Goal: Information Seeking & Learning: Find specific fact

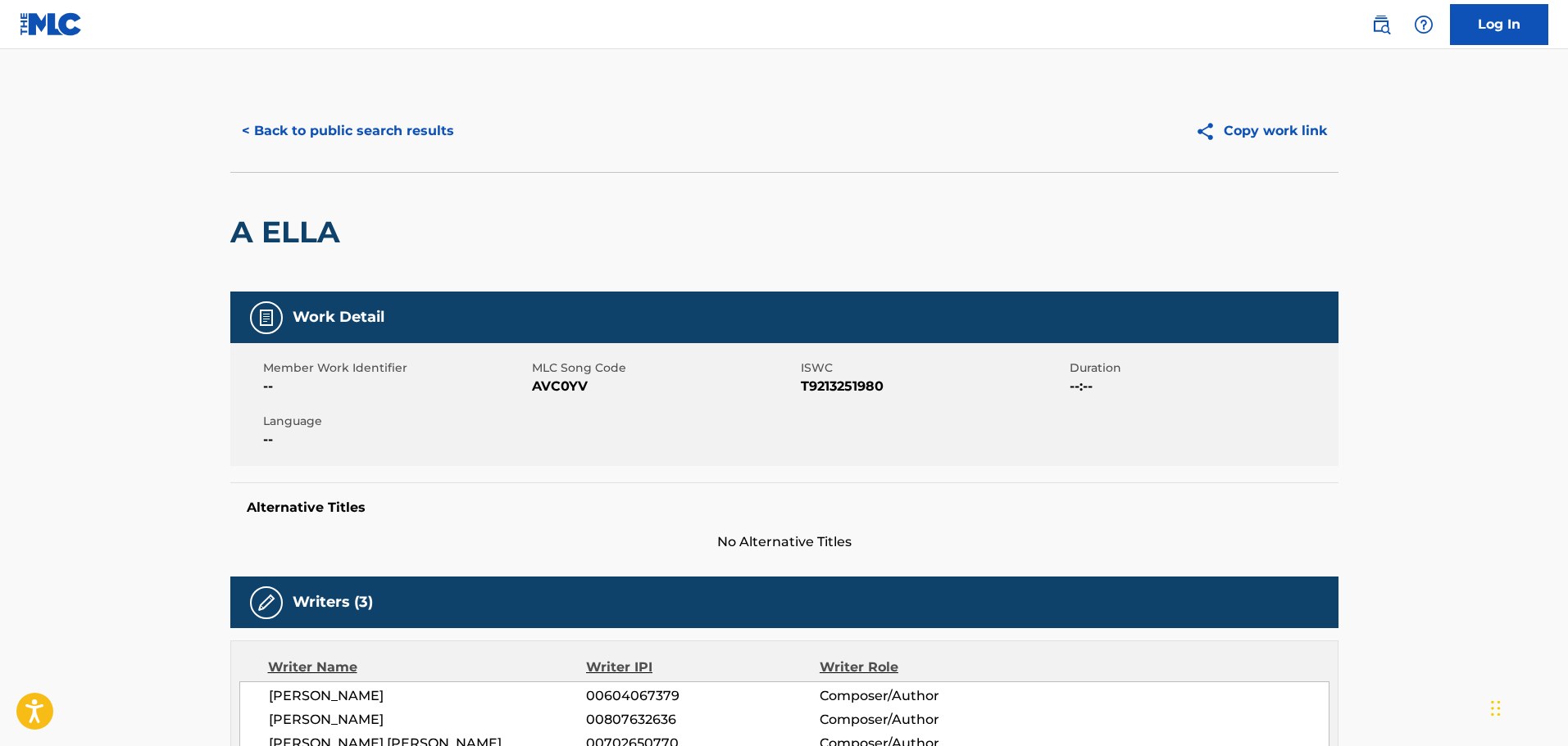
click at [369, 128] on button "< Back to public search results" at bounding box center [348, 130] width 235 height 41
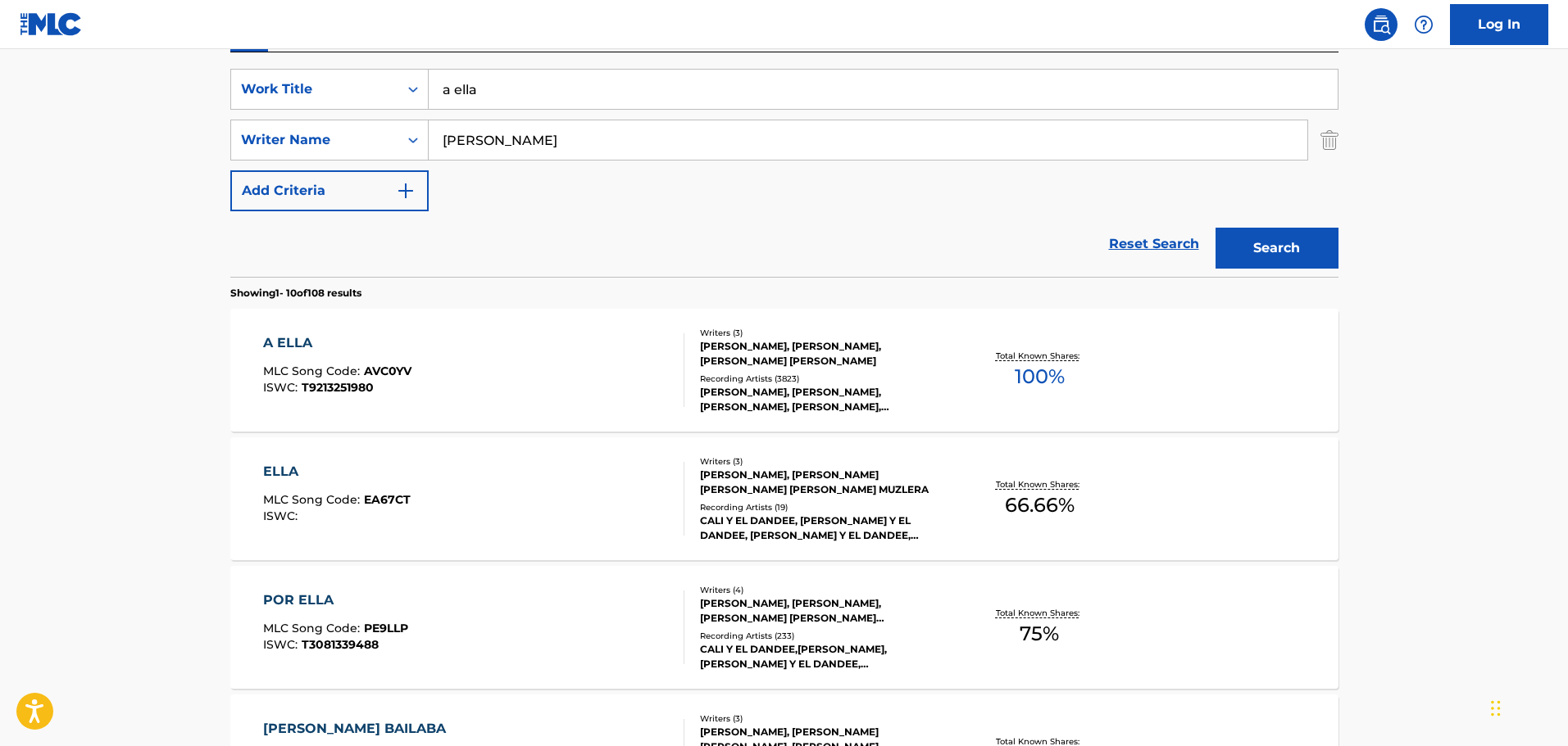
scroll to position [71, 0]
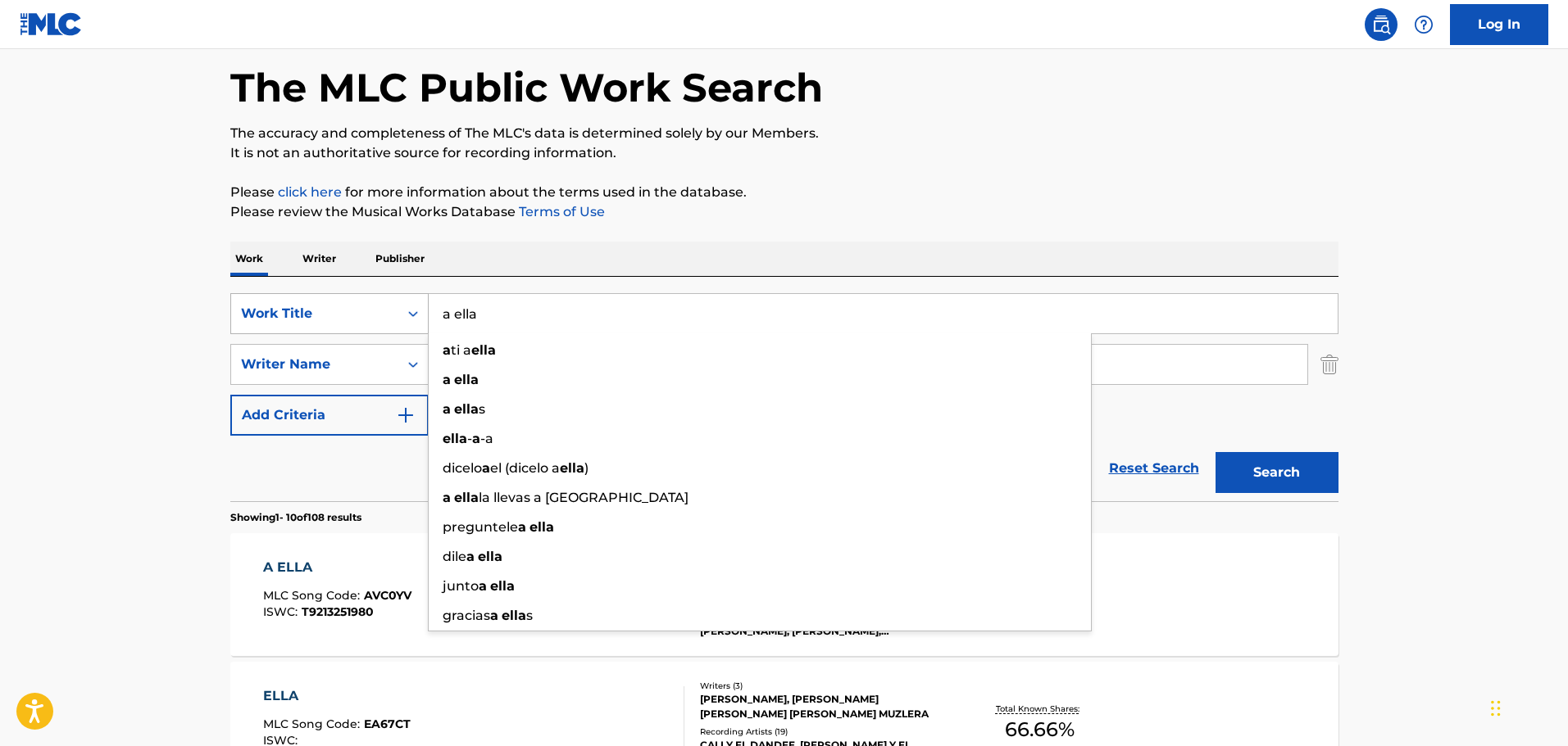
drag, startPoint x: 553, startPoint y: 326, endPoint x: 386, endPoint y: 314, distance: 167.4
click at [386, 315] on div "SearchWithCriteriaea2b74e1-c3e9-40fe-8f59-b844ff748abd Work Title a [PERSON_NAM…" at bounding box center [784, 313] width 1108 height 41
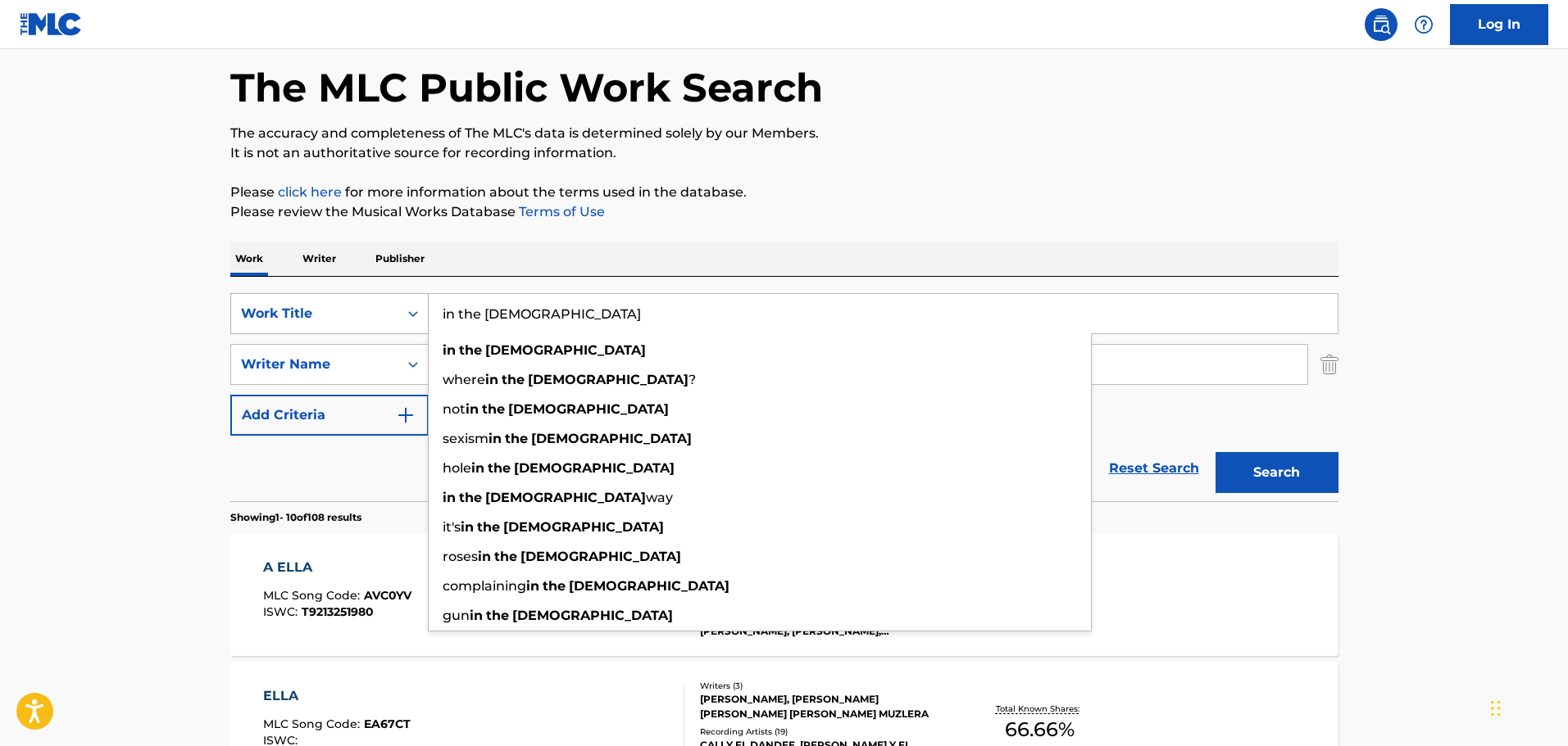
type input "in the [DEMOGRAPHIC_DATA]"
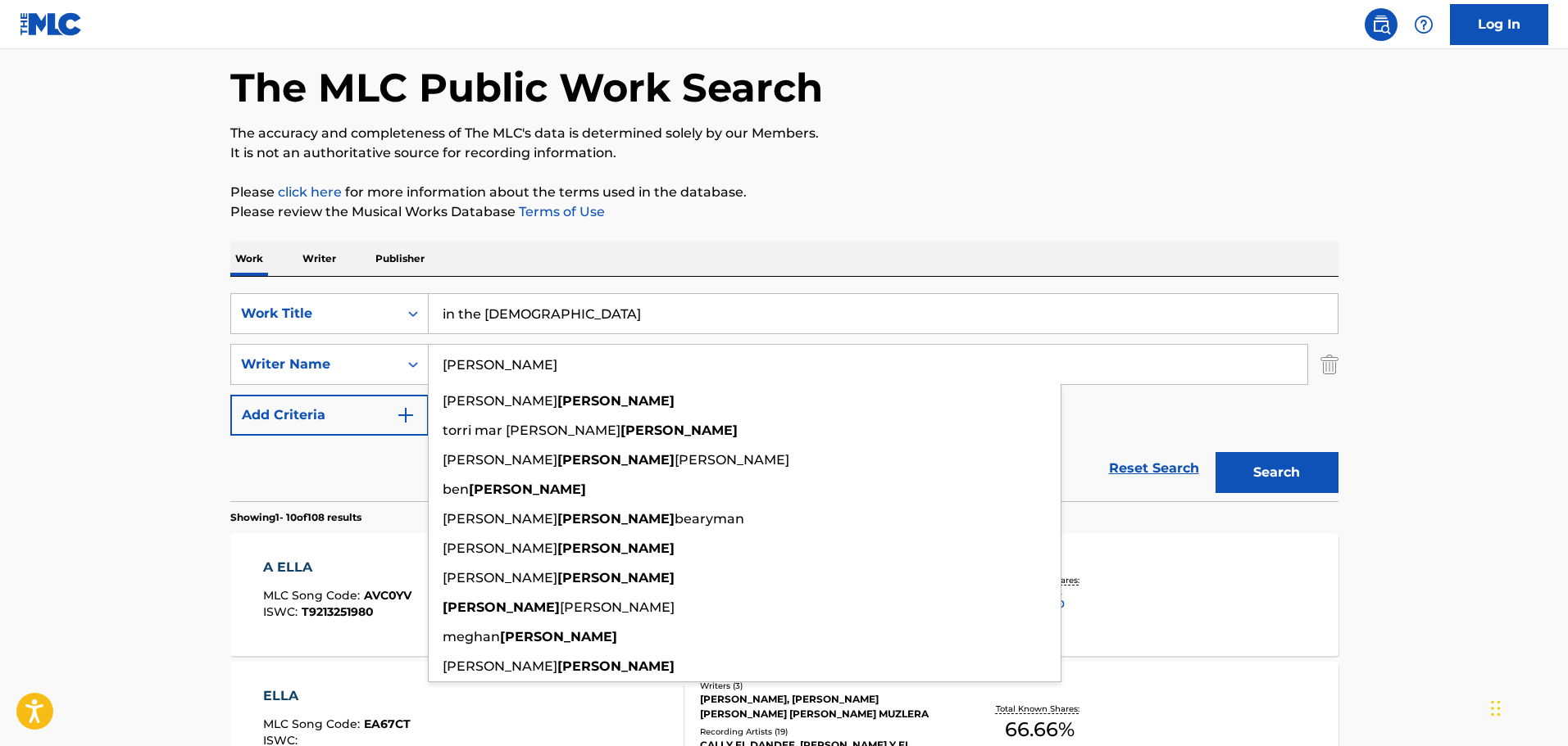
type input "[PERSON_NAME]"
click at [1215, 453] on button "Search" at bounding box center [1276, 473] width 123 height 41
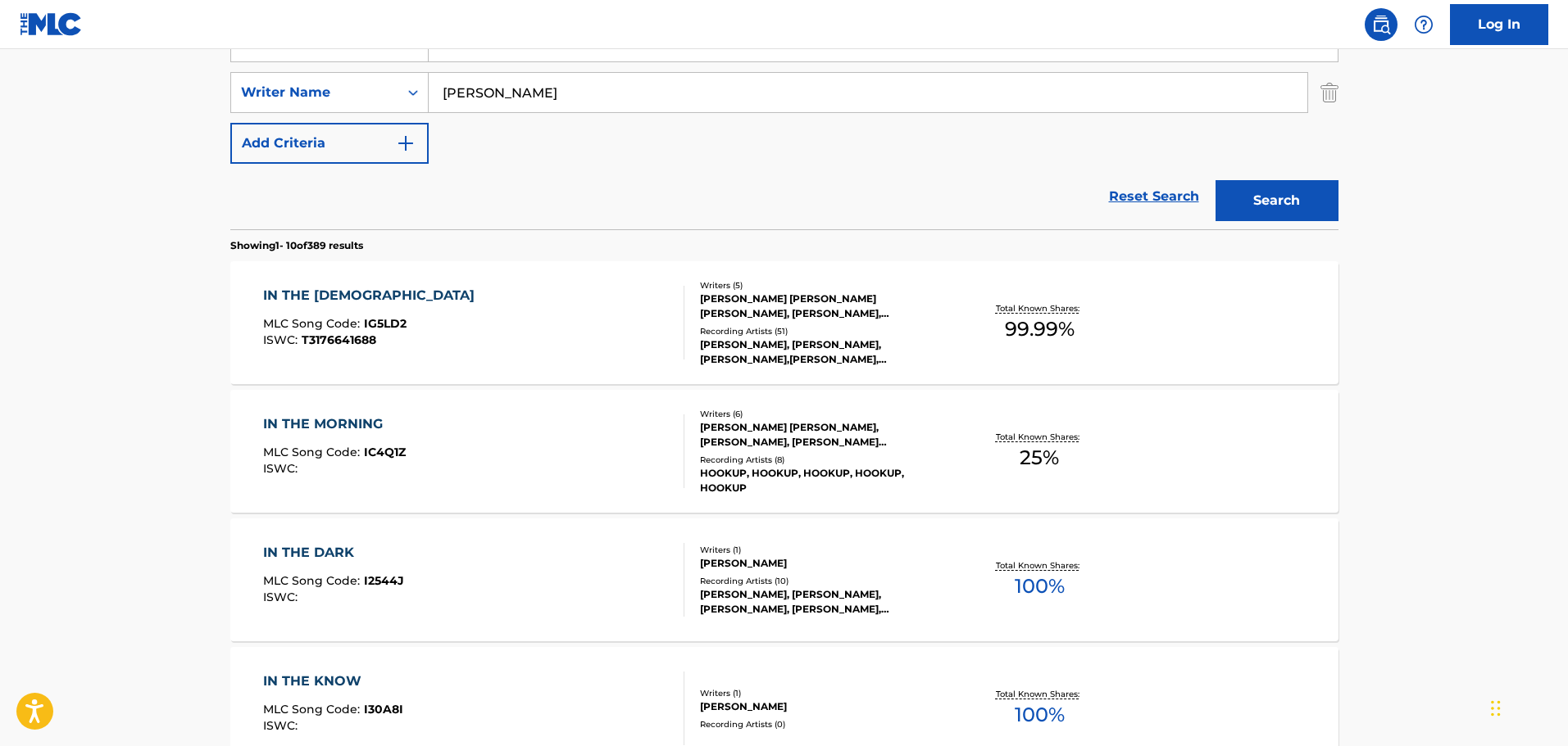
scroll to position [399, 0]
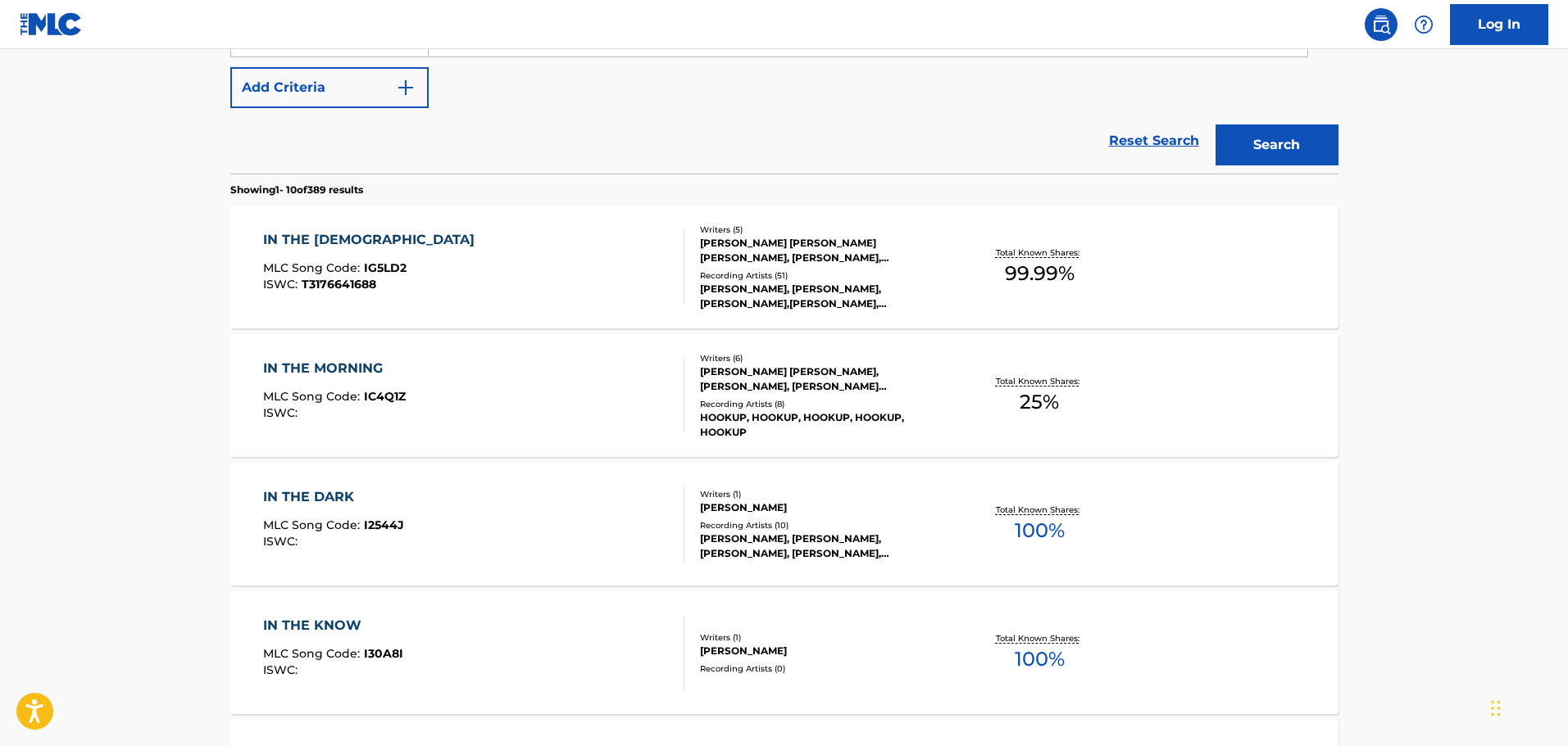
click at [765, 290] on div "[PERSON_NAME], [PERSON_NAME],[PERSON_NAME],[PERSON_NAME], [PERSON_NAME] & [PERS…" at bounding box center [824, 296] width 248 height 29
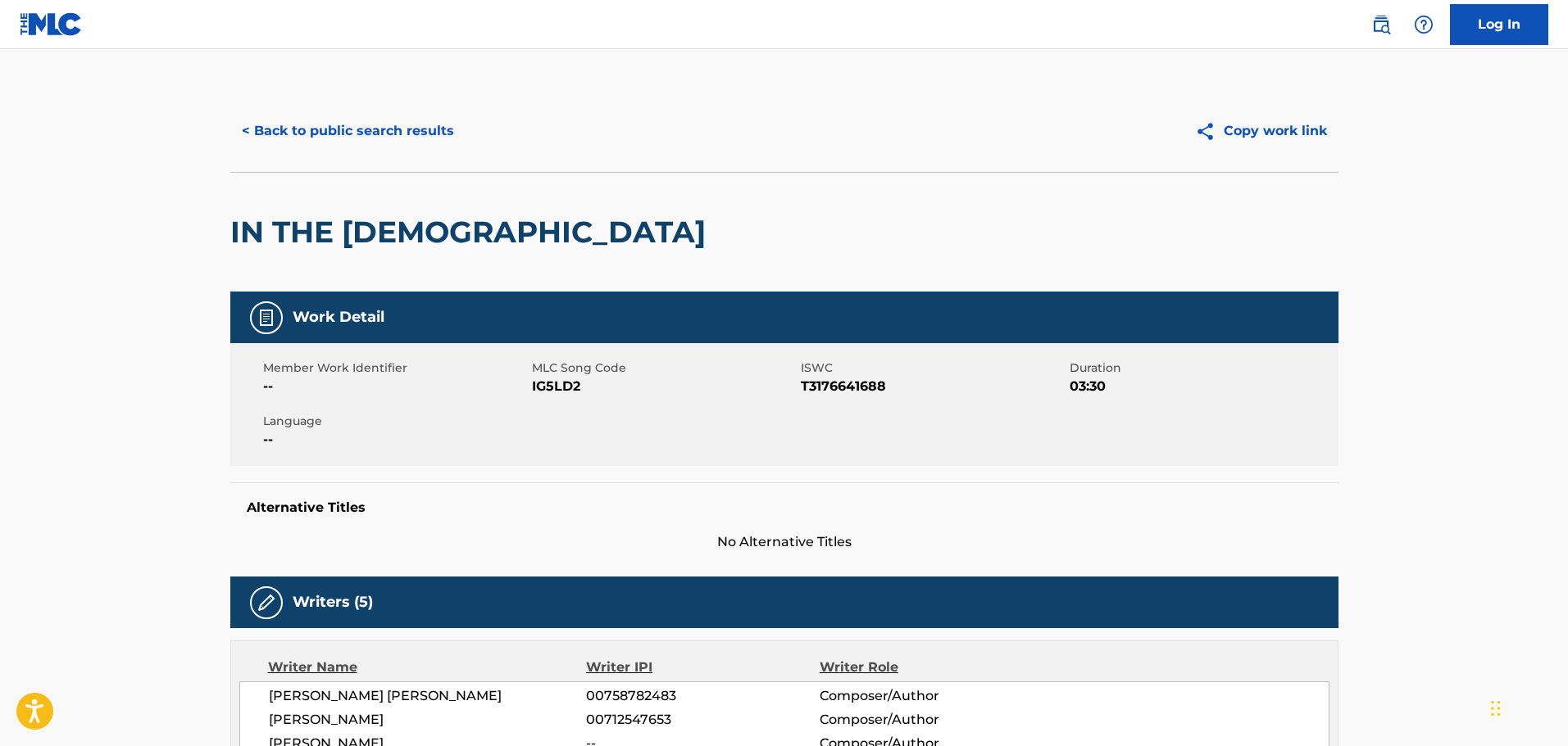
click at [325, 129] on button "< Back to public search results" at bounding box center [348, 130] width 235 height 41
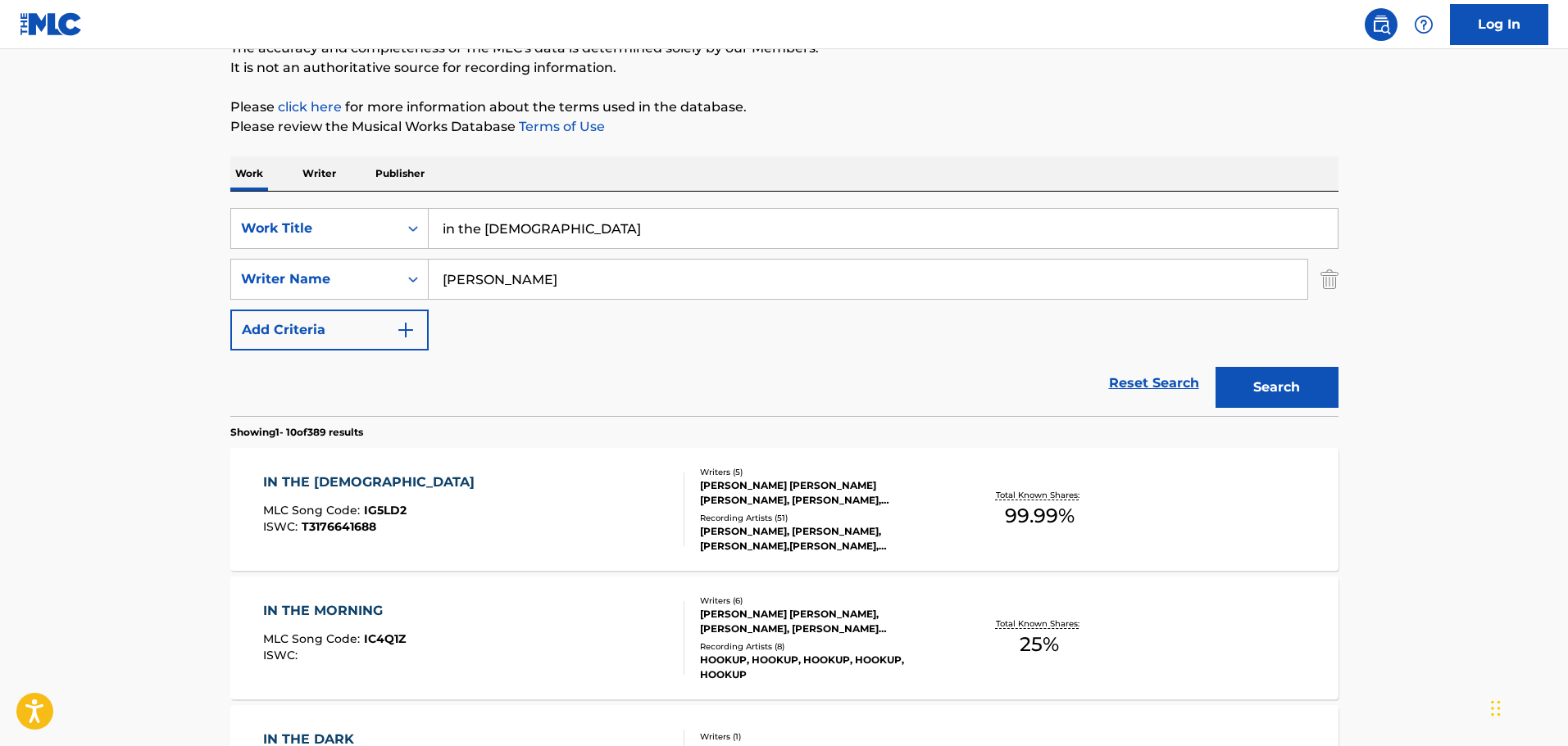
scroll to position [83, 0]
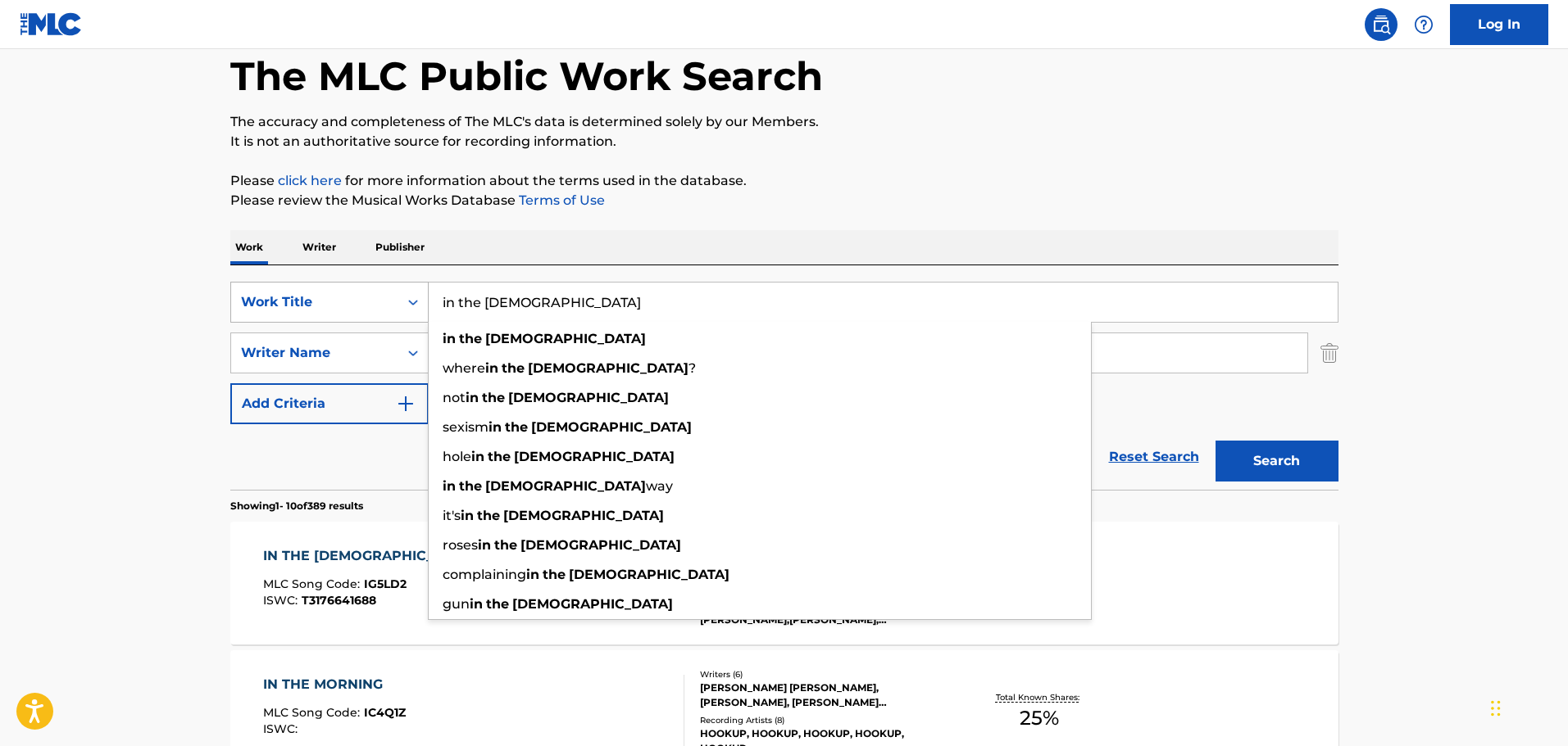
drag, startPoint x: 569, startPoint y: 306, endPoint x: 306, endPoint y: 297, distance: 263.2
click at [310, 301] on div "SearchWithCriteriaea2b74e1-c3e9-40fe-8f59-b844ff748abd Work Title in [DEMOGRAPH…" at bounding box center [784, 301] width 1108 height 41
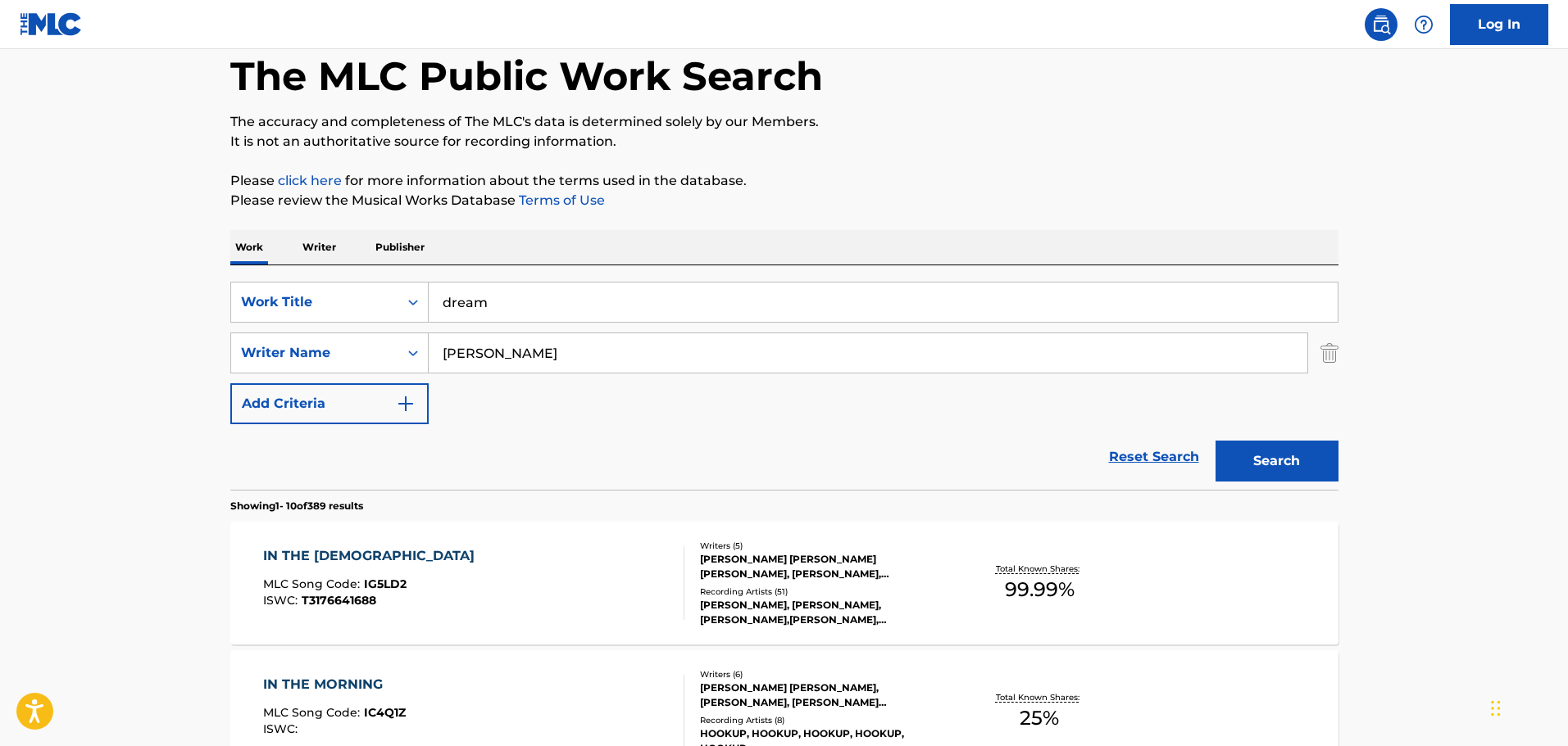
type input "dream"
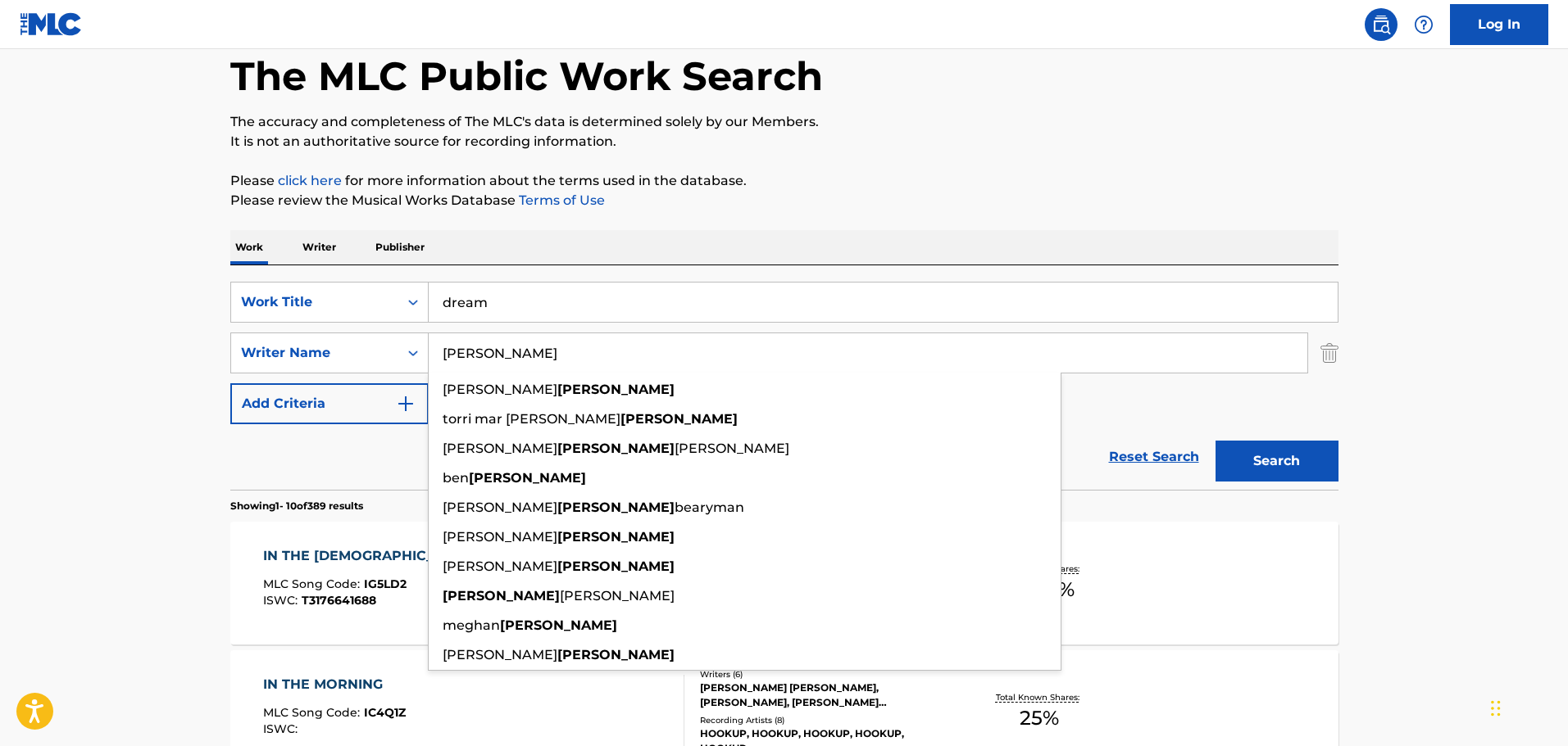
paste input "CHIBUEZE"
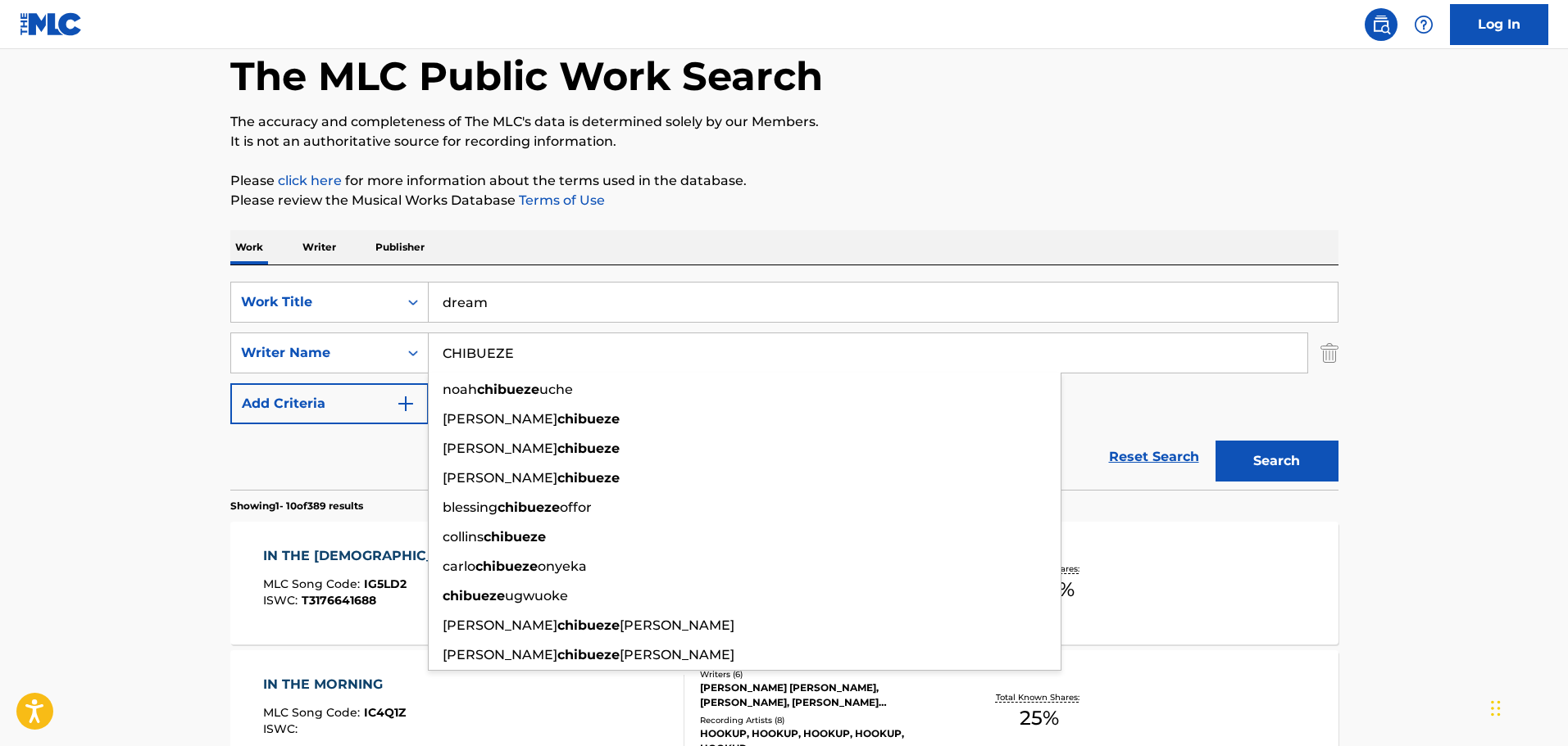
type input "CHIBUEZE"
click at [1312, 445] on button "Search" at bounding box center [1276, 461] width 123 height 41
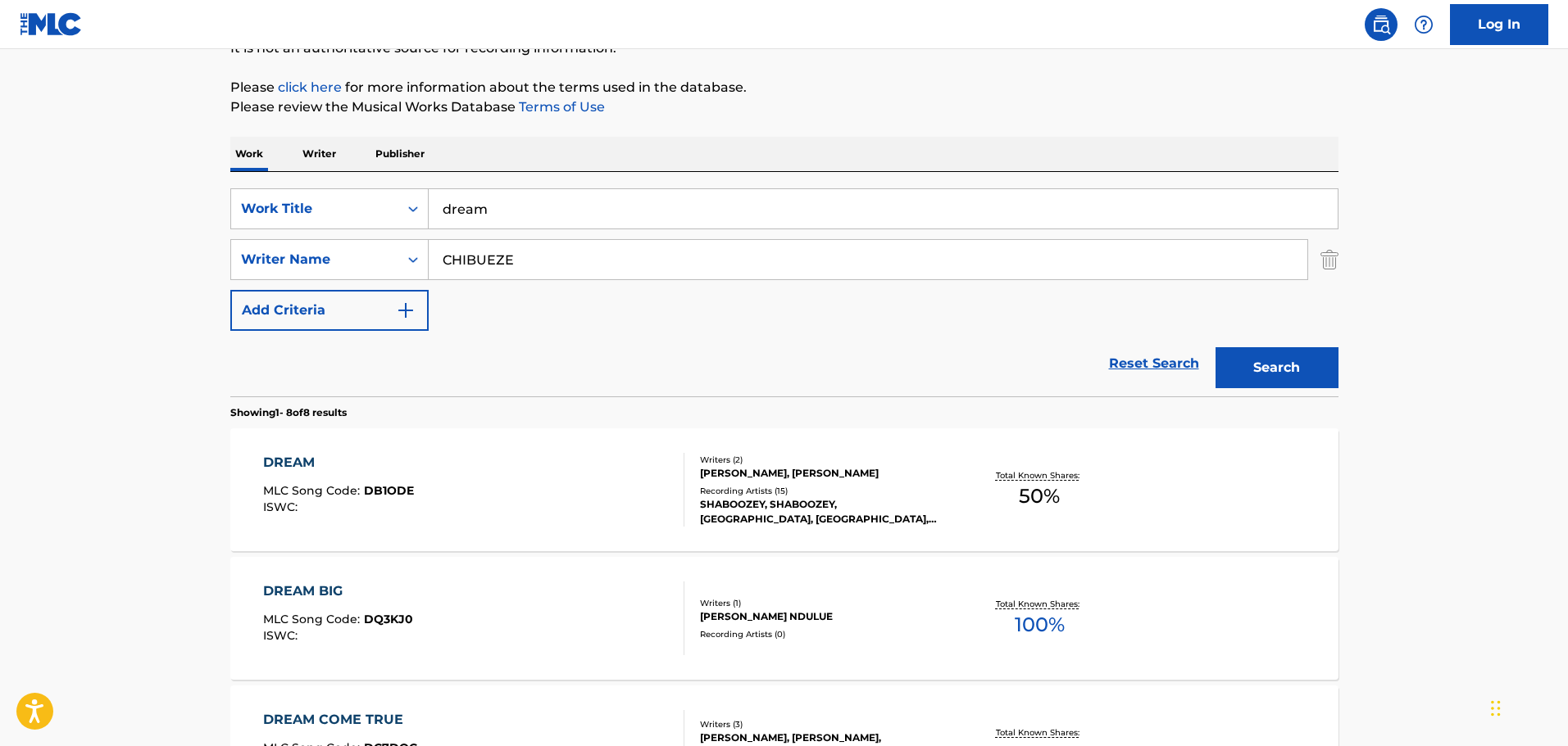
scroll to position [246, 0]
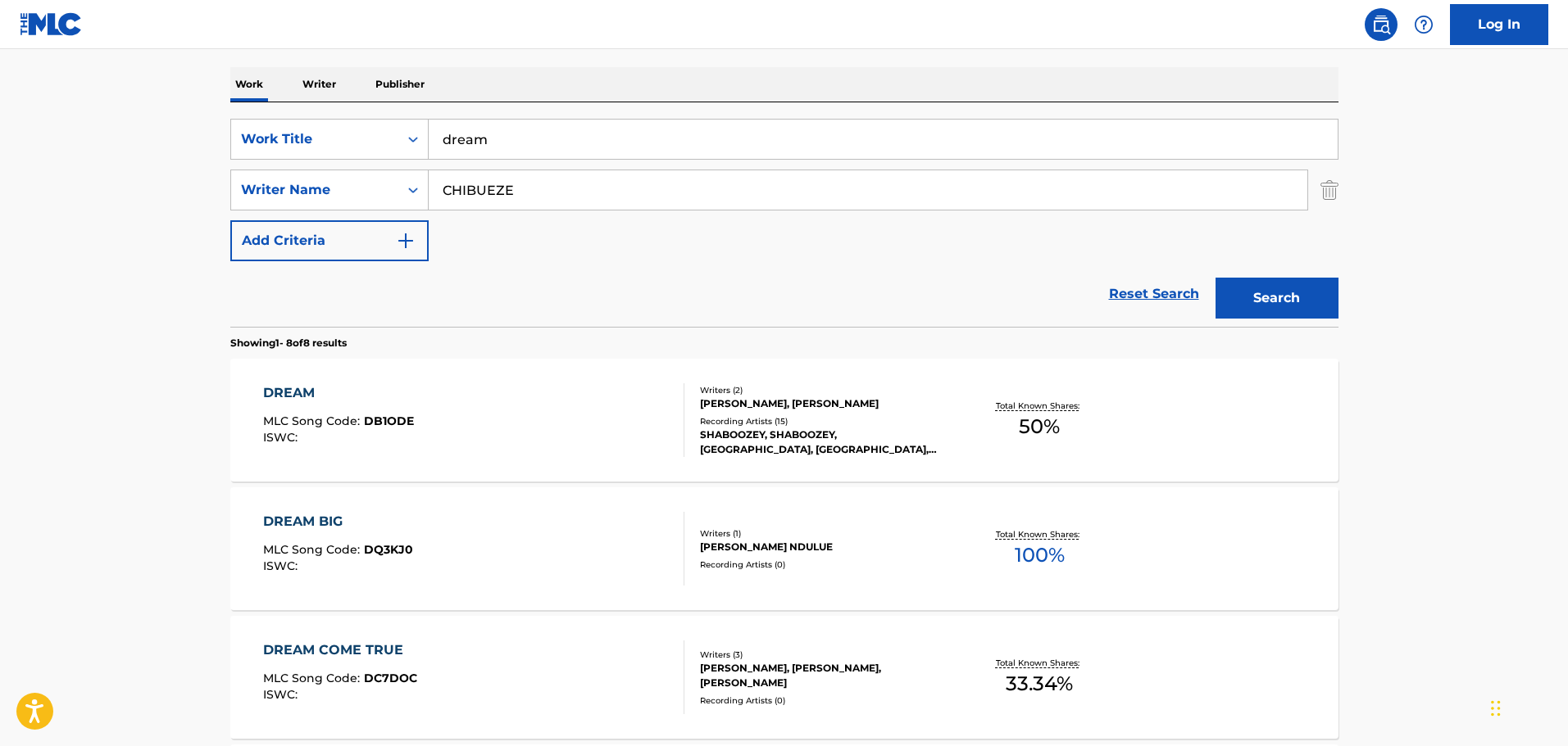
click at [452, 420] on div "DREAM MLC Song Code : DB1ODE ISWC :" at bounding box center [474, 420] width 421 height 74
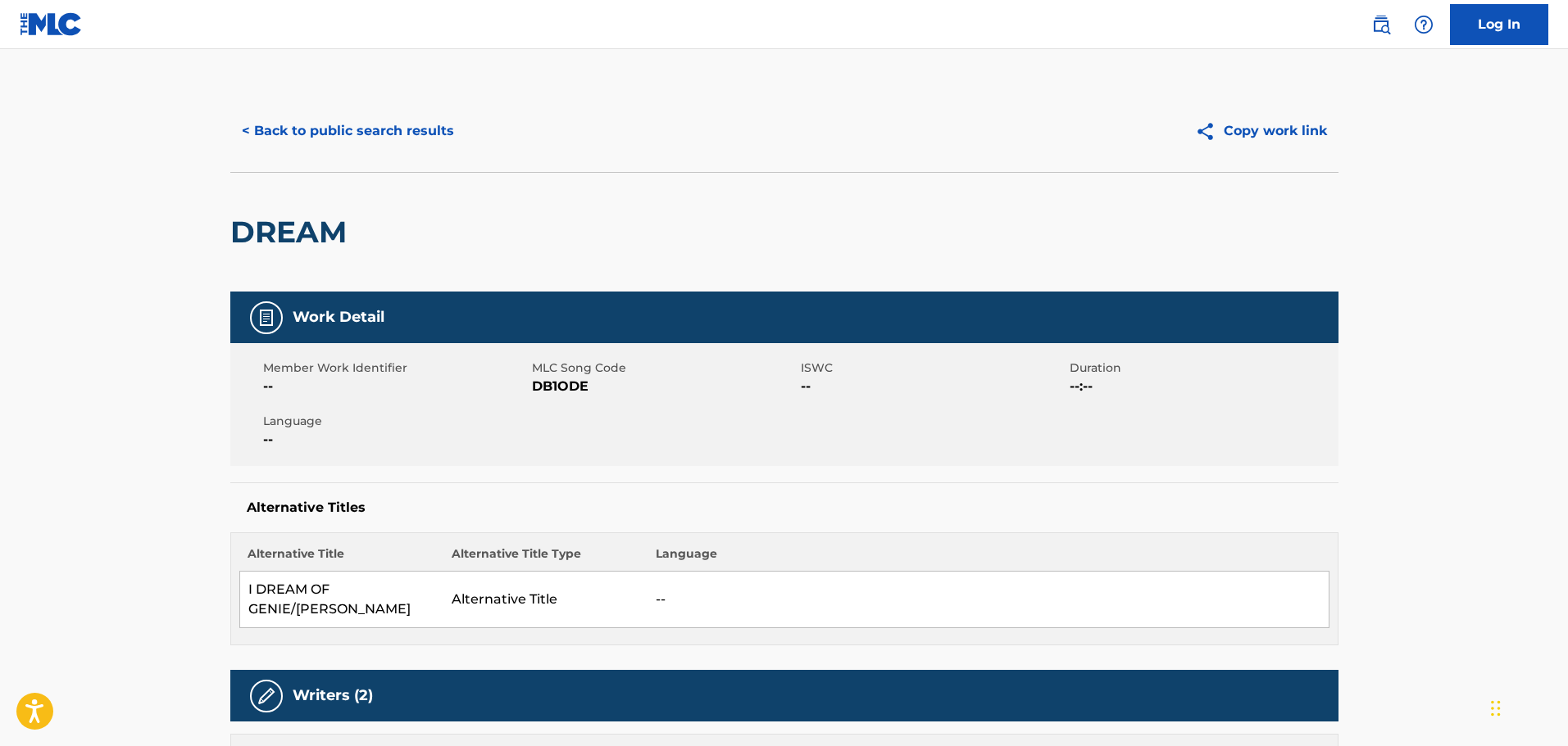
click at [371, 125] on button "< Back to public search results" at bounding box center [348, 130] width 235 height 41
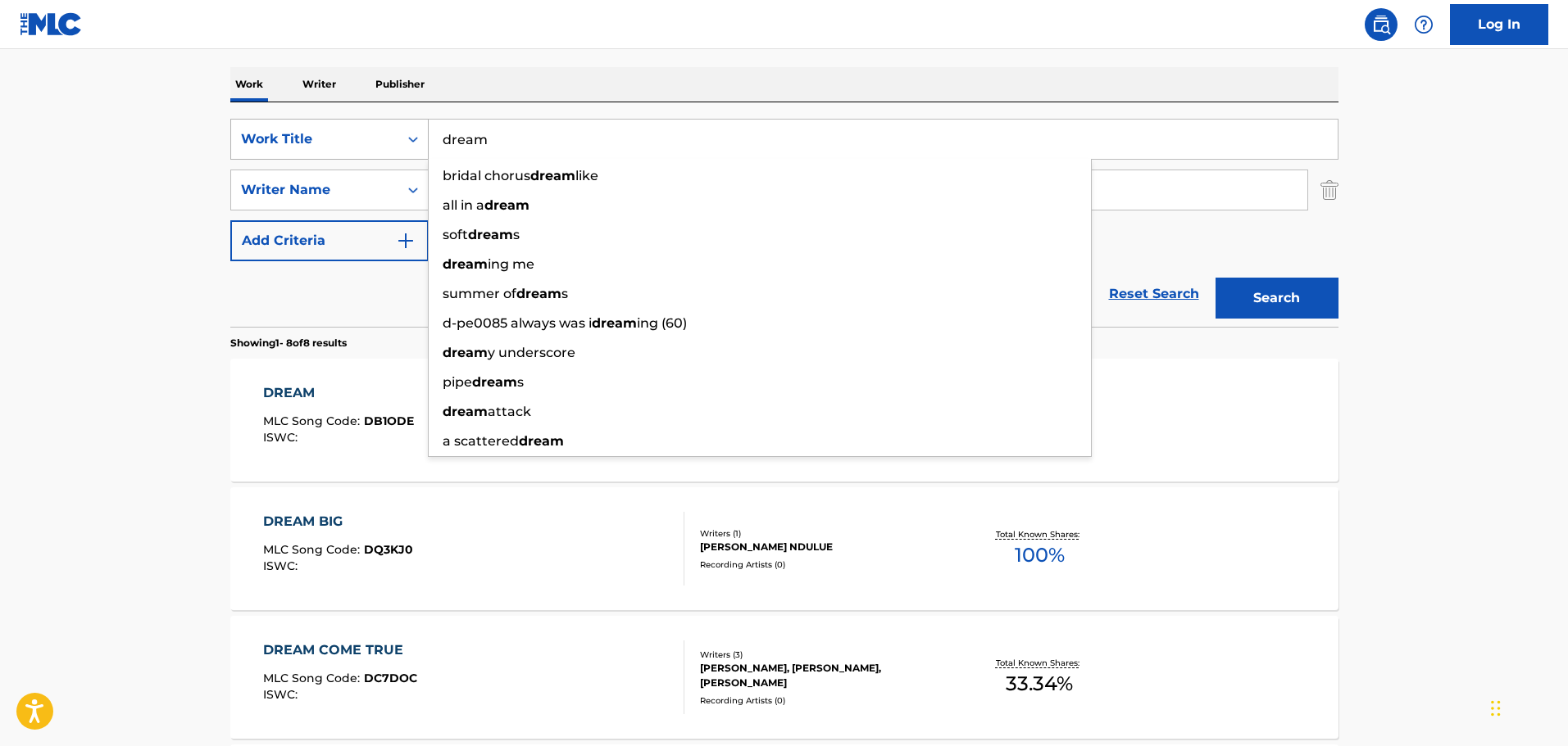
drag, startPoint x: 534, startPoint y: 142, endPoint x: 351, endPoint y: 142, distance: 183.0
click at [351, 142] on div "SearchWithCriteriaea2b74e1-c3e9-40fe-8f59-b844ff748abd Work Title dream bridal …" at bounding box center [784, 138] width 1108 height 41
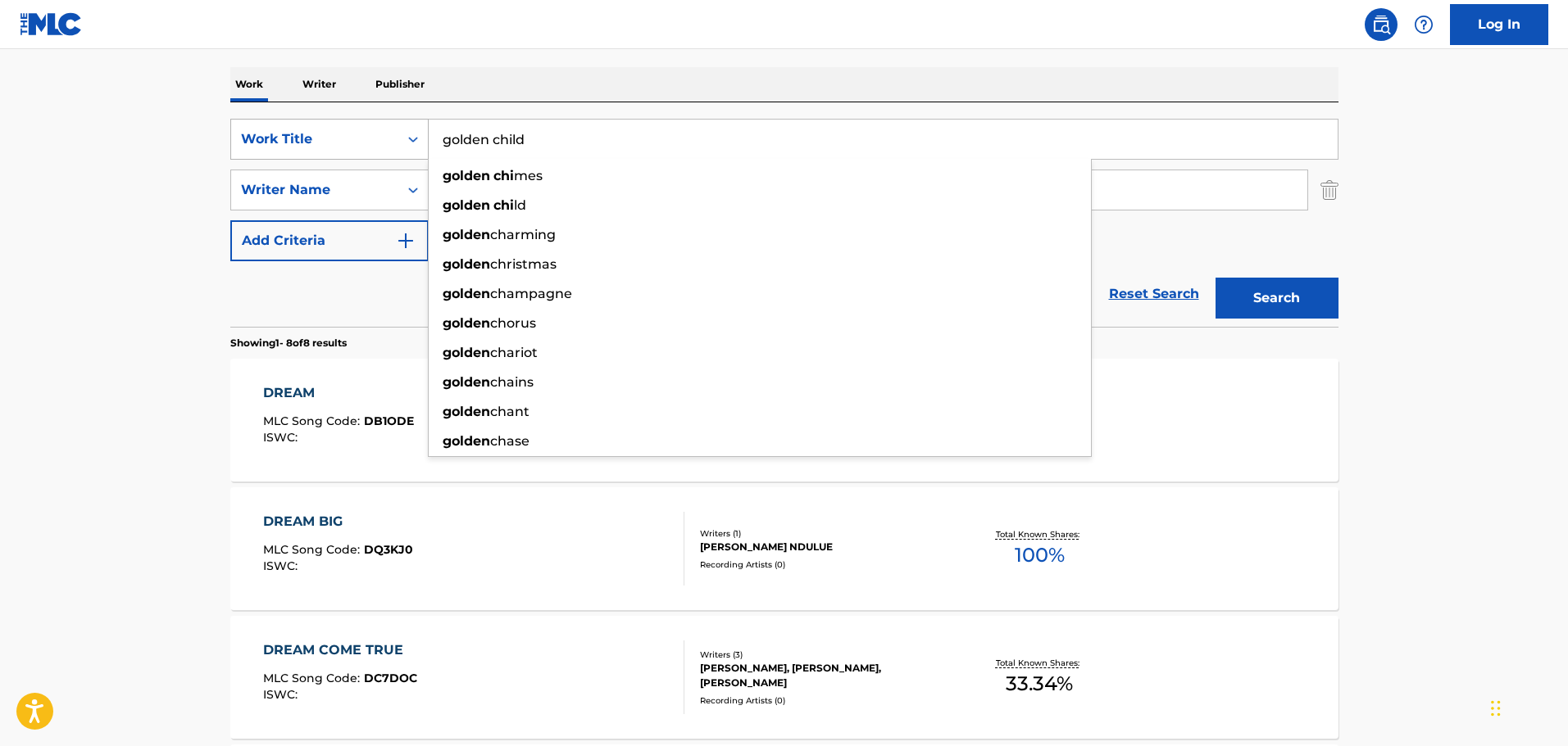
type input "golden child"
click at [1215, 278] on button "Search" at bounding box center [1276, 298] width 123 height 41
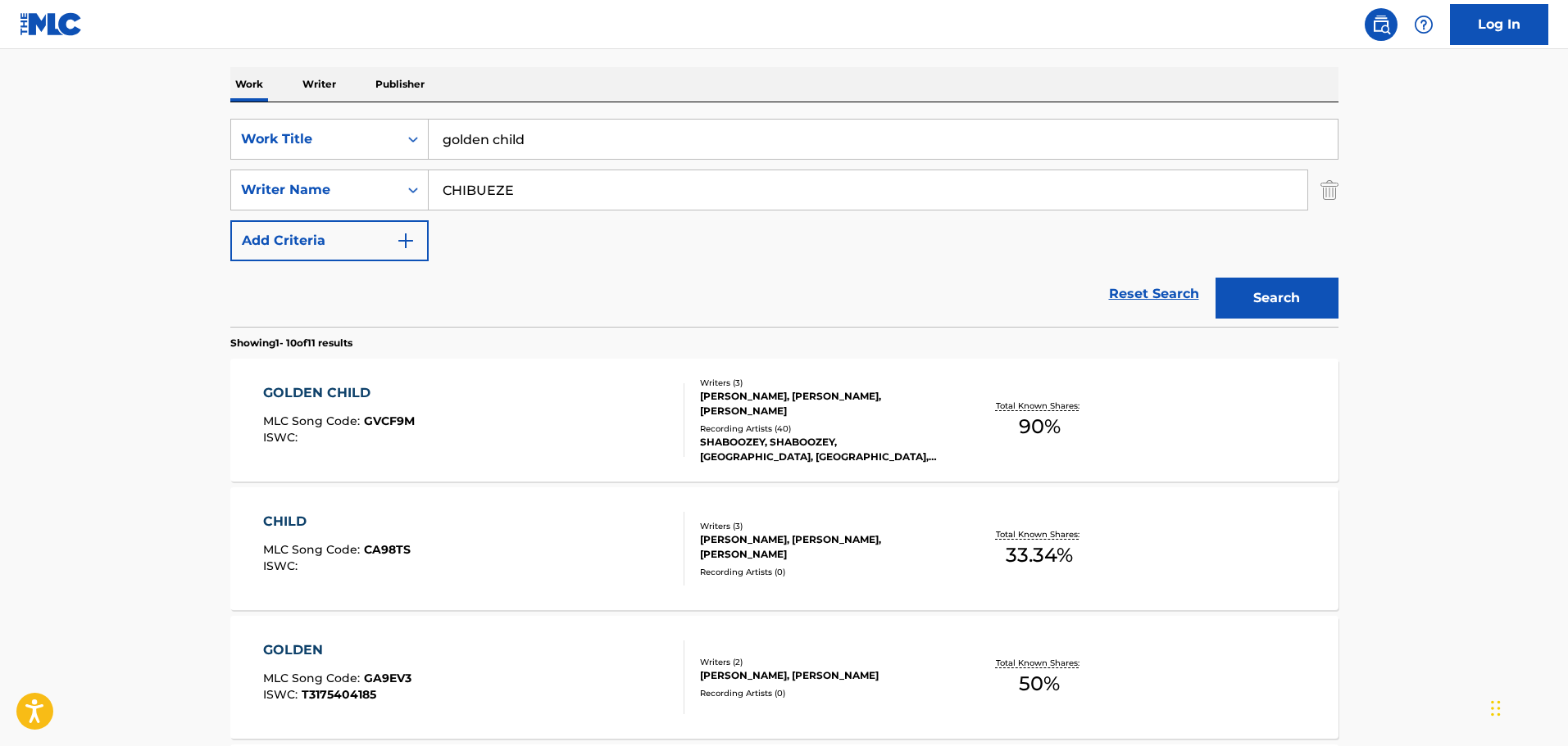
click at [559, 385] on div "GOLDEN CHILD MLC Song Code : GVCF9M ISWC :" at bounding box center [474, 420] width 421 height 74
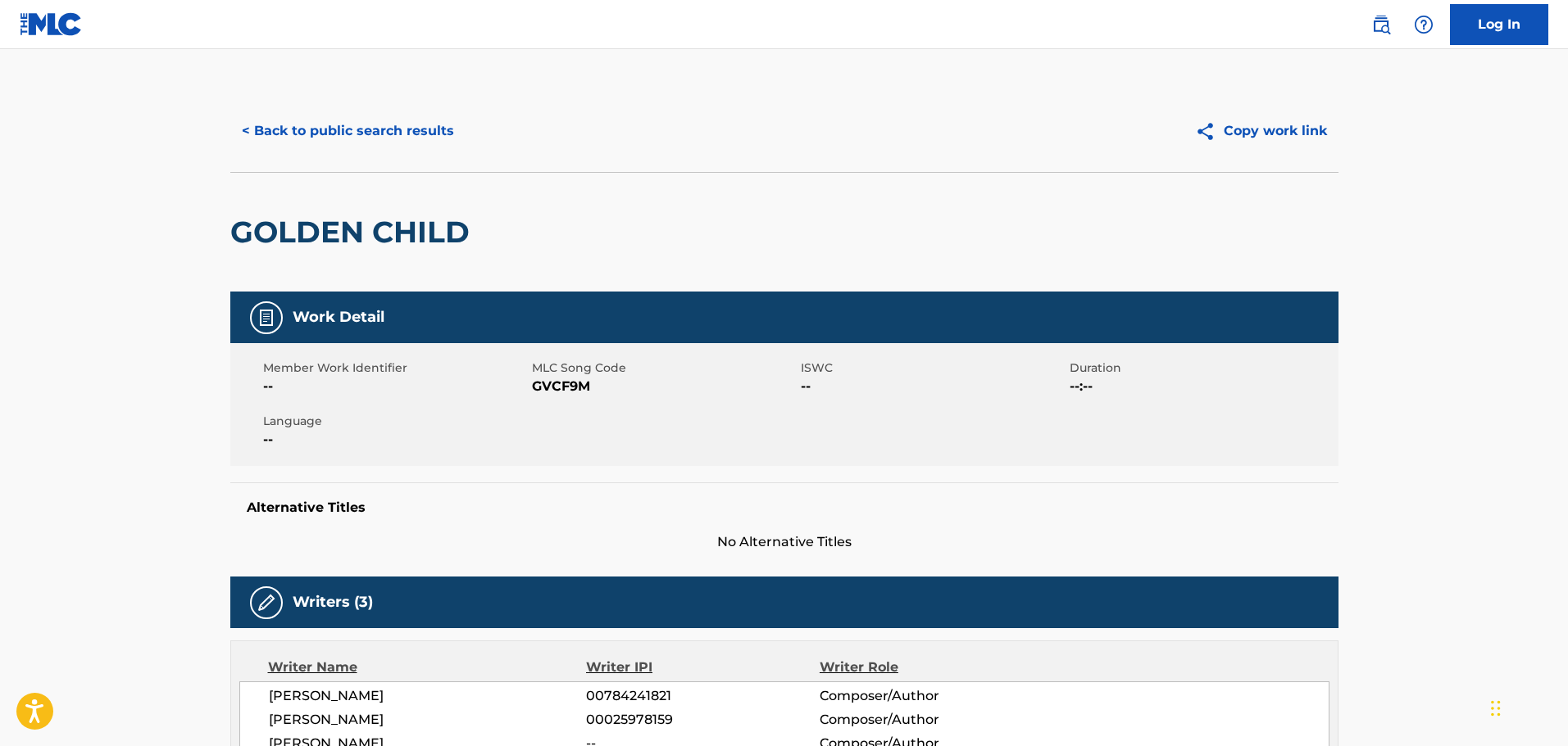
click at [374, 123] on button "< Back to public search results" at bounding box center [348, 130] width 235 height 41
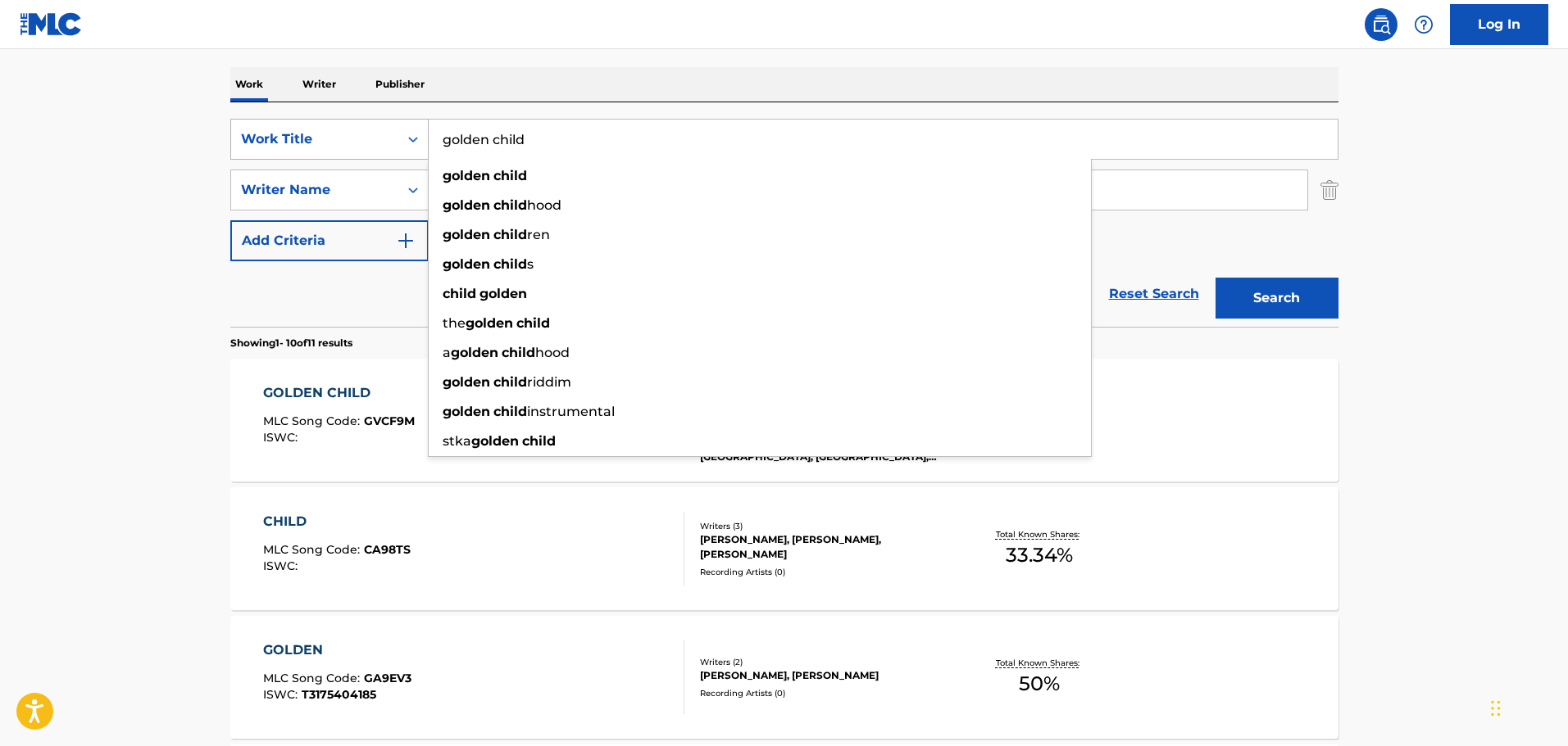
drag, startPoint x: 409, startPoint y: 149, endPoint x: 381, endPoint y: 149, distance: 28.0
click at [381, 149] on div "SearchWithCriteriaea2b74e1-c3e9-40fe-8f59-b844ff748abd Work Title golden child …" at bounding box center [784, 138] width 1108 height 41
type input "winning streak"
click at [1215, 278] on button "Search" at bounding box center [1276, 298] width 123 height 41
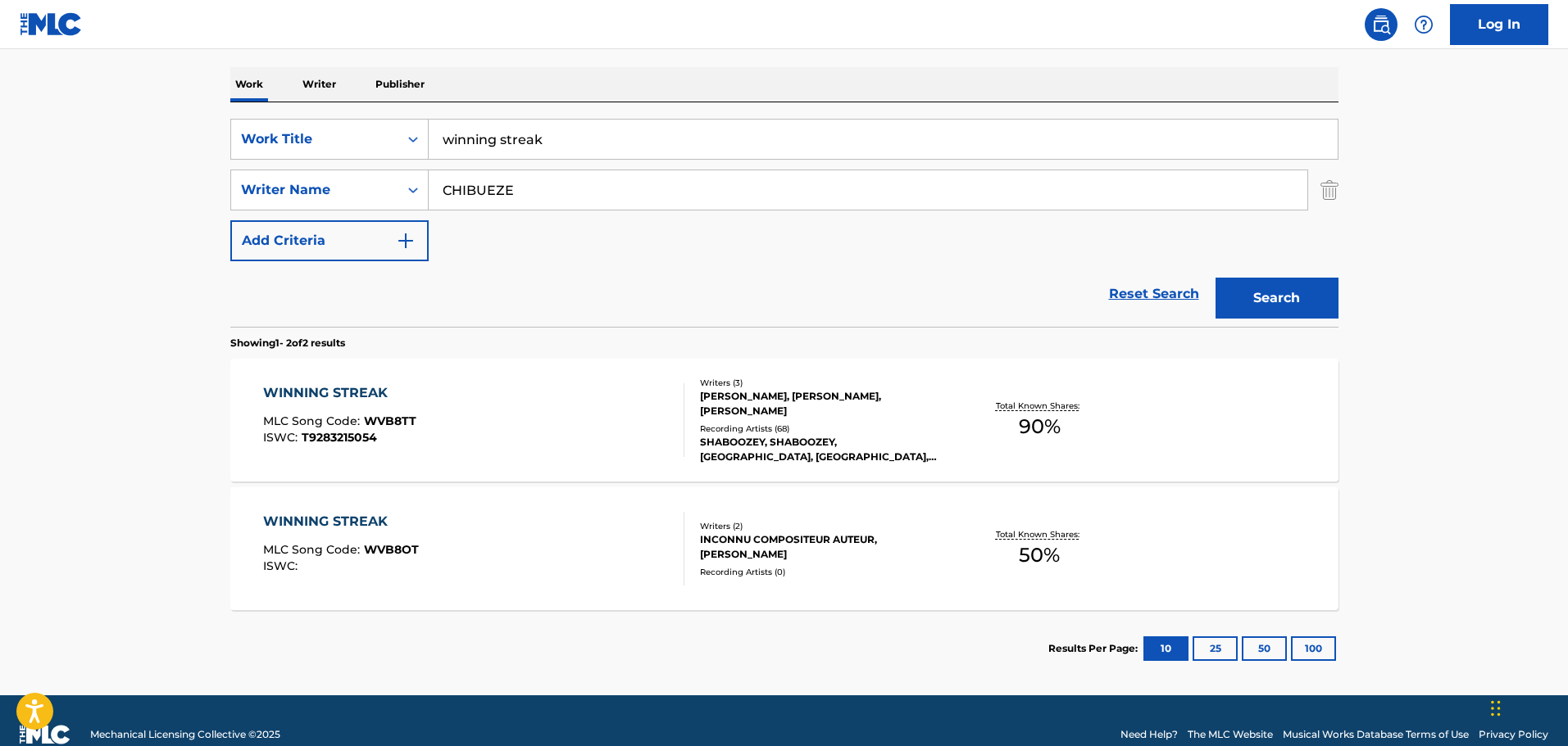
click at [367, 415] on span "WVB8TT" at bounding box center [390, 421] width 53 height 15
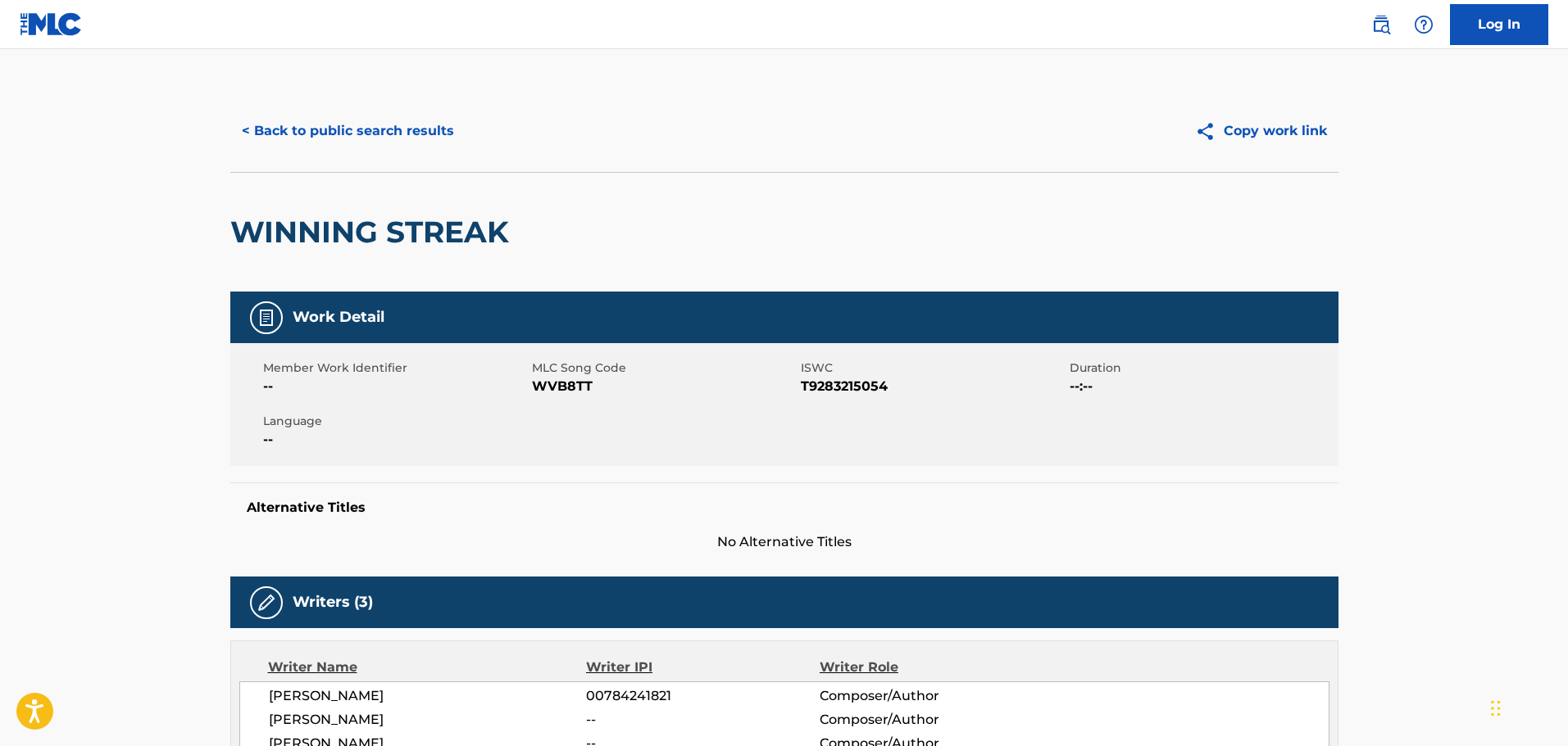
click at [348, 127] on button "< Back to public search results" at bounding box center [348, 130] width 235 height 41
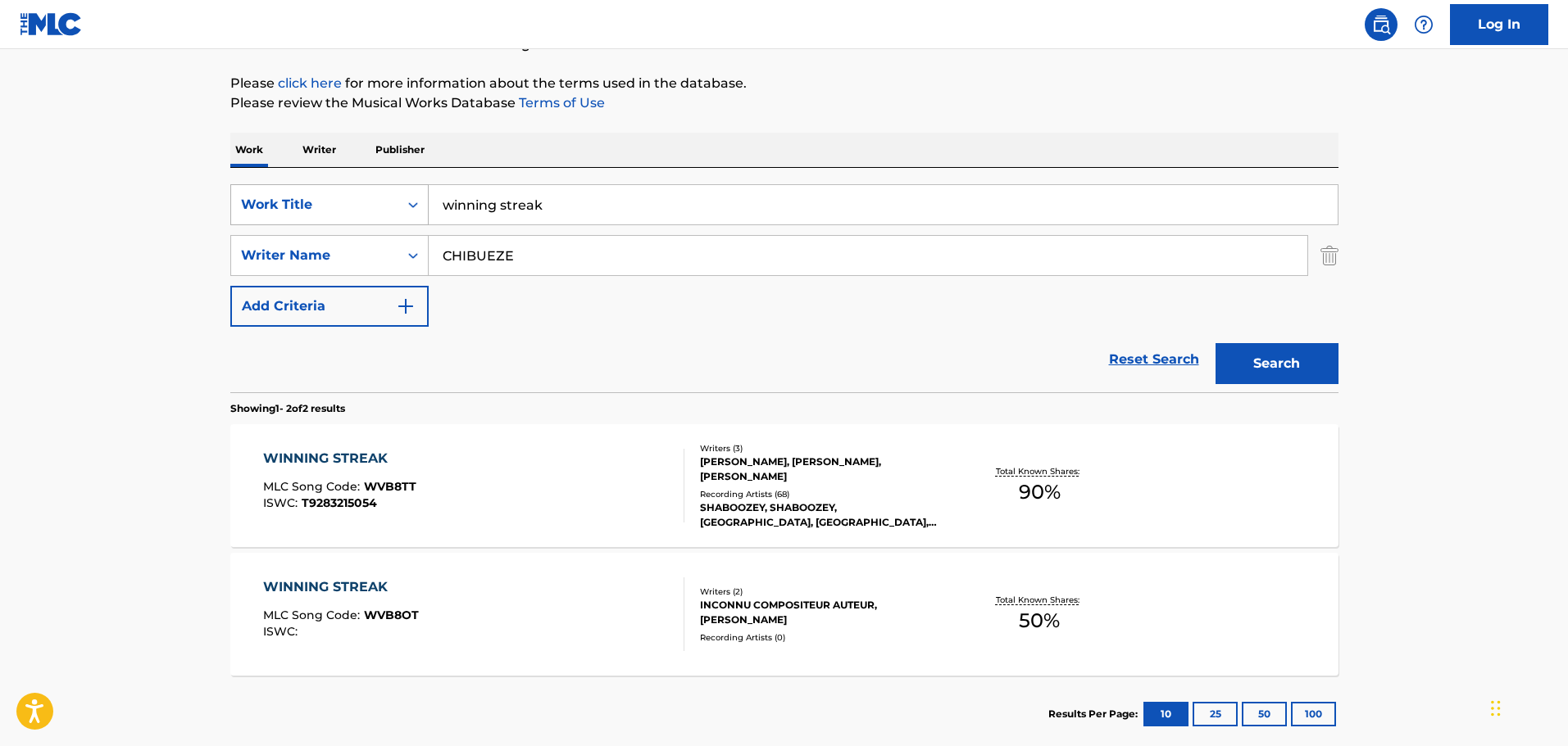
drag, startPoint x: 630, startPoint y: 205, endPoint x: 268, endPoint y: 203, distance: 362.0
click at [268, 203] on div "SearchWithCriteriaea2b74e1-c3e9-40fe-8f59-b844ff748abd Work Title winning streak" at bounding box center [784, 204] width 1108 height 41
type input "deep"
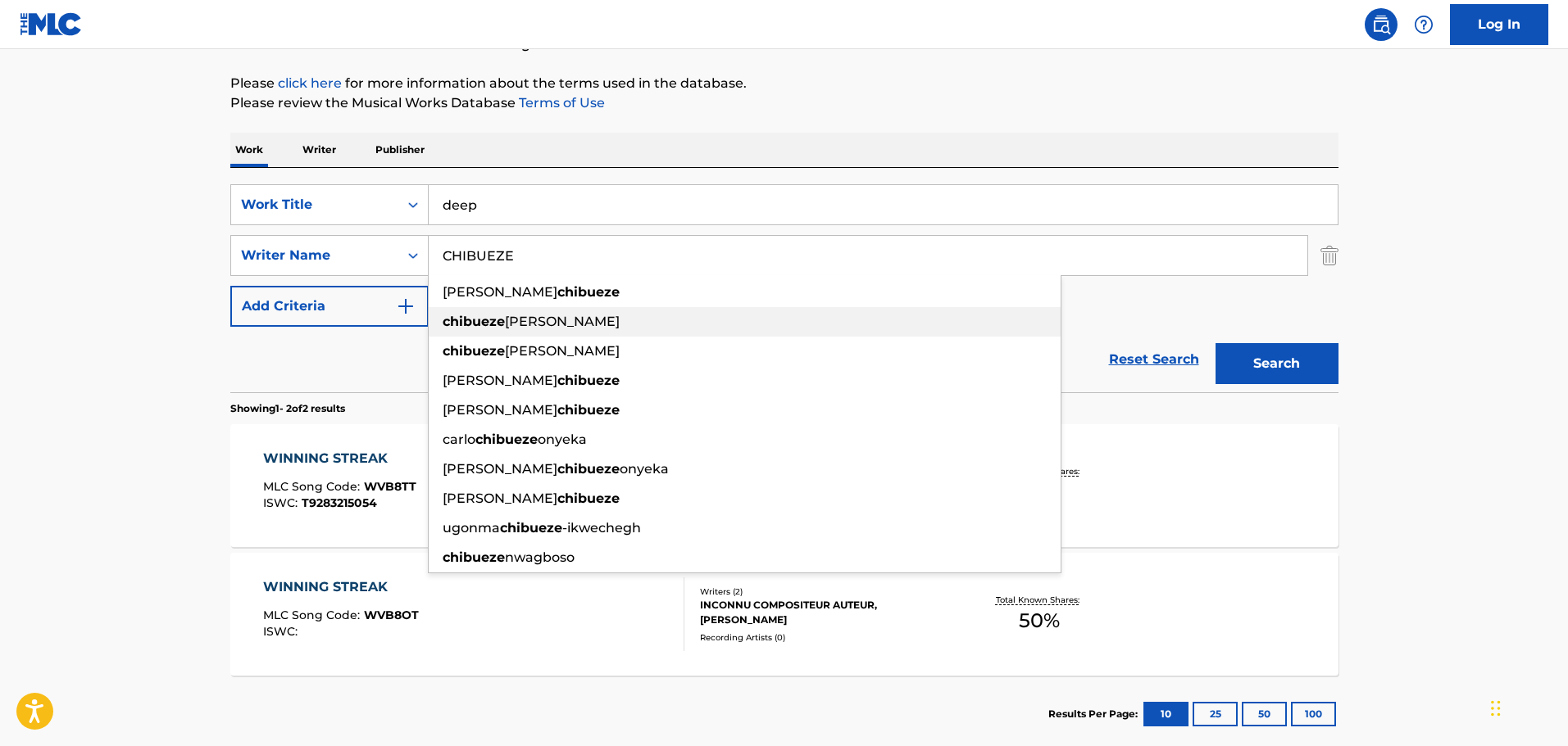
paste input "KOUAM"
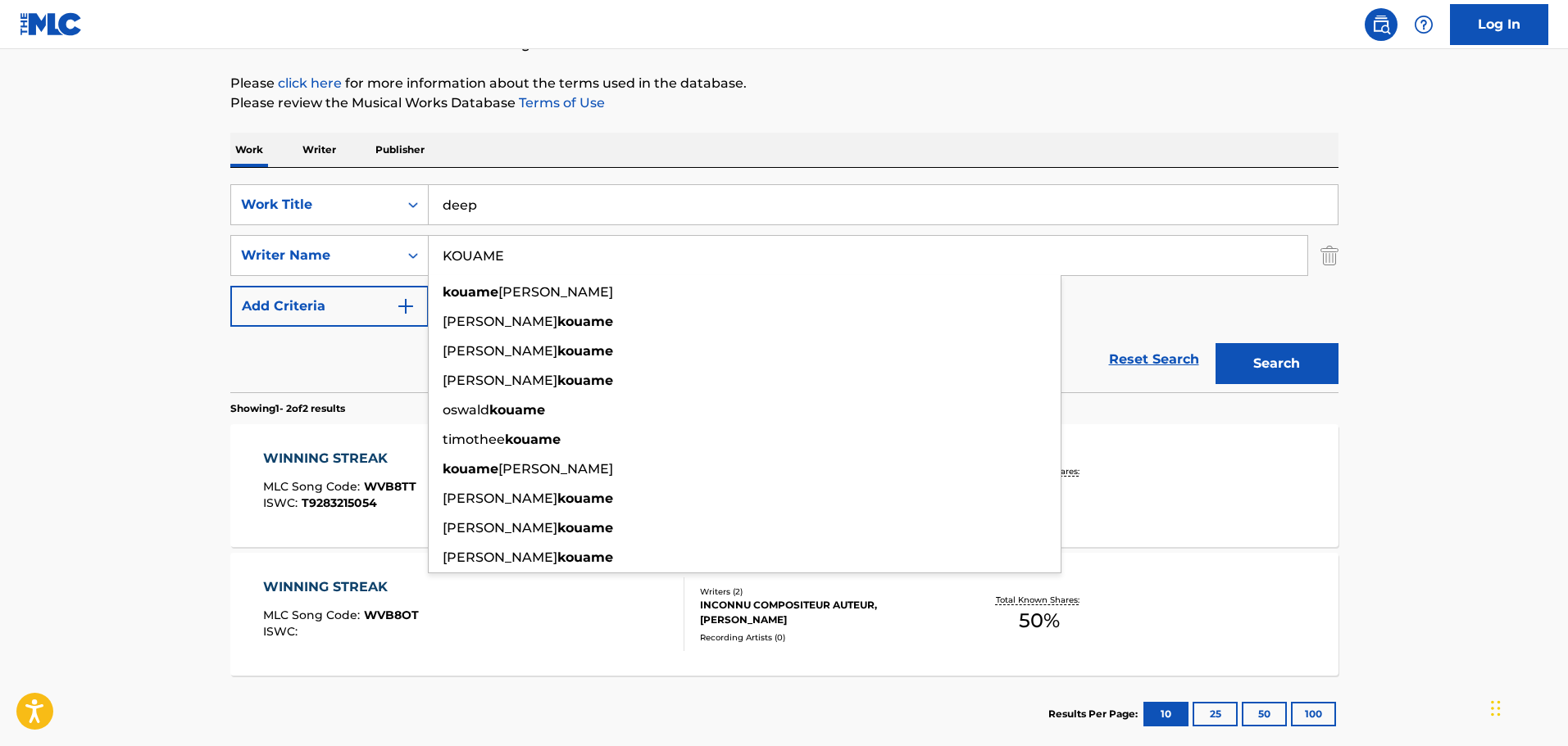
click at [1294, 359] on button "Search" at bounding box center [1276, 363] width 123 height 41
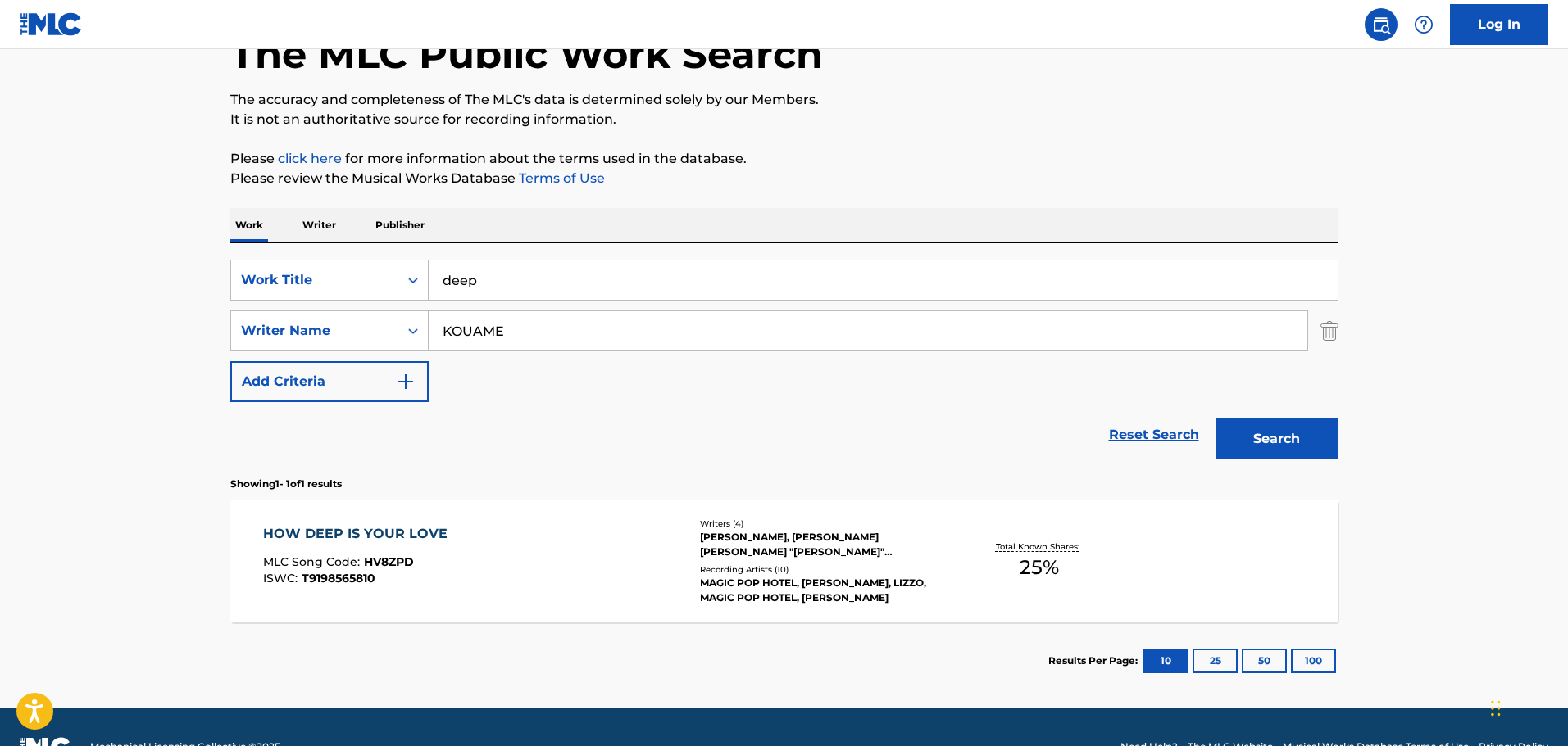
scroll to position [145, 0]
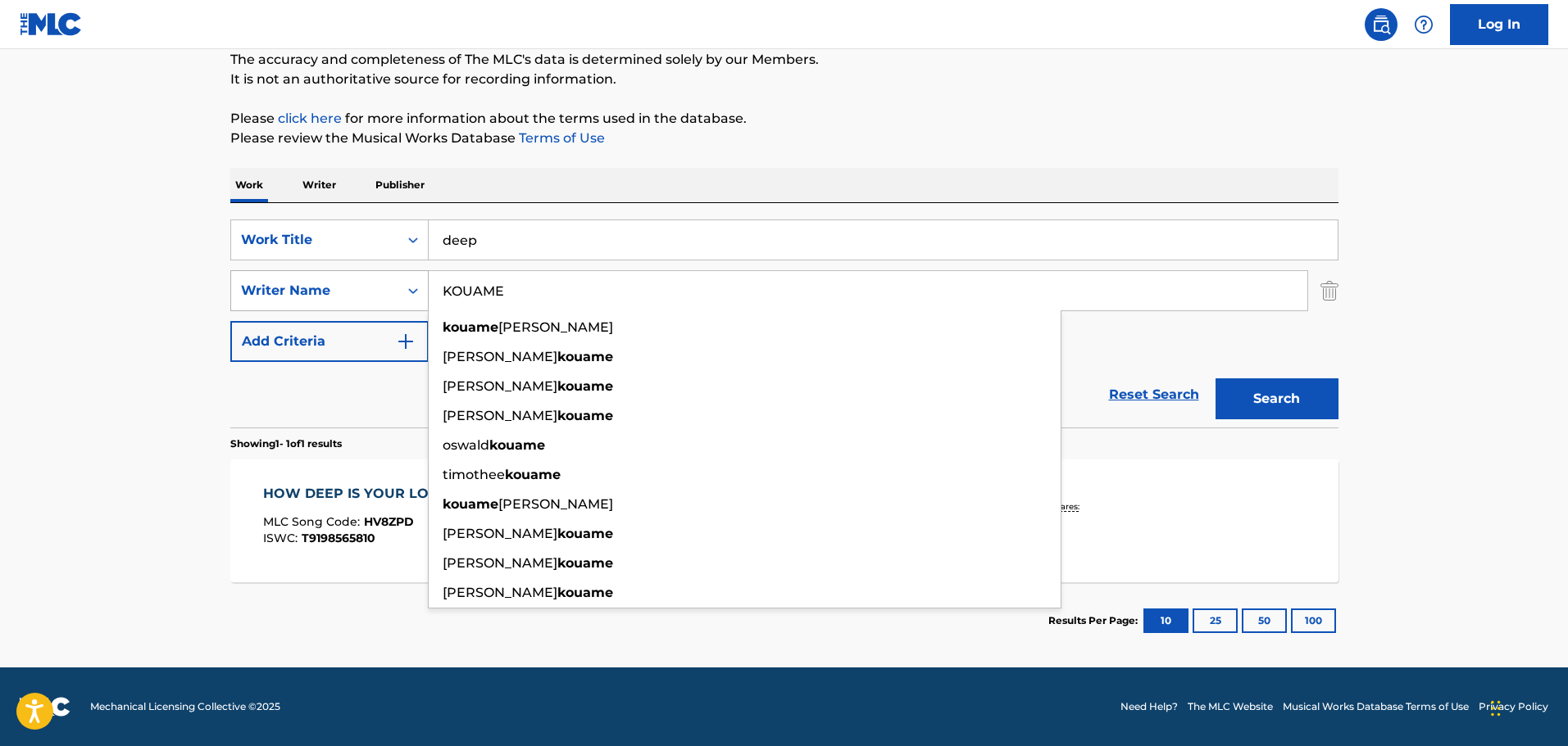
drag, startPoint x: 560, startPoint y: 281, endPoint x: 417, endPoint y: 284, distance: 143.0
click at [413, 284] on div "SearchWithCriteria811a0bd4-60da-4b55-94c7-d078eee88575 Writer Name [PERSON_NAME…" at bounding box center [784, 291] width 1108 height 41
paste input "[PERSON_NAME]"
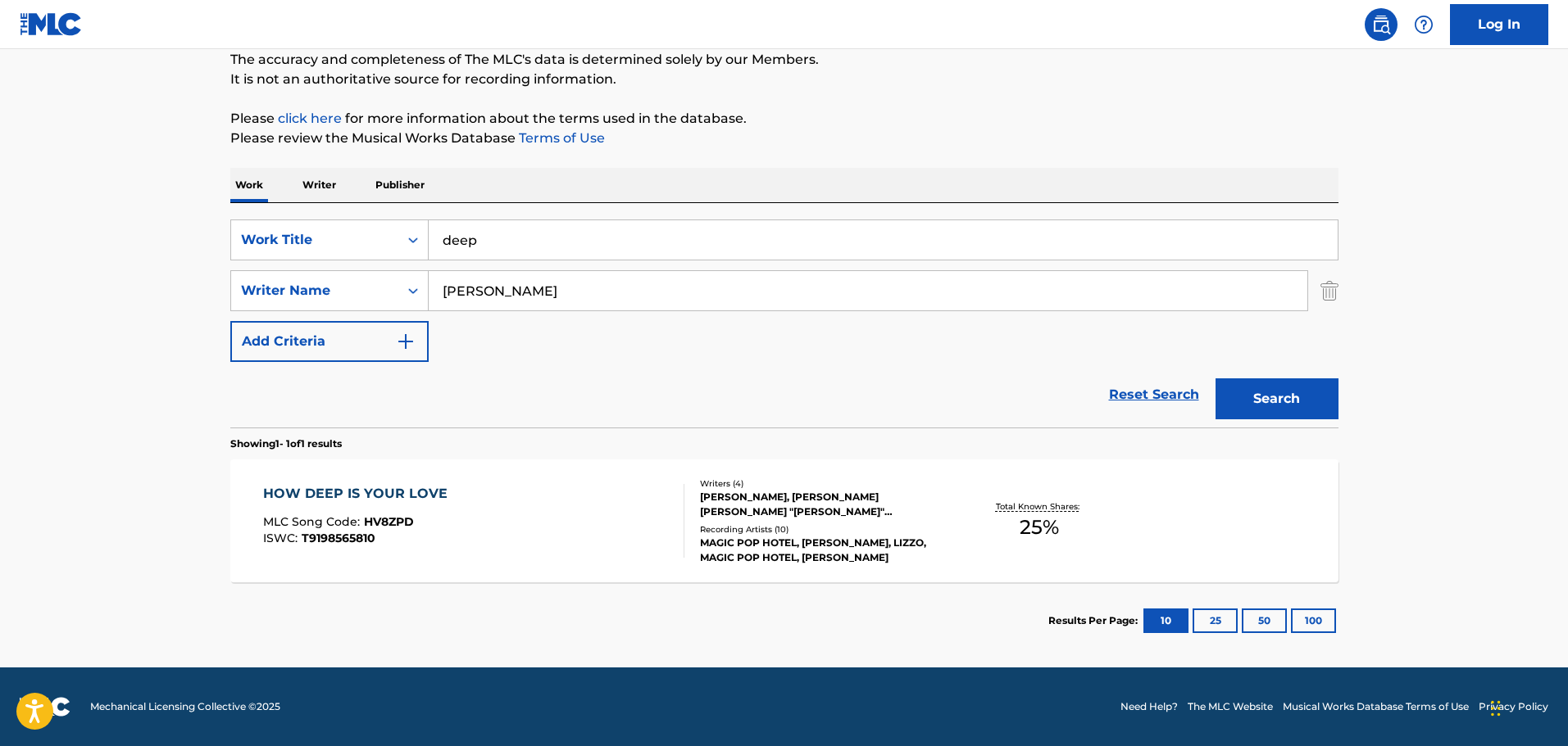
click at [1337, 399] on button "Search" at bounding box center [1276, 399] width 123 height 41
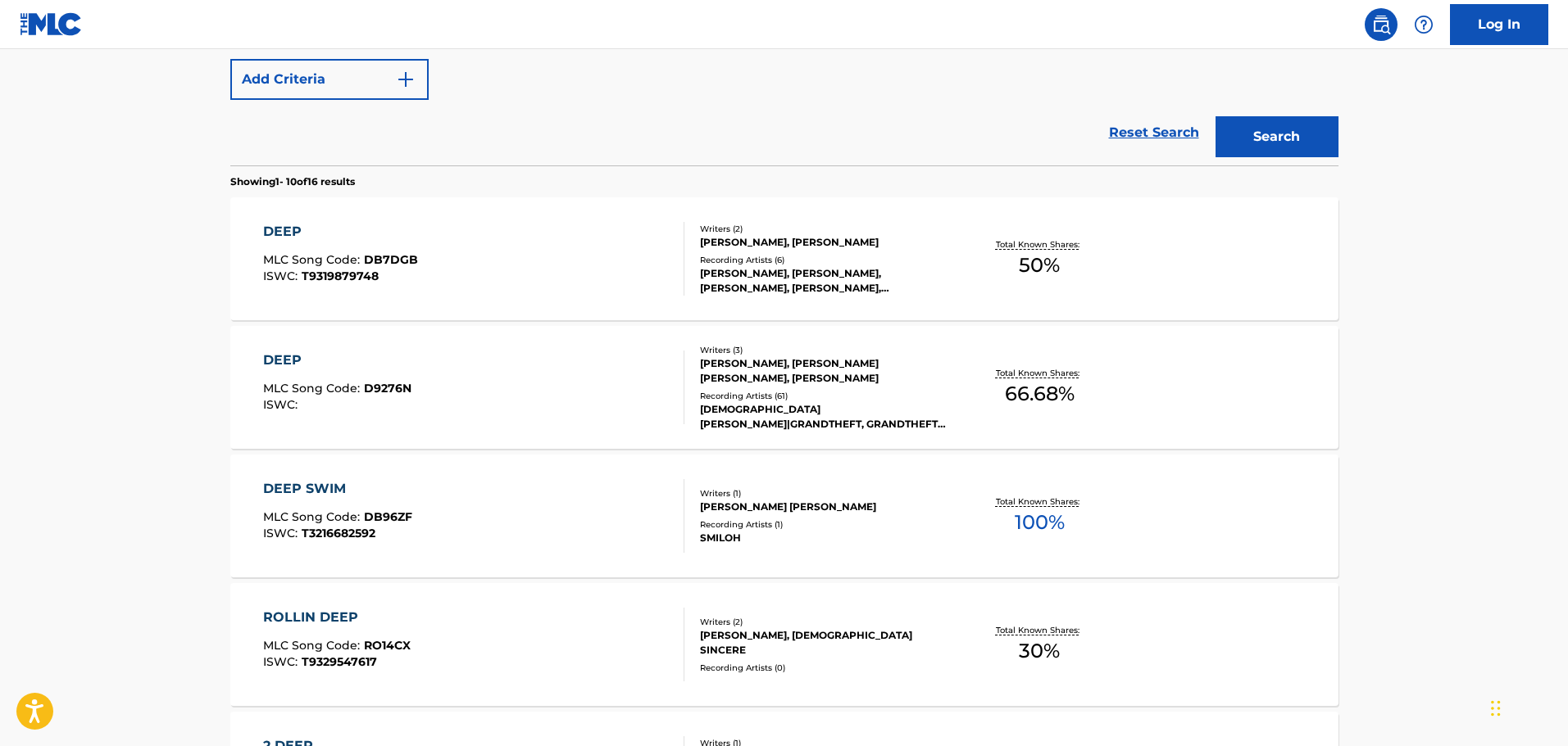
scroll to position [328, 0]
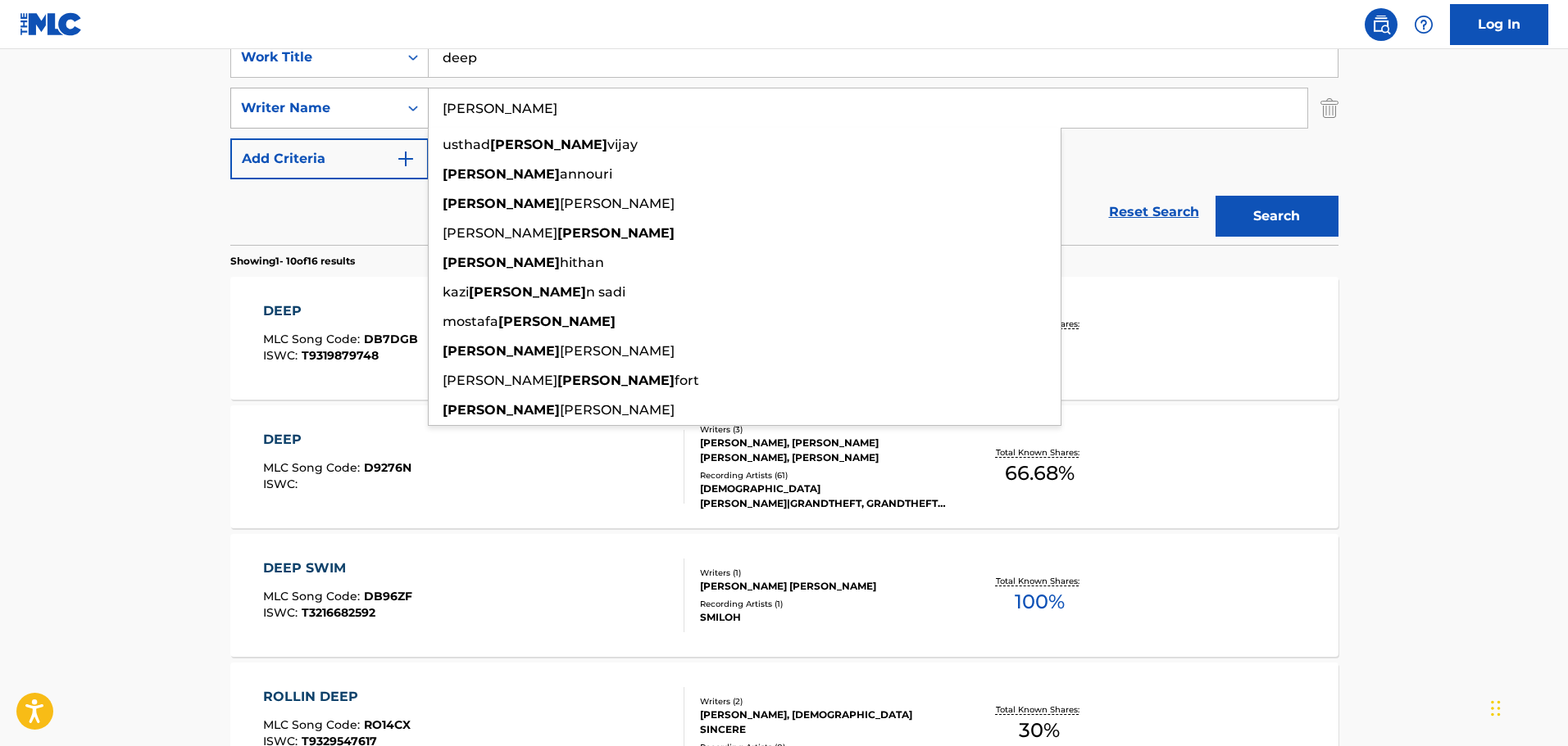
drag, startPoint x: 429, startPoint y: 110, endPoint x: 396, endPoint y: 110, distance: 33.0
click at [396, 110] on div "SearchWithCriteria811a0bd4-60da-4b55-94c7-d078eee88575 Writer Name [PERSON_NAME…" at bounding box center [784, 107] width 1108 height 41
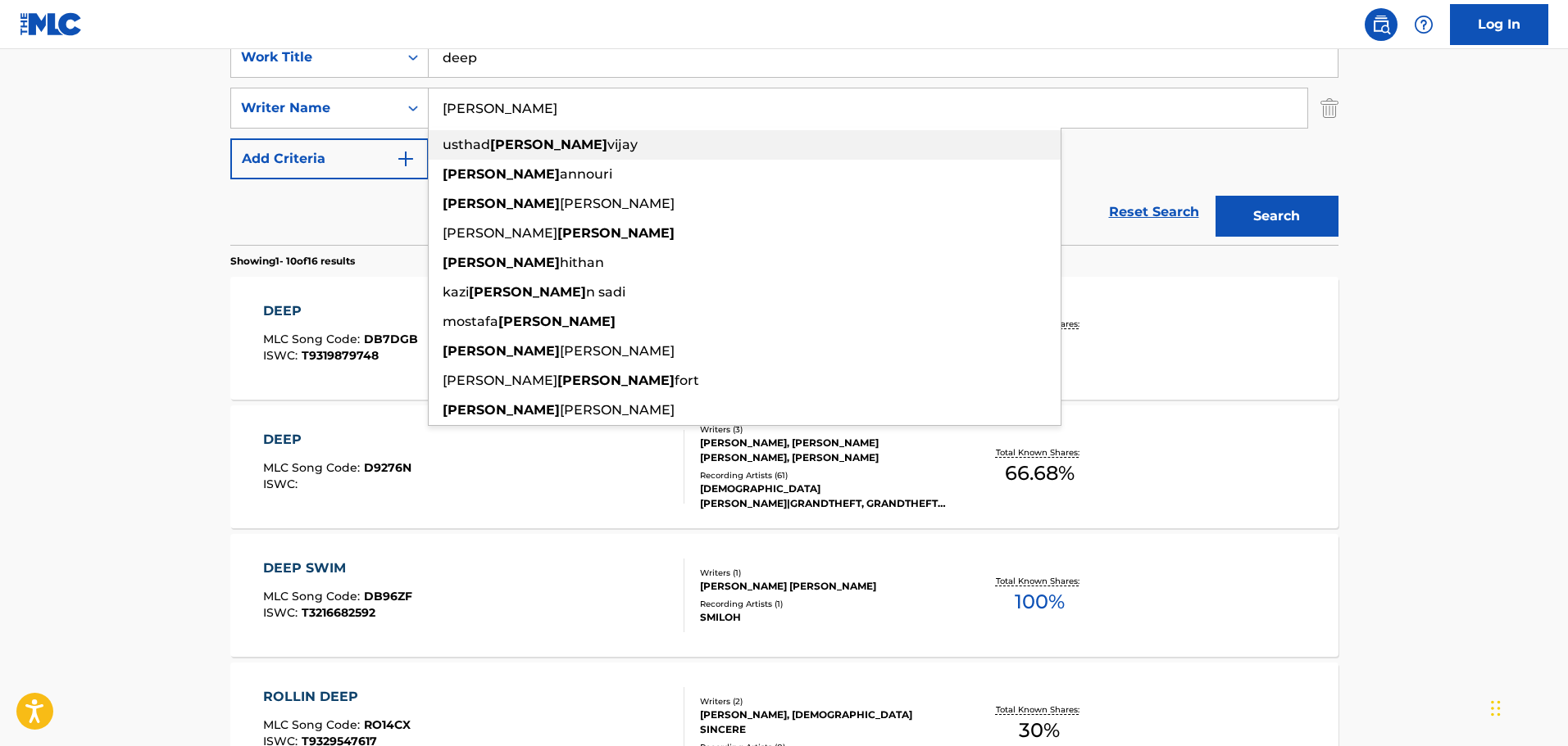
paste input "[PERSON_NAME]"
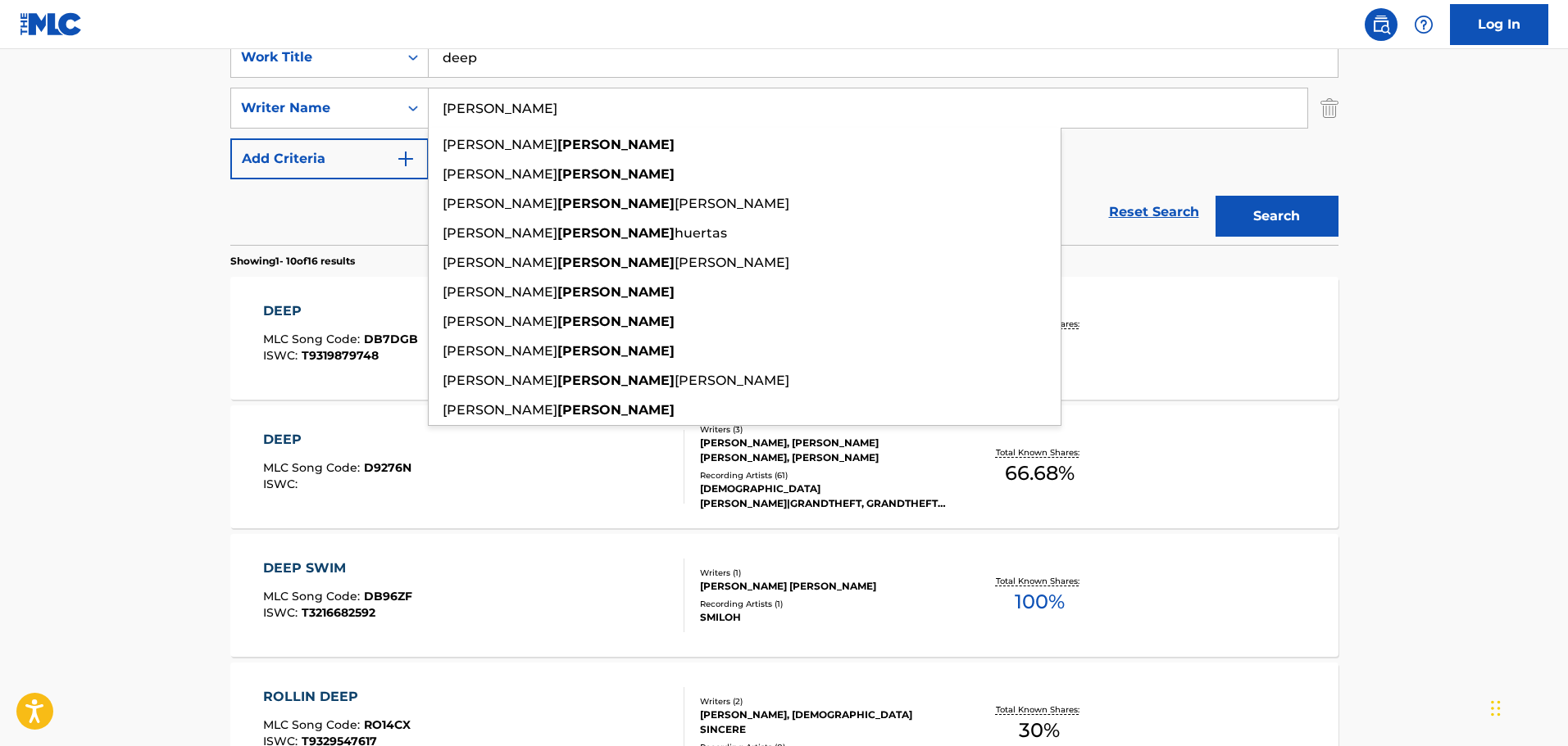
type input "[PERSON_NAME]"
click at [1315, 212] on button "Search" at bounding box center [1276, 216] width 123 height 41
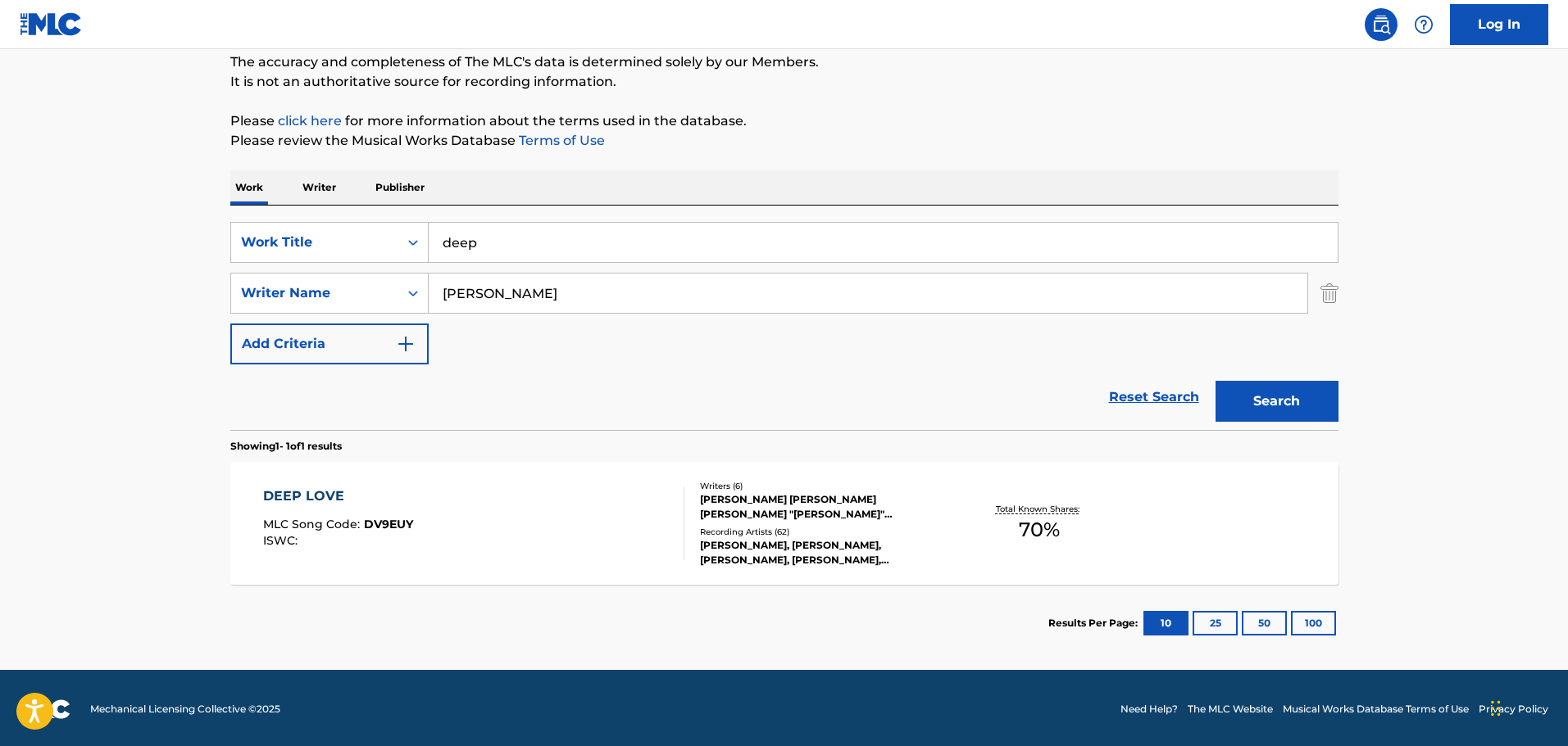
scroll to position [145, 0]
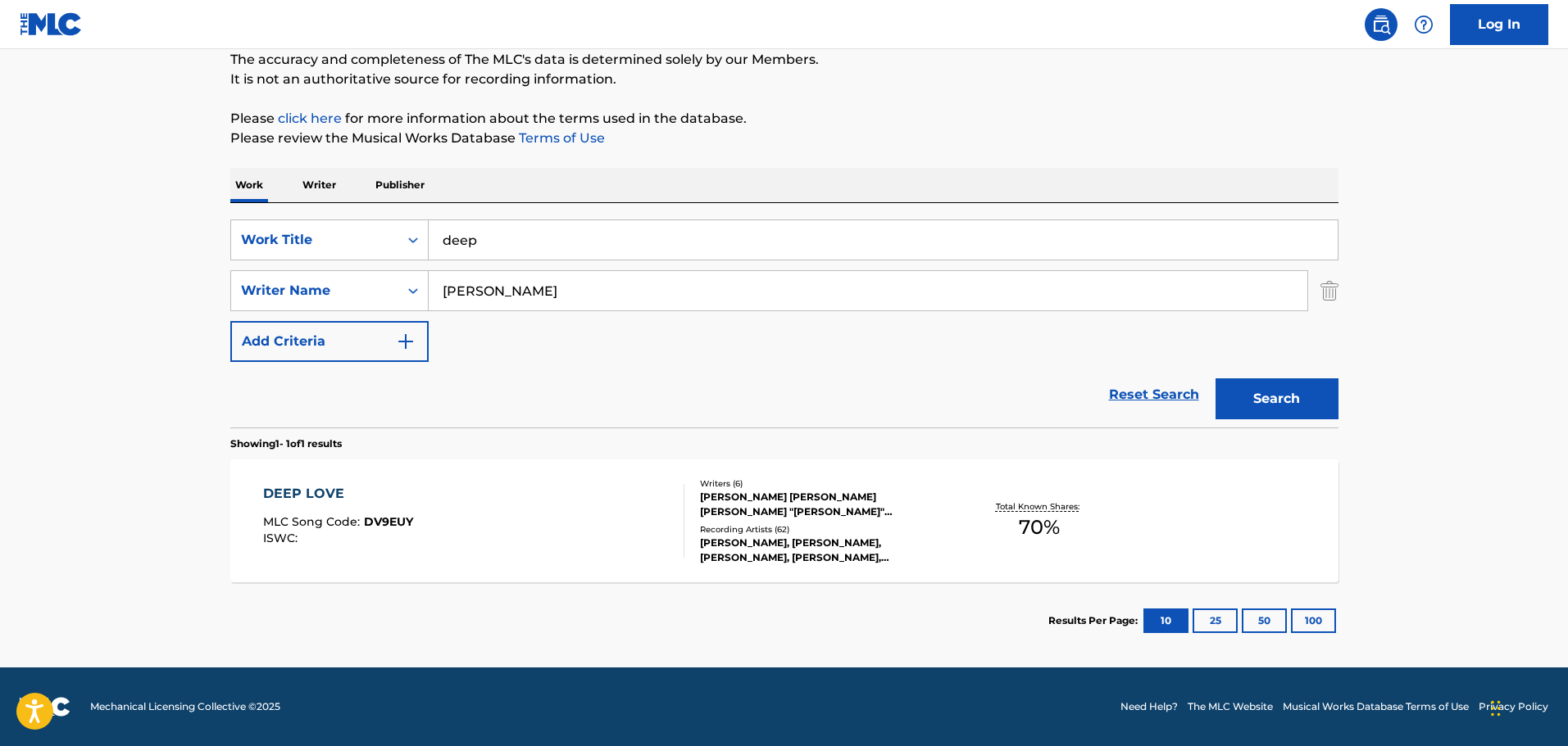
click at [770, 508] on div "[PERSON_NAME] [PERSON_NAME] [PERSON_NAME] "[PERSON_NAME]" [PERSON_NAME] OJIKE […" at bounding box center [824, 505] width 248 height 29
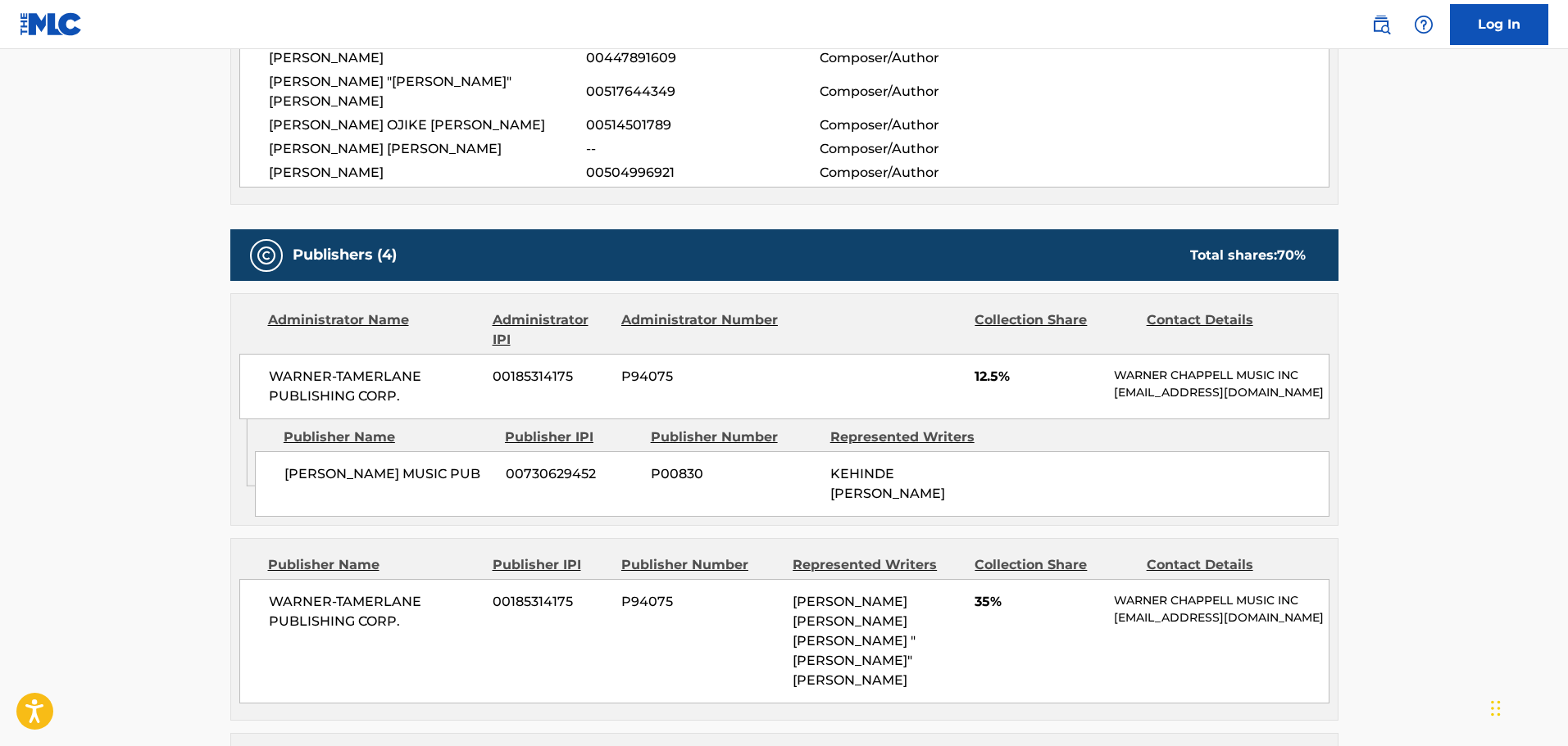
scroll to position [738, 0]
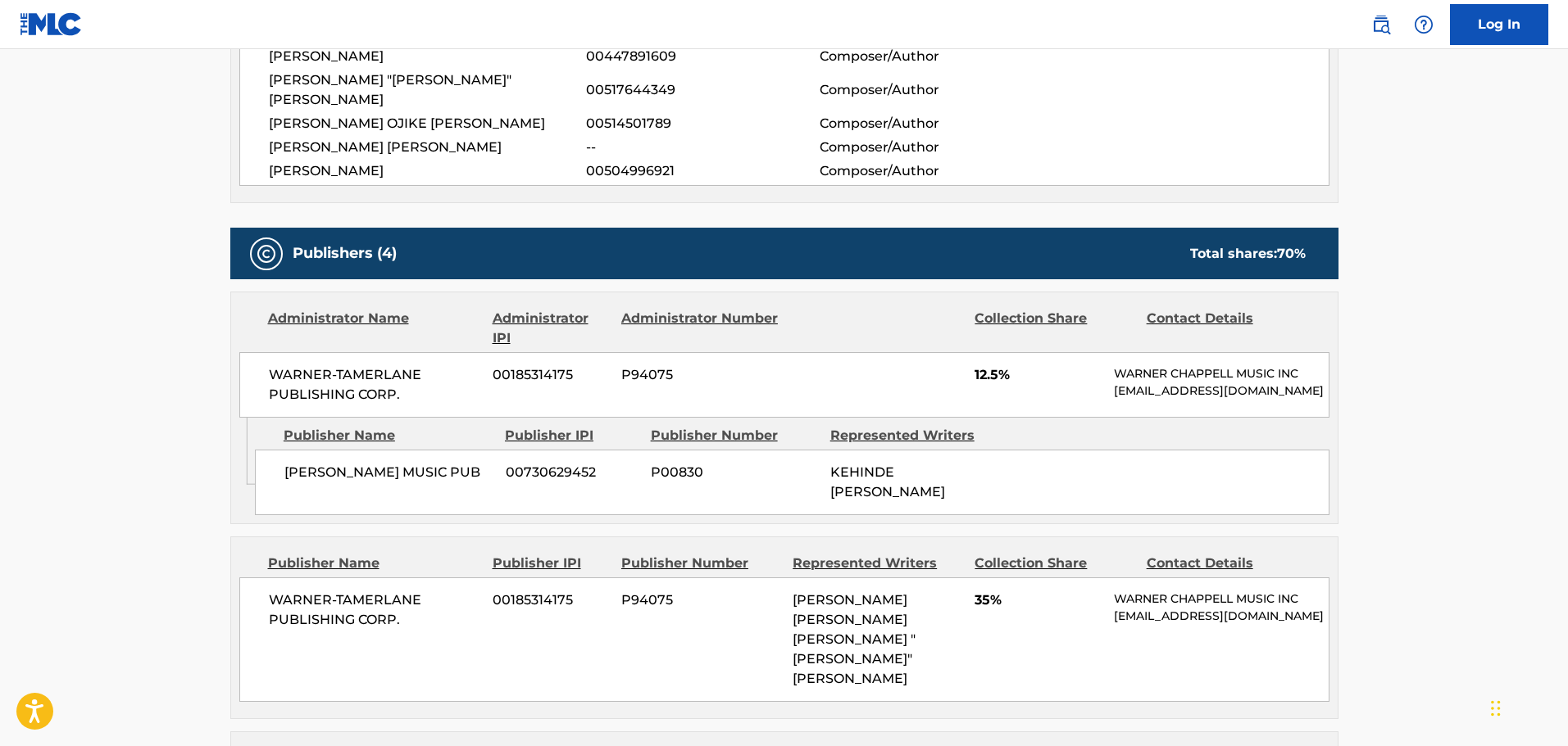
drag, startPoint x: 774, startPoint y: 481, endPoint x: 727, endPoint y: 451, distance: 55.8
click at [770, 477] on div "[PERSON_NAME] MUSIC PUB 00730629452 P00830 [PERSON_NAME] [PERSON_NAME]" at bounding box center [792, 483] width 1074 height 66
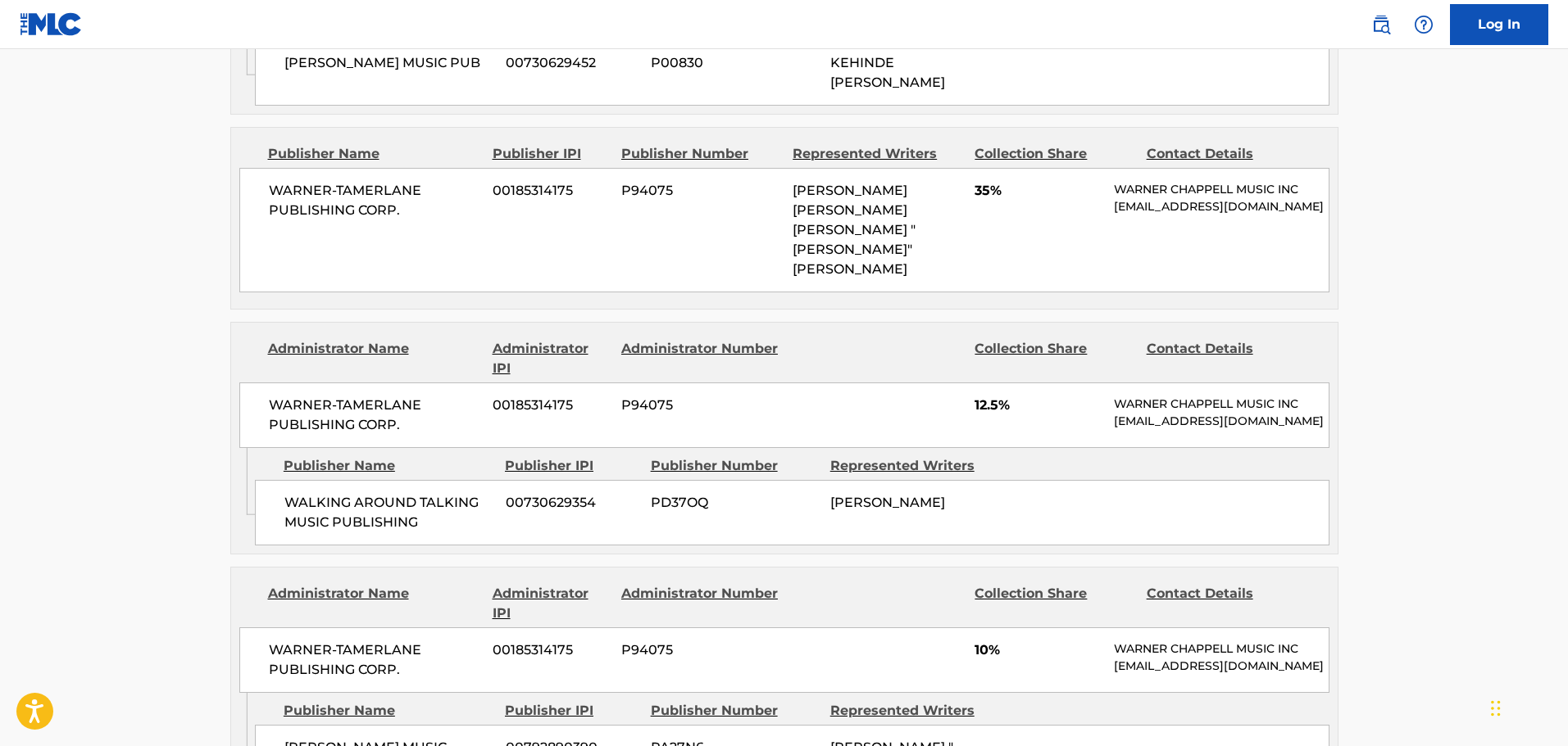
scroll to position [656, 0]
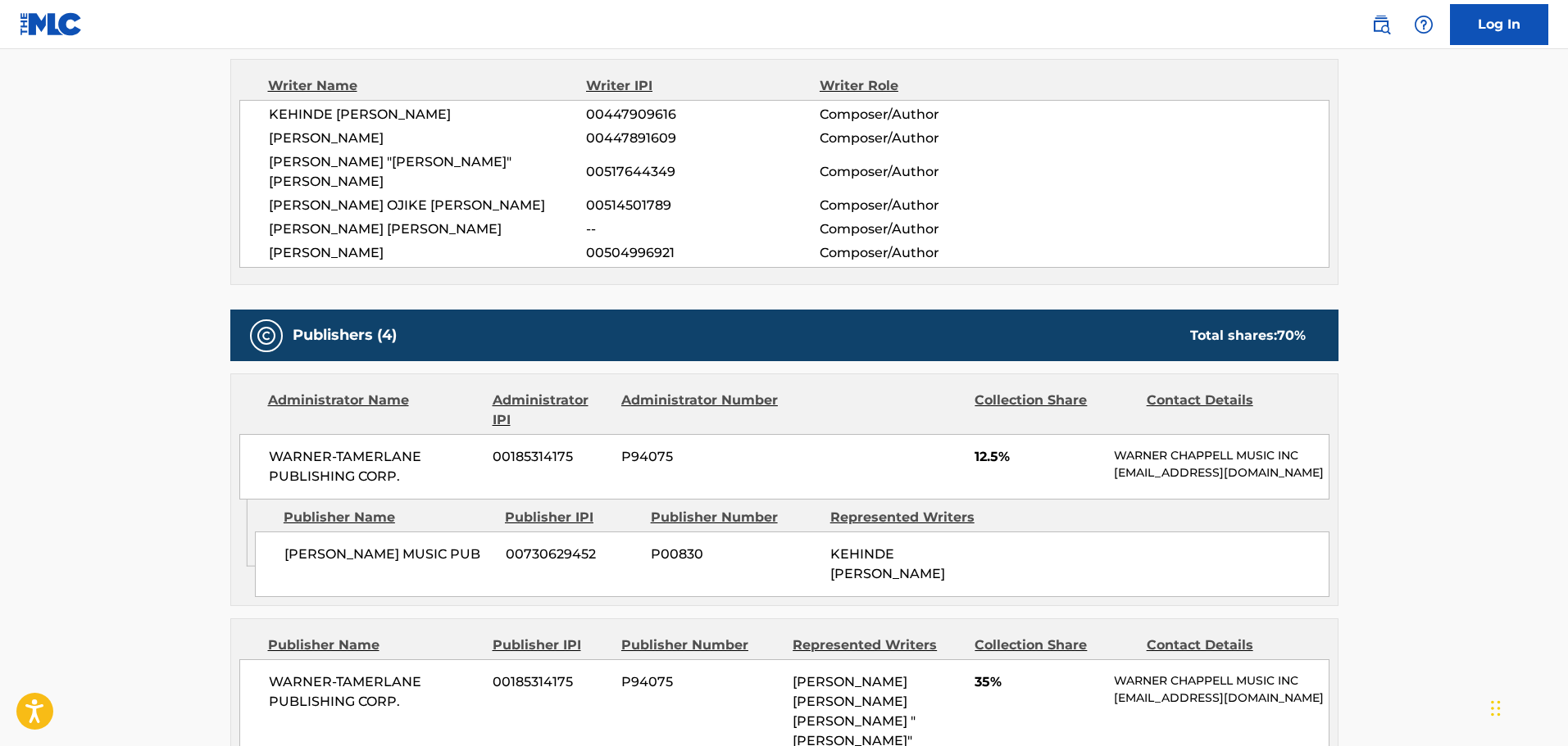
scroll to position [145, 0]
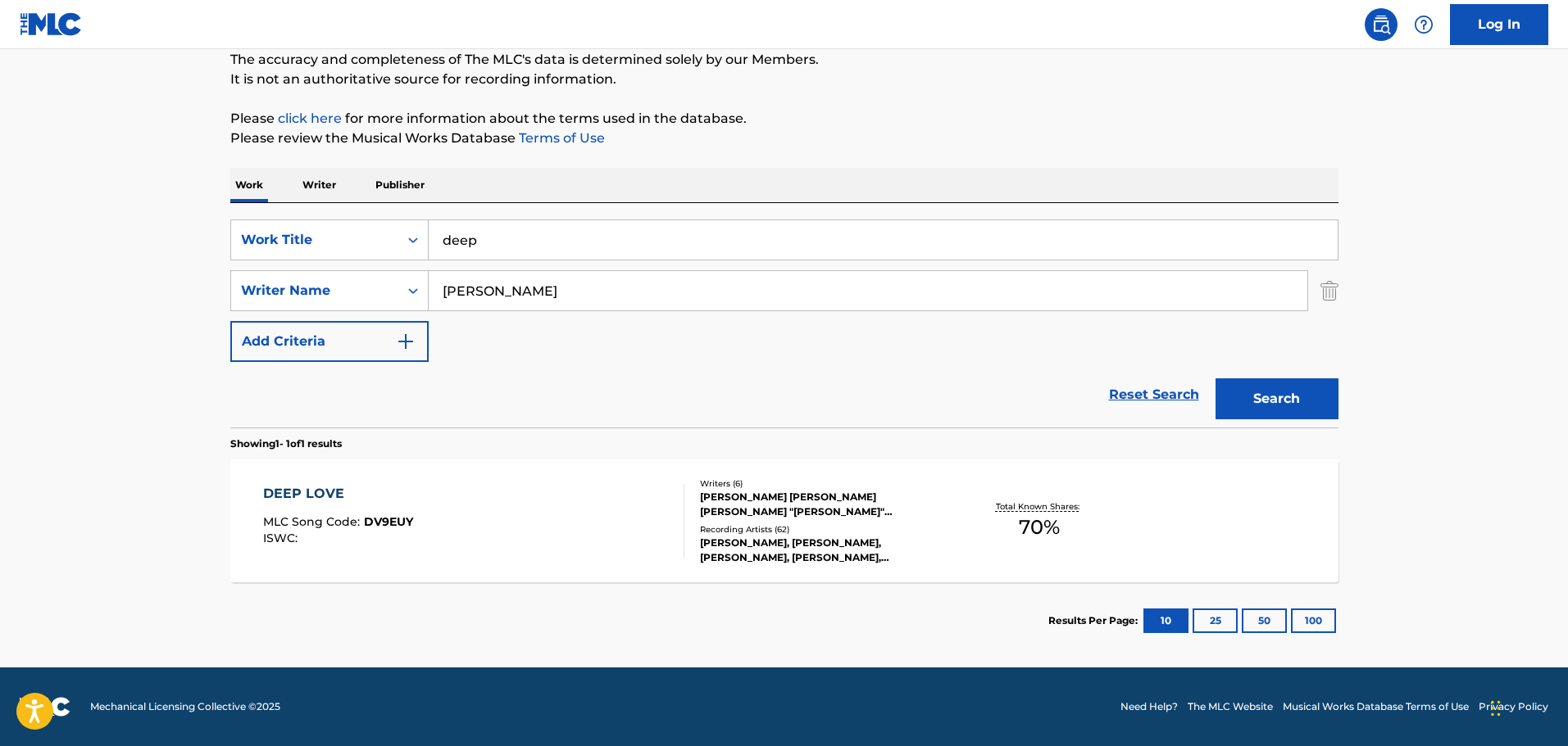
click at [588, 524] on div "DEEP LOVE MLC Song Code : DV9EUY ISWC :" at bounding box center [474, 521] width 421 height 74
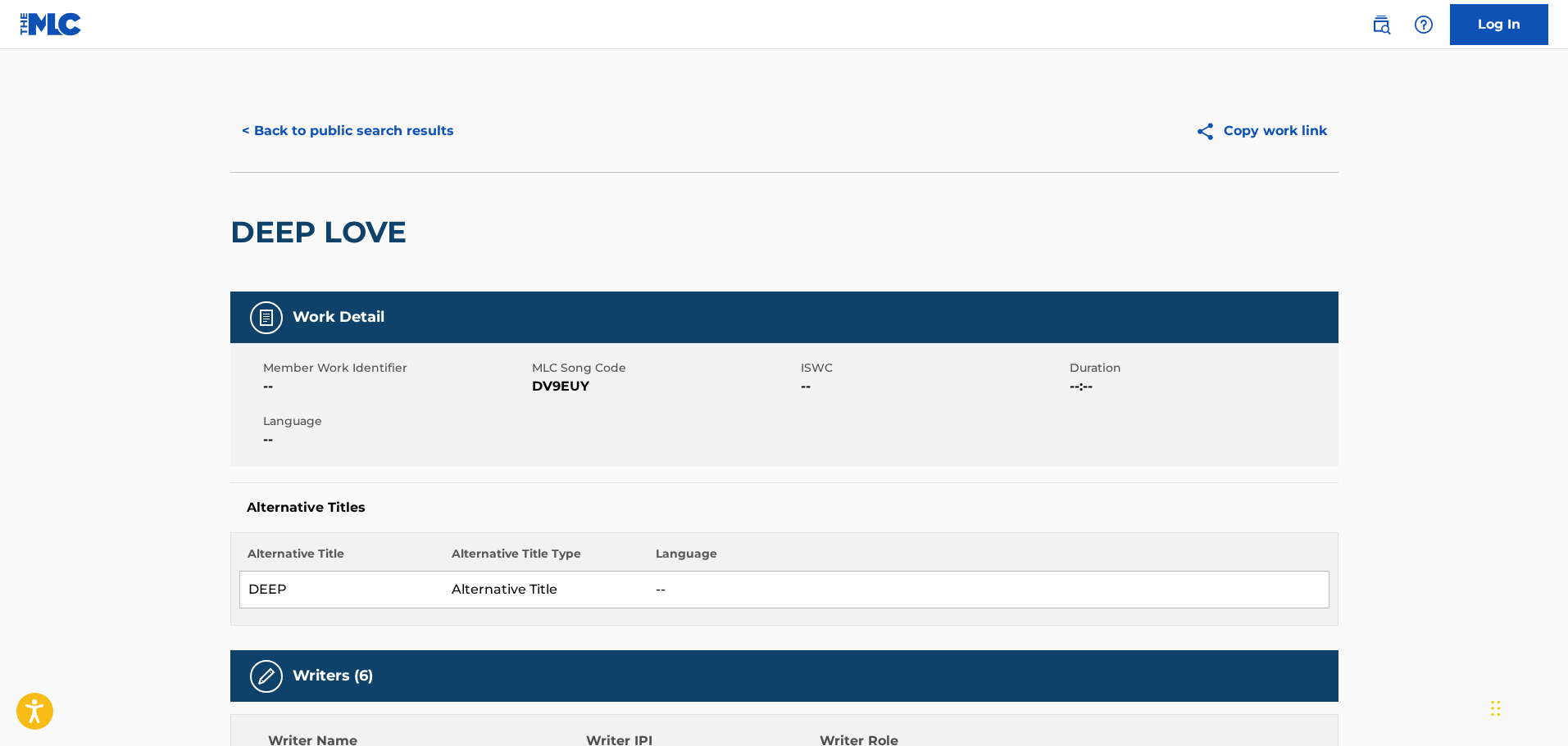
click at [330, 123] on button "< Back to public search results" at bounding box center [348, 130] width 235 height 41
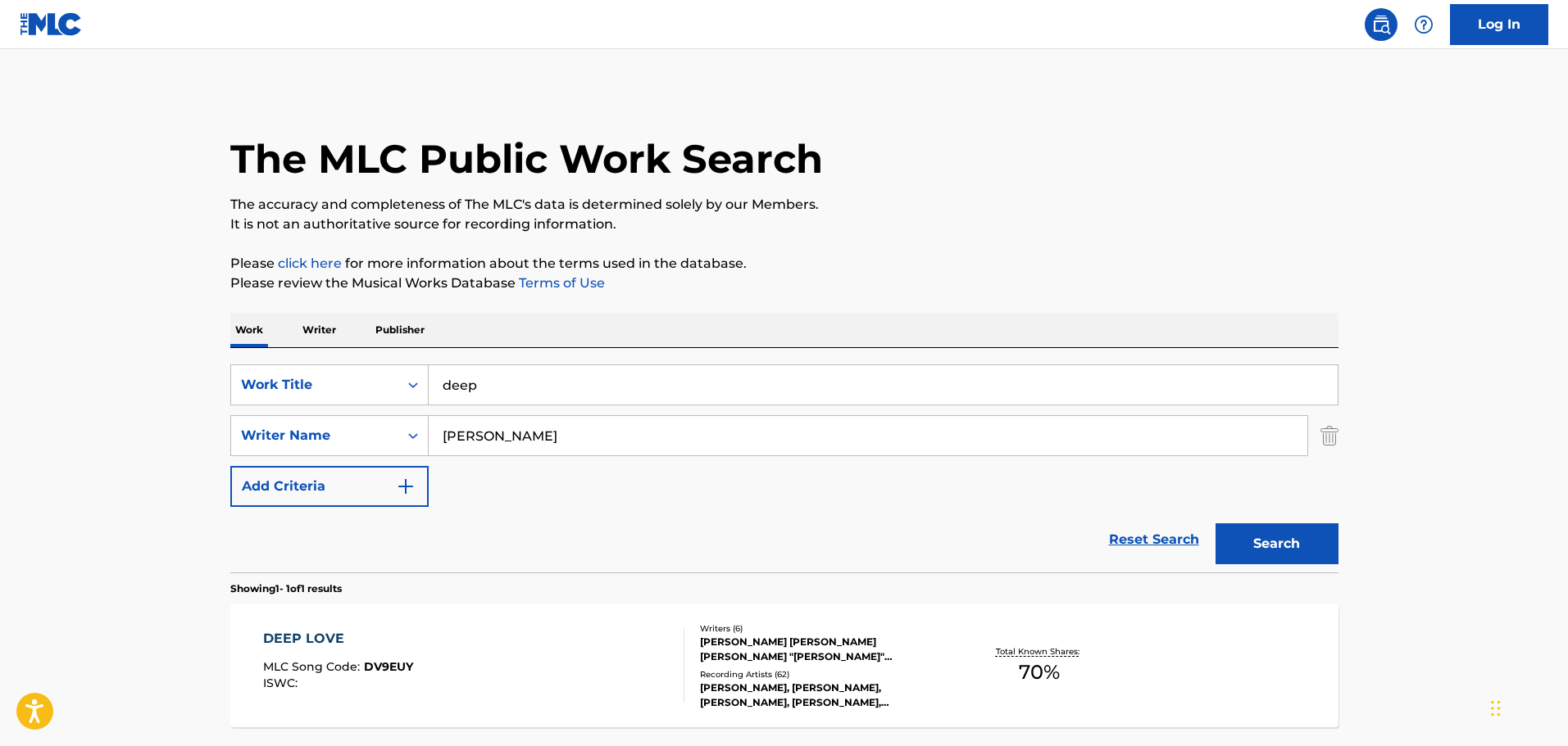
scroll to position [52, 0]
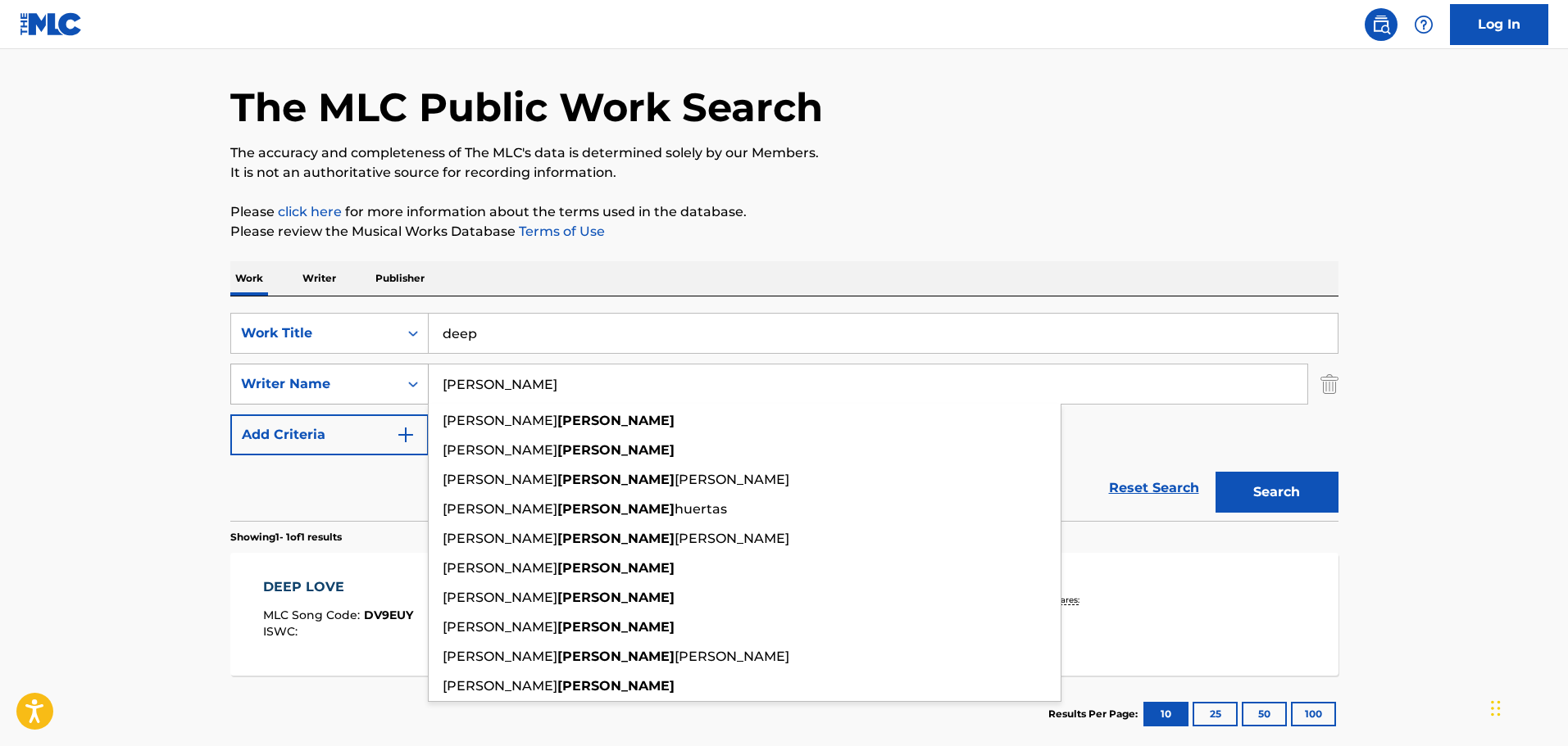
drag, startPoint x: 540, startPoint y: 393, endPoint x: 395, endPoint y: 393, distance: 145.0
click at [395, 393] on div "SearchWithCriteria811a0bd4-60da-4b55-94c7-d078eee88575 Writer Name [PERSON_NAME…" at bounding box center [784, 383] width 1108 height 41
paste input "[PERSON_NAME]"
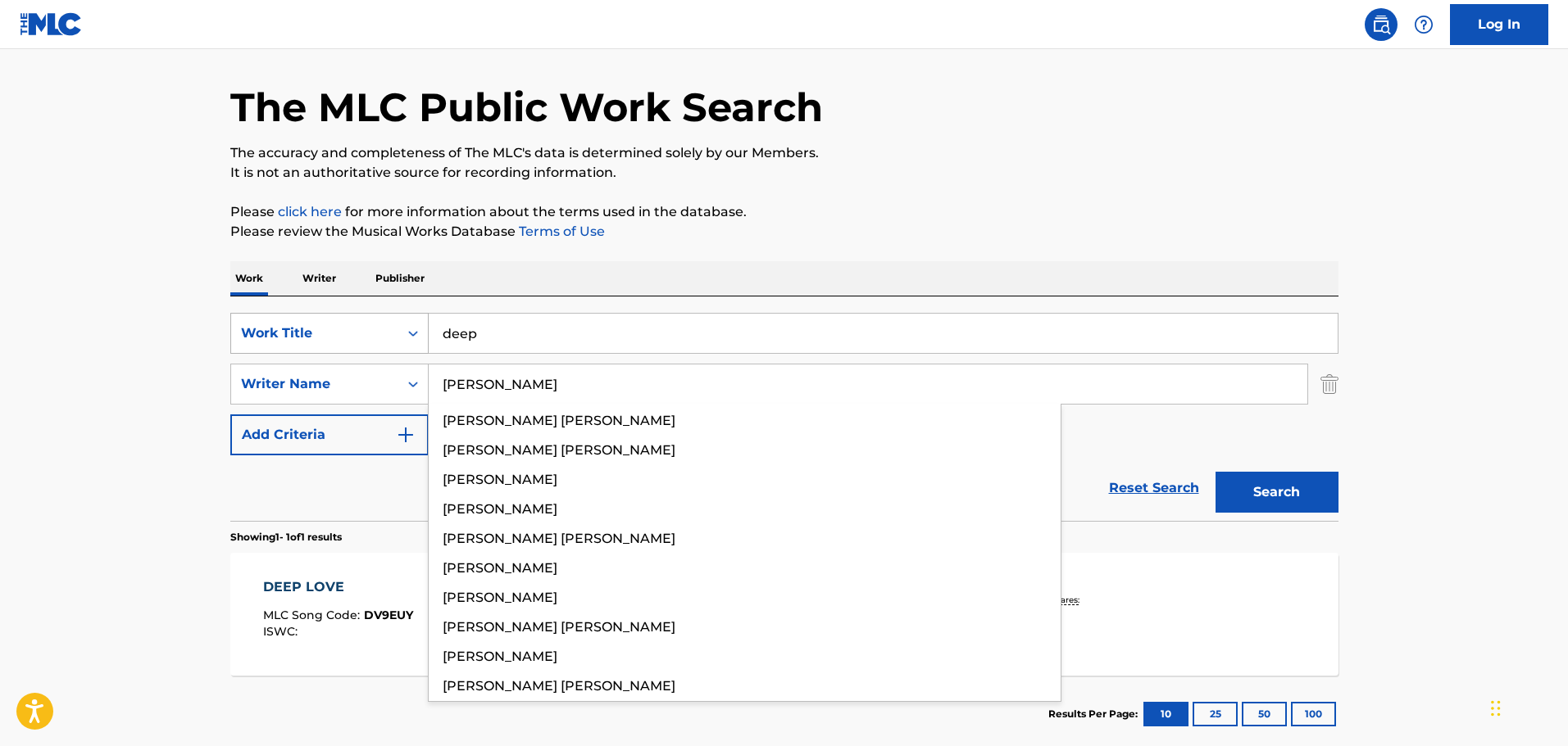
type input "[PERSON_NAME]"
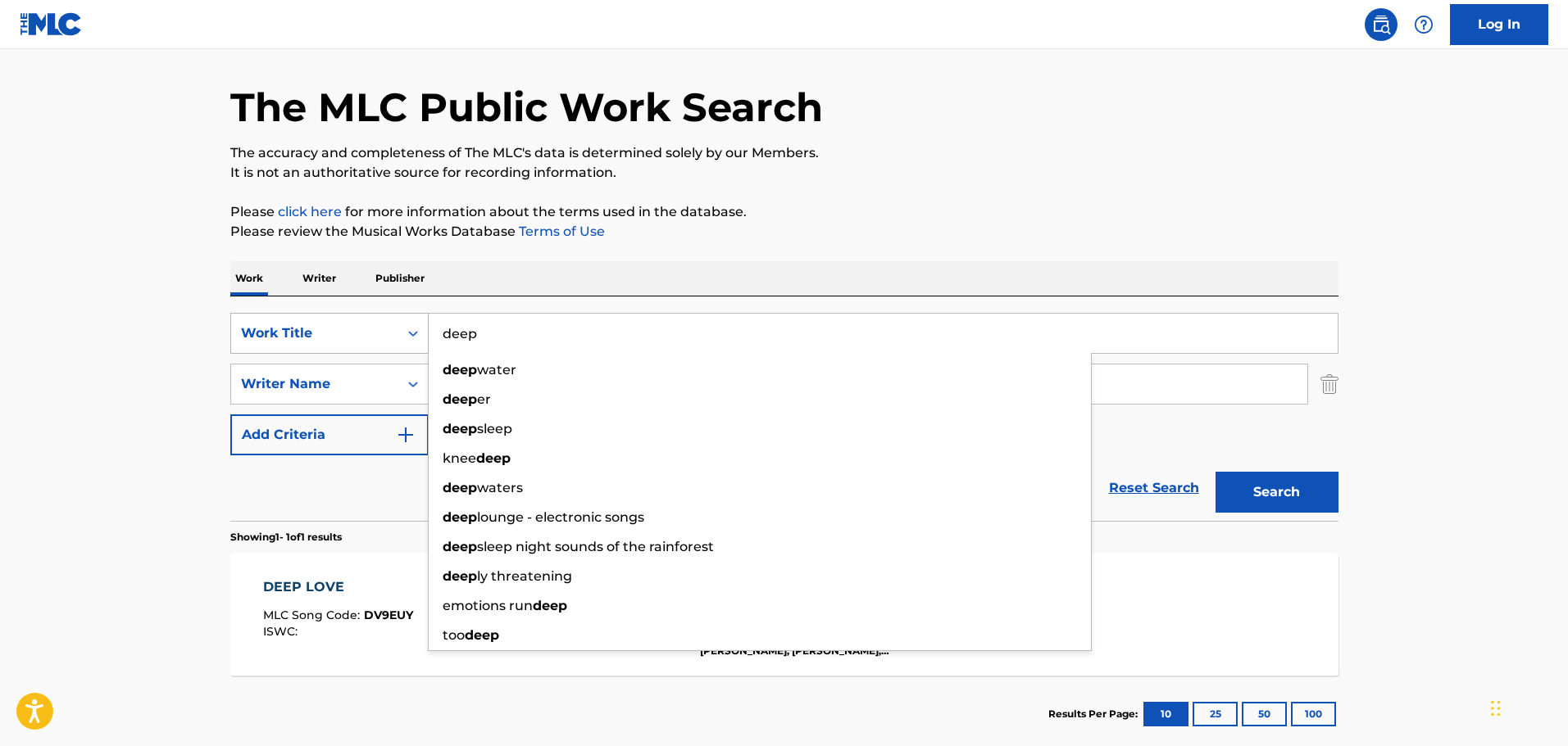
drag, startPoint x: 333, startPoint y: 334, endPoint x: 302, endPoint y: 334, distance: 31.0
click at [302, 334] on div "SearchWithCriteriaea2b74e1-c3e9-40fe-8f59-b844ff748abd Work Title deep deep wat…" at bounding box center [784, 333] width 1108 height 41
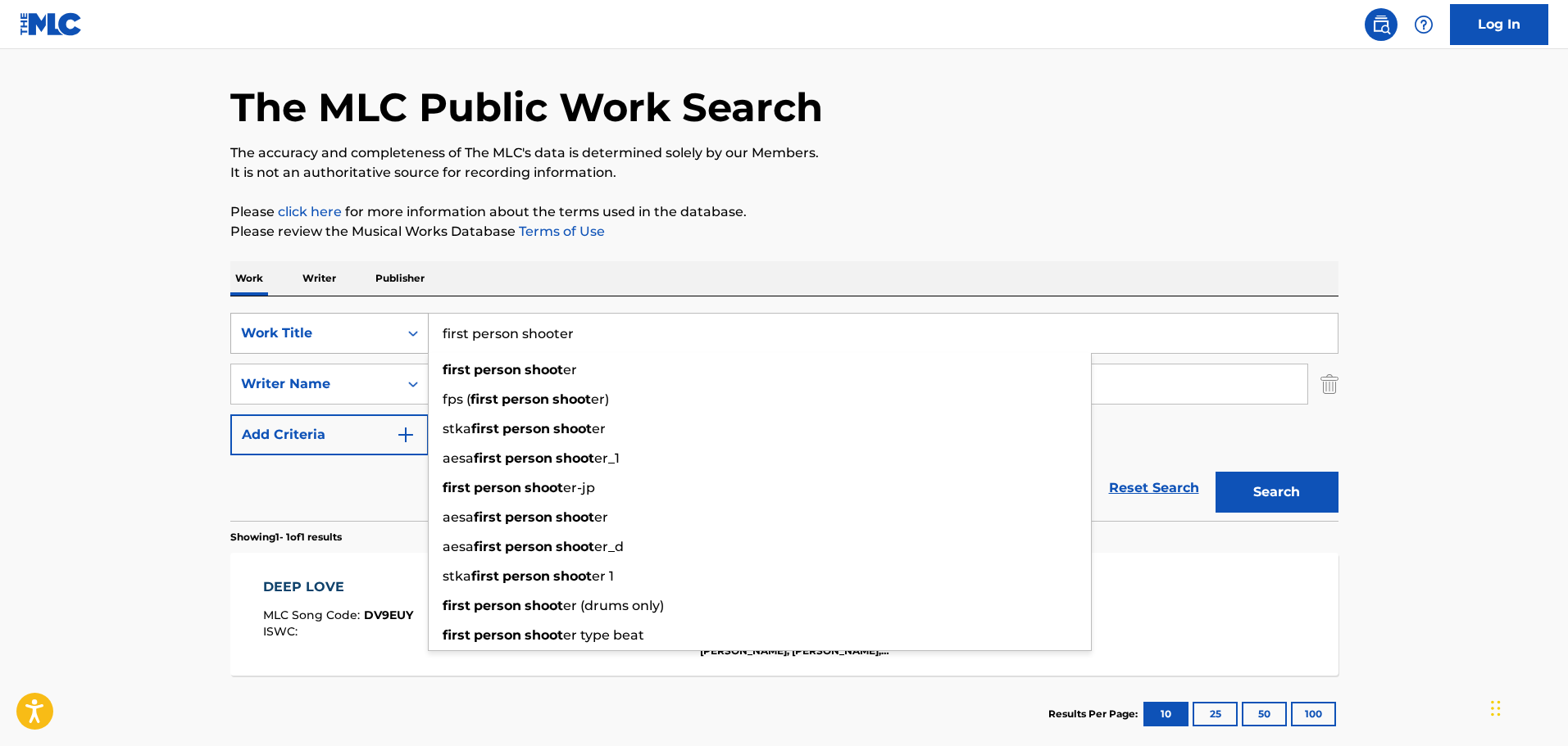
type input "first person shooter"
click at [1215, 472] on button "Search" at bounding box center [1276, 492] width 123 height 41
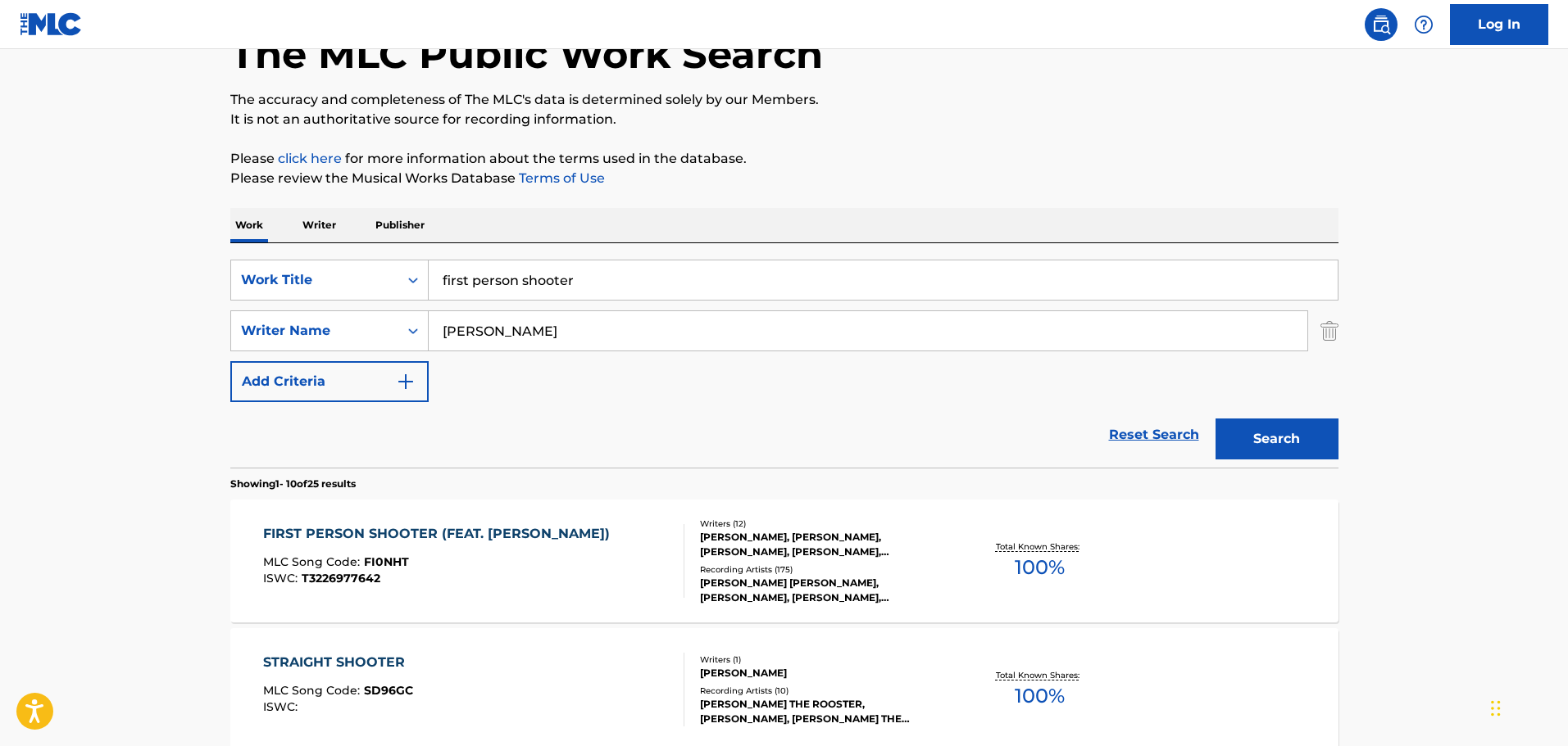
scroll to position [134, 0]
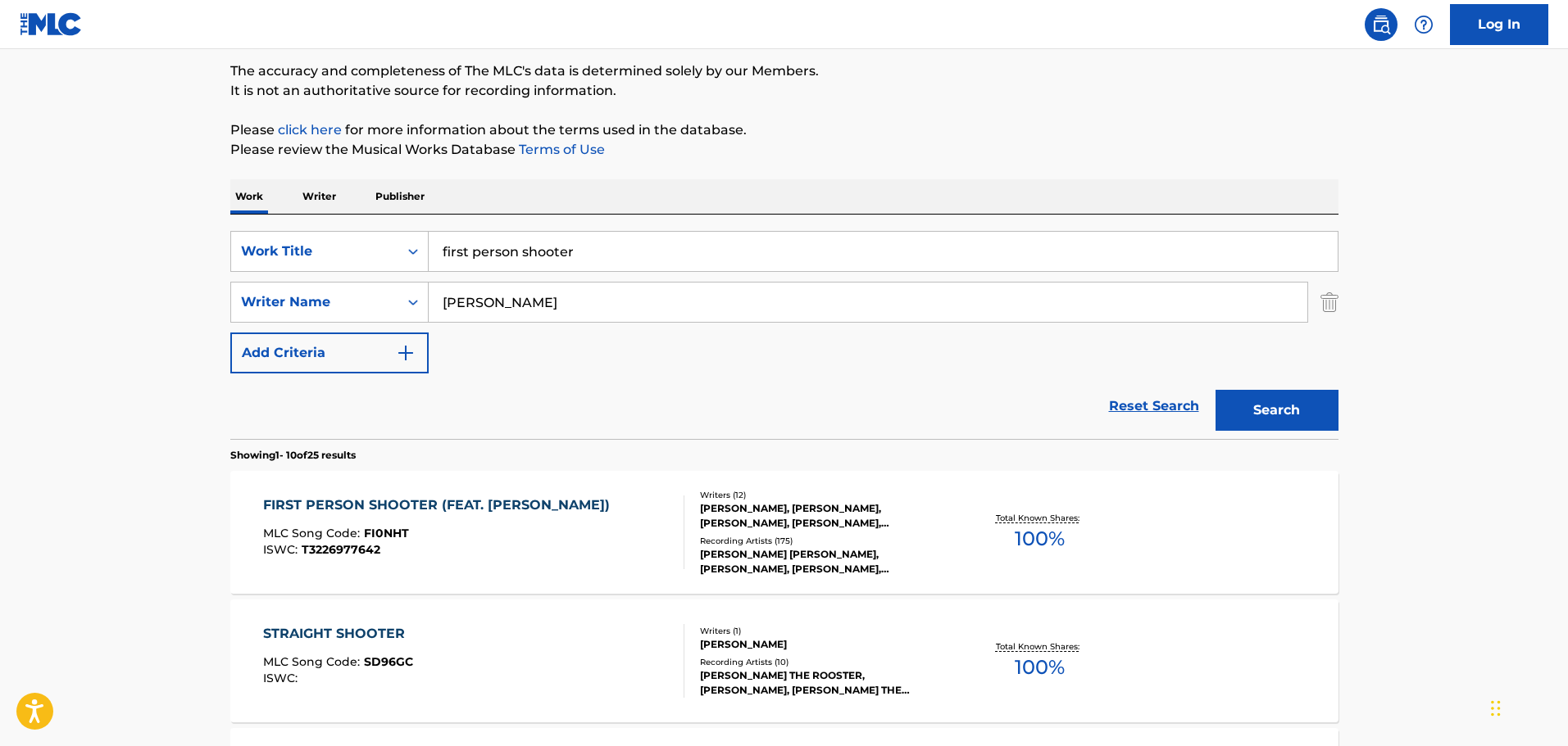
click at [462, 524] on div "FIRST PERSON SHOOTER (FEAT. [PERSON_NAME]) MLC Song Code : FI0NHT ISWC : T32269…" at bounding box center [440, 532] width 354 height 74
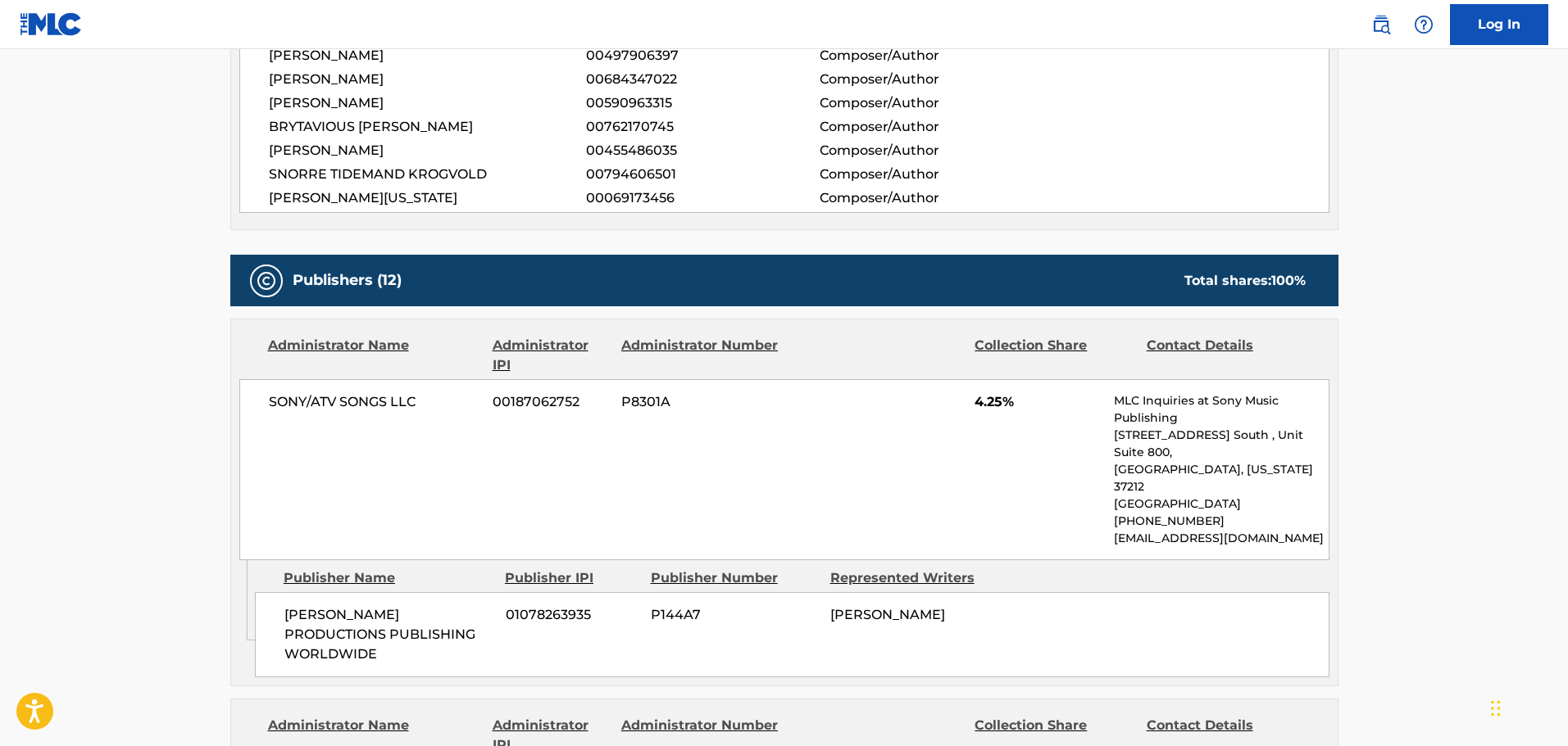
scroll to position [1065, 0]
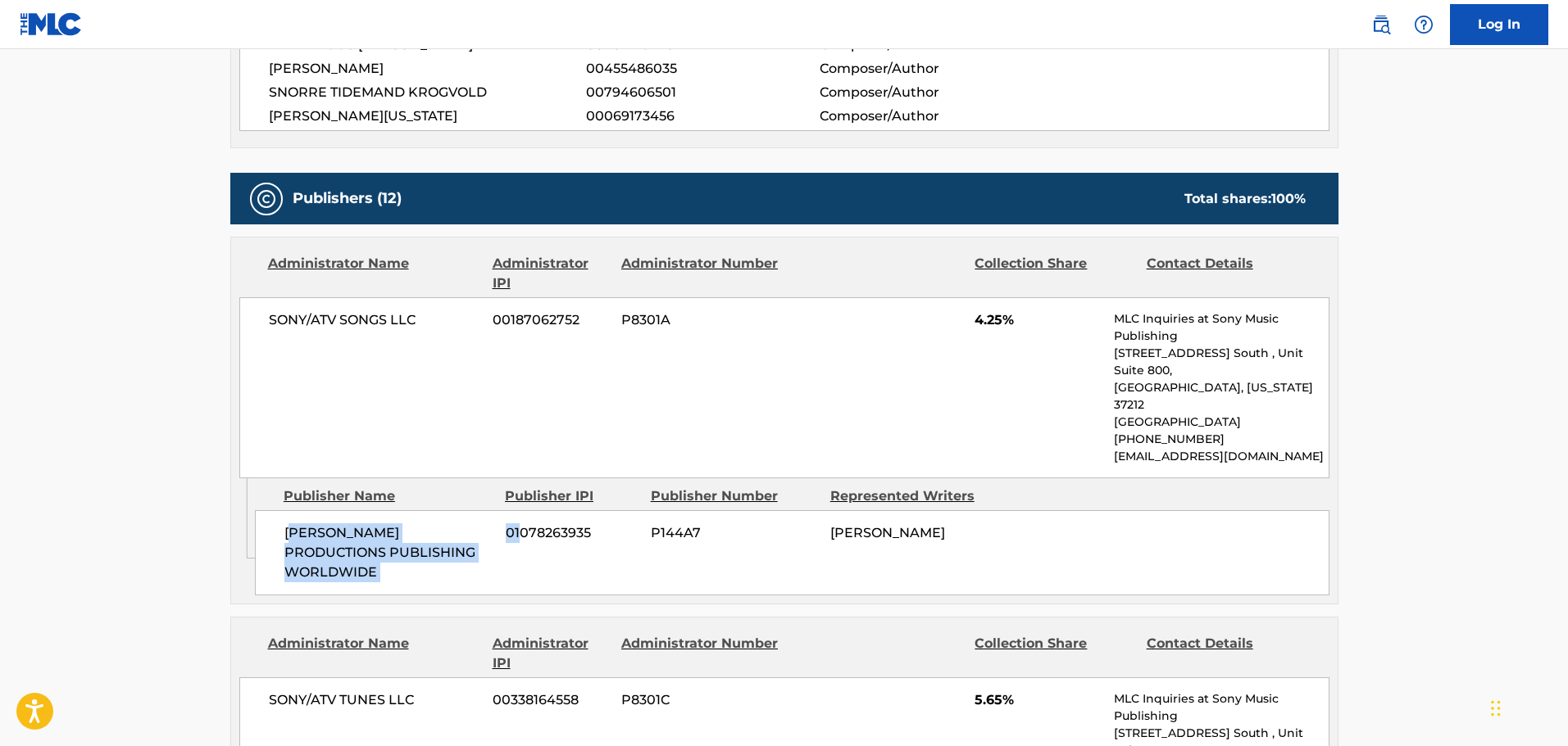
drag, startPoint x: 290, startPoint y: 453, endPoint x: 518, endPoint y: 488, distance: 230.7
click at [518, 510] on div "[PERSON_NAME] PRODUCTIONS PUBLISHING WORLDWIDE 01078263935 P144A7 [PERSON_NAME]" at bounding box center [792, 553] width 1074 height 86
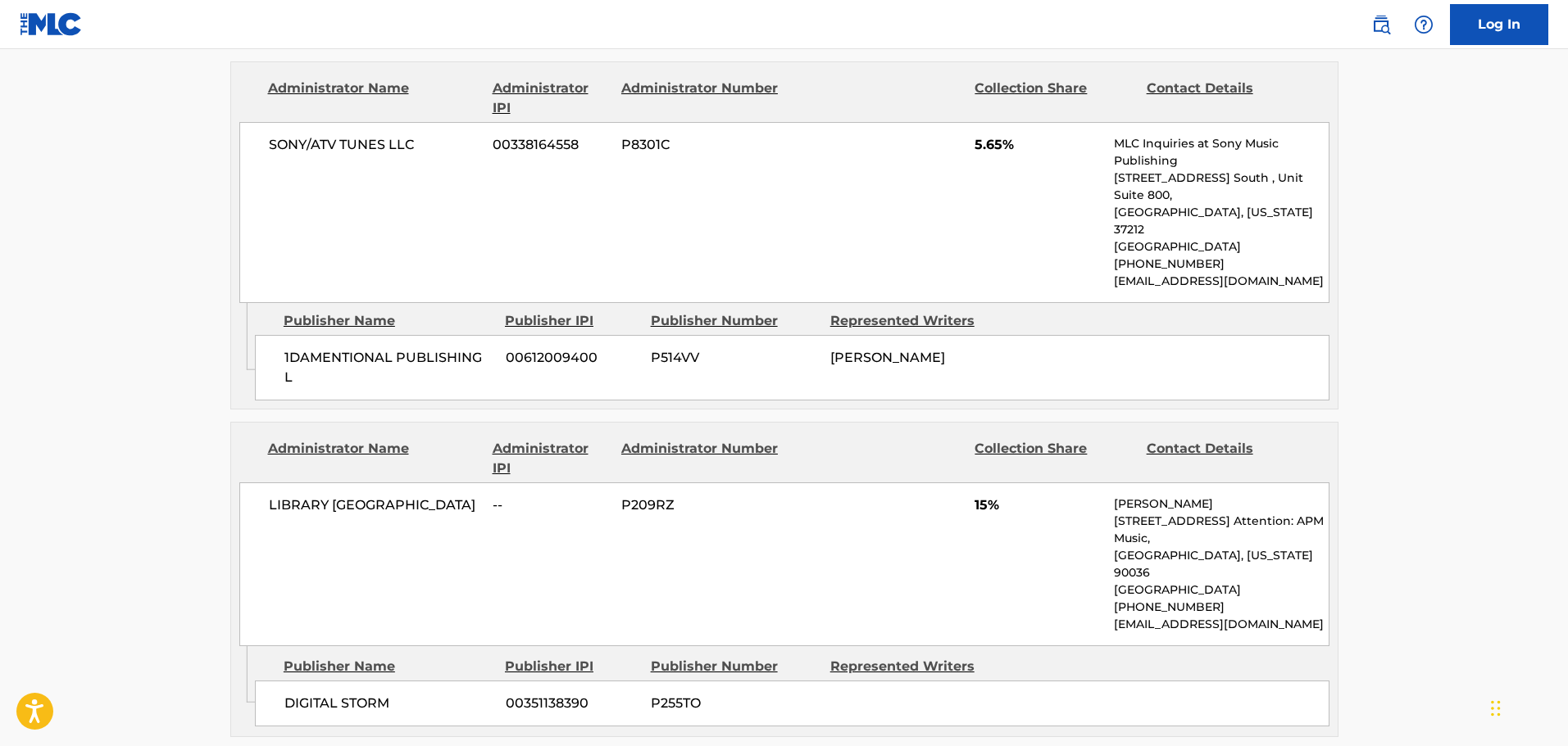
scroll to position [1639, 0]
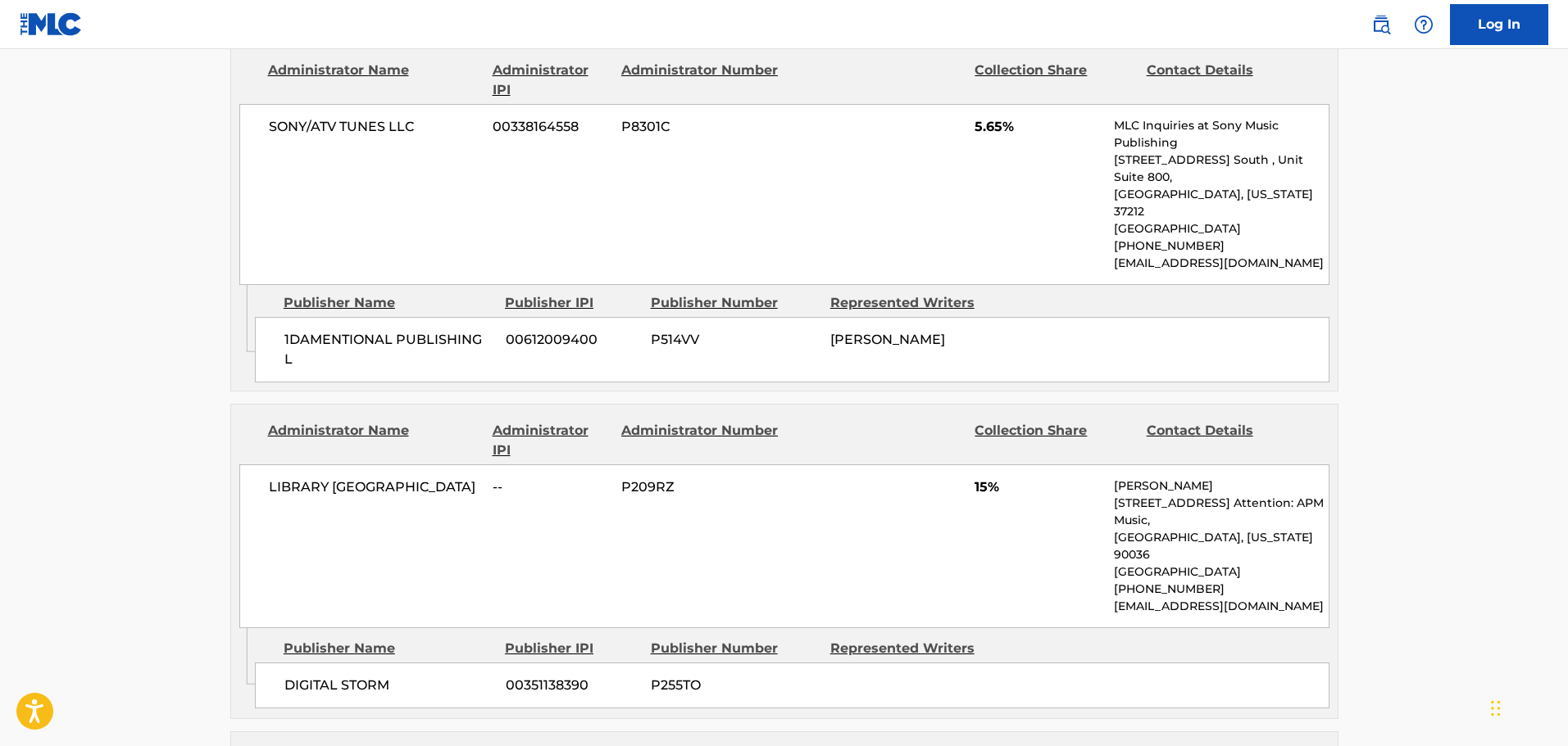
click at [391, 477] on span "LIBRARY [GEOGRAPHIC_DATA]" at bounding box center [374, 487] width 212 height 20
drag, startPoint x: 464, startPoint y: 363, endPoint x: 318, endPoint y: 199, distance: 219.6
click at [260, 465] on div "LIBRARY [GEOGRAPHIC_DATA] -- P209RZ 15% [PERSON_NAME] [STREET_ADDRESS][US_STATE…" at bounding box center [784, 547] width 1090 height 164
copy span "LIBRARY [GEOGRAPHIC_DATA]"
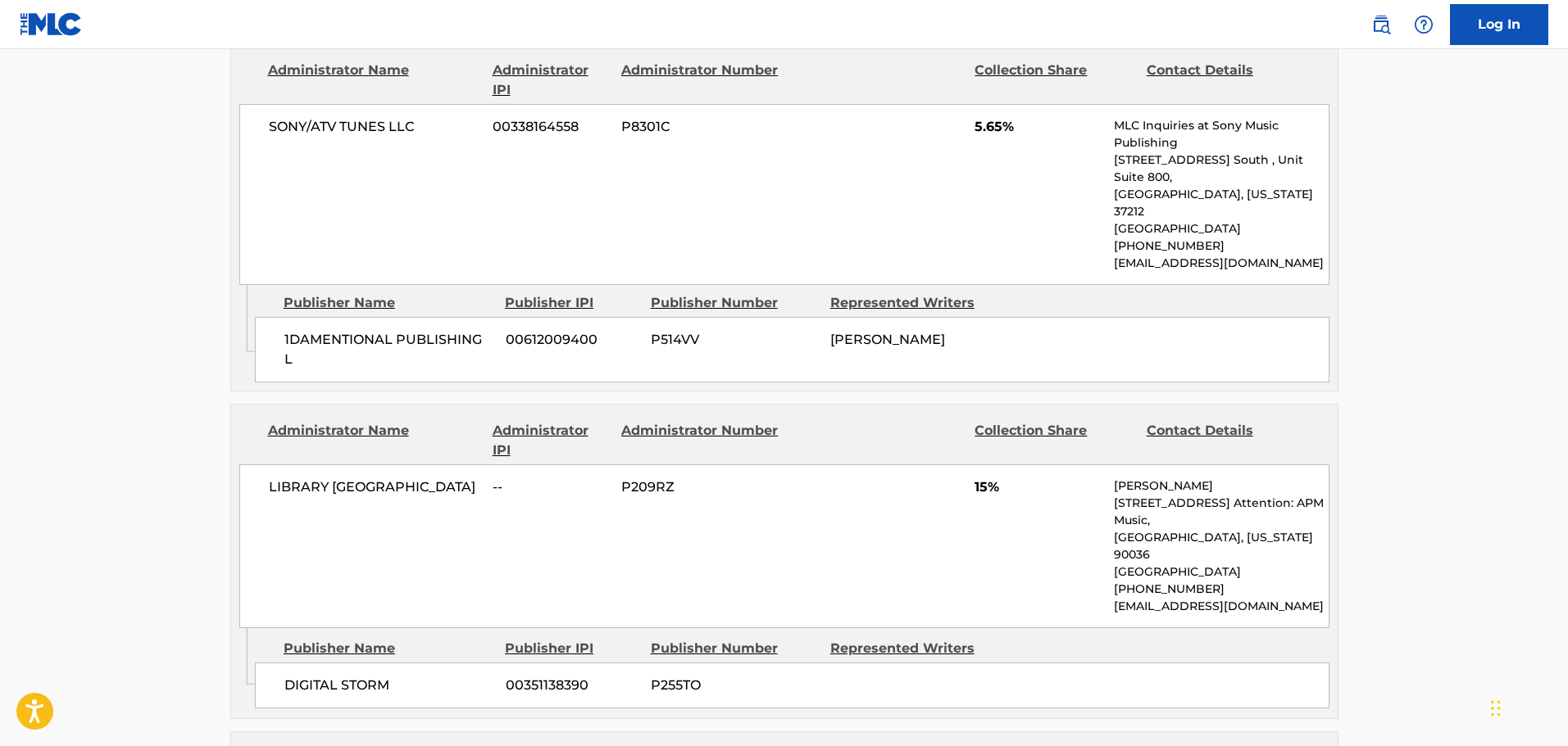
click at [1173, 477] on p "[PERSON_NAME]" at bounding box center [1220, 485] width 214 height 17
click at [577, 676] on span "00351138390" at bounding box center [572, 686] width 133 height 20
click at [576, 676] on span "00351138390" at bounding box center [572, 686] width 133 height 20
copy span "00351138390"
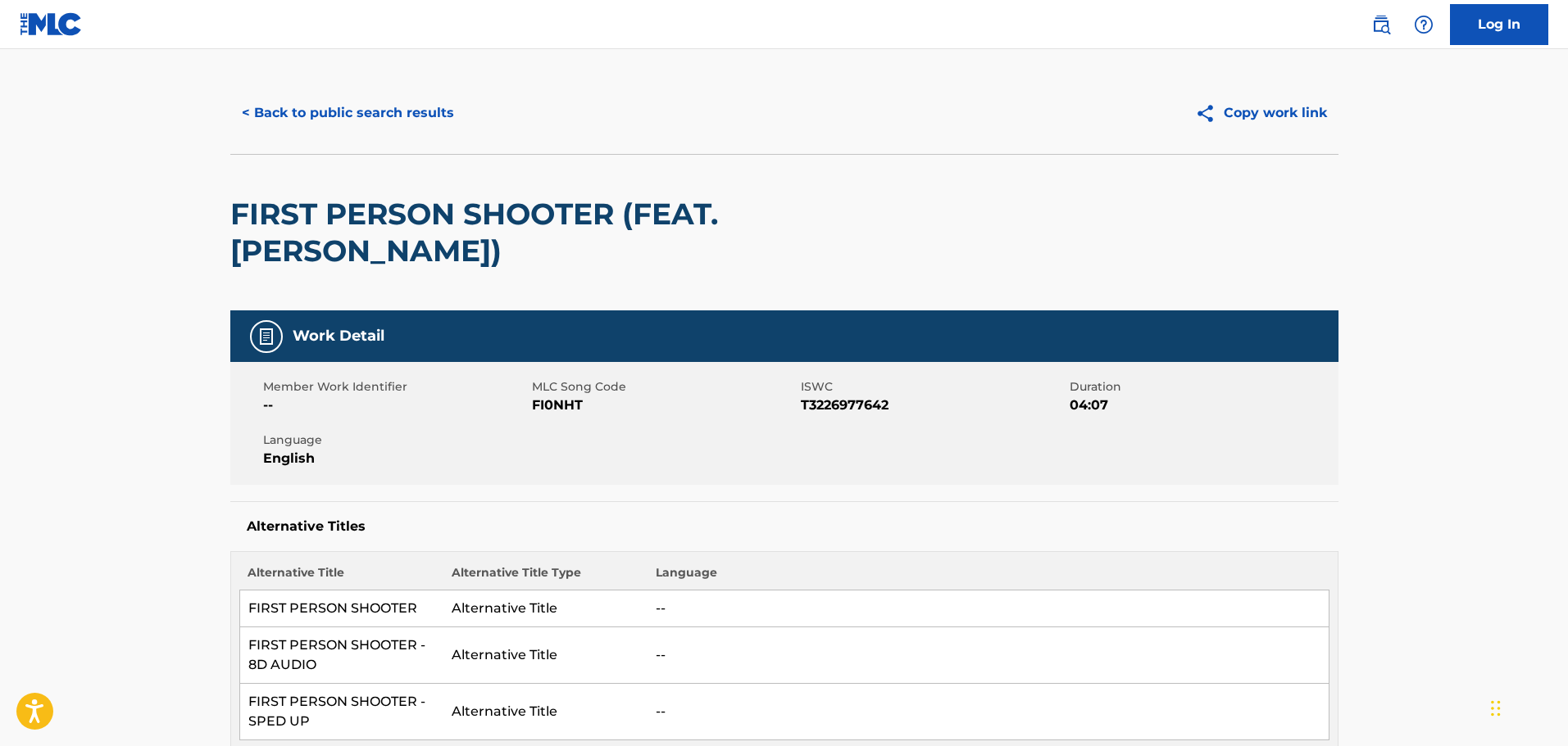
scroll to position [0, 0]
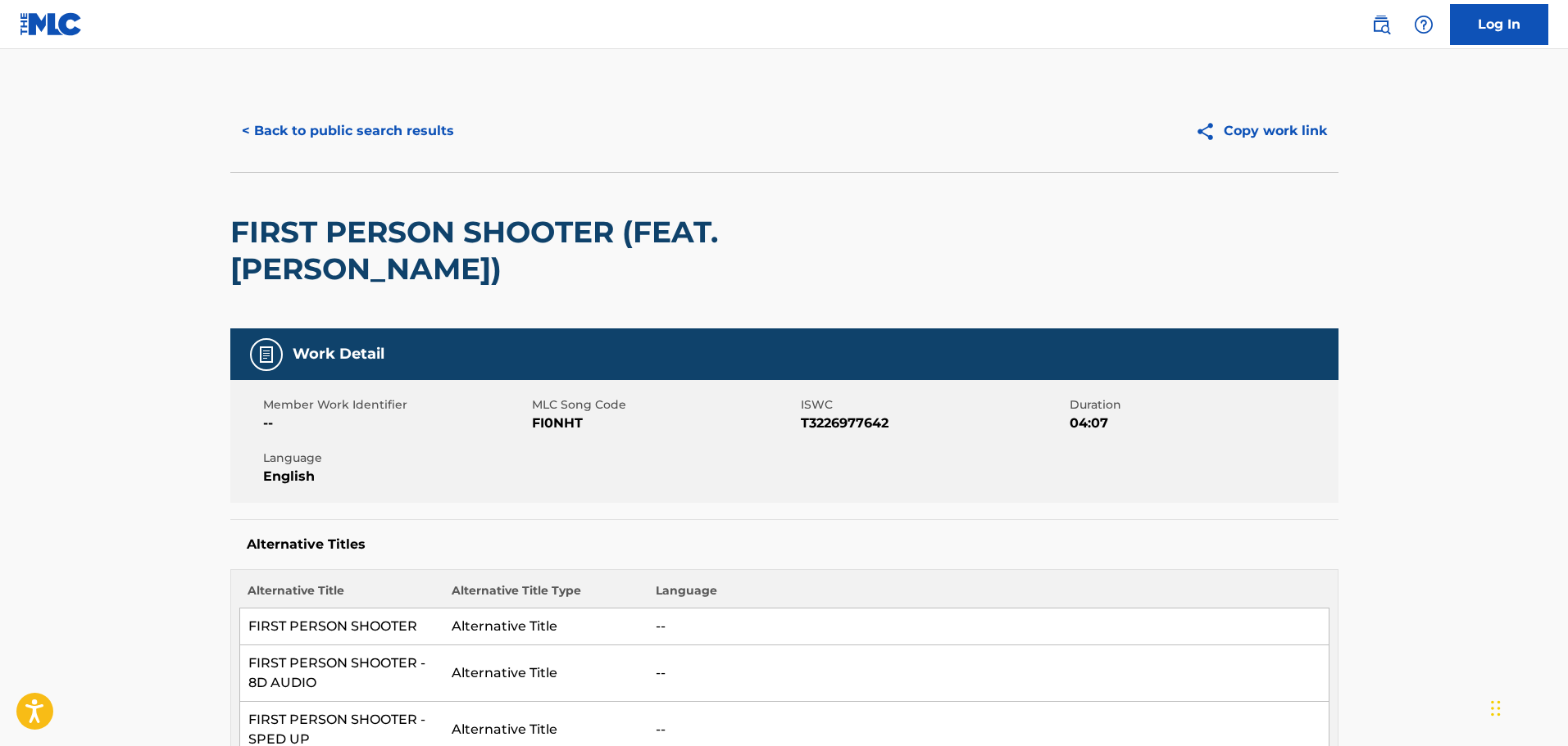
click at [309, 127] on button "< Back to public search results" at bounding box center [348, 130] width 235 height 41
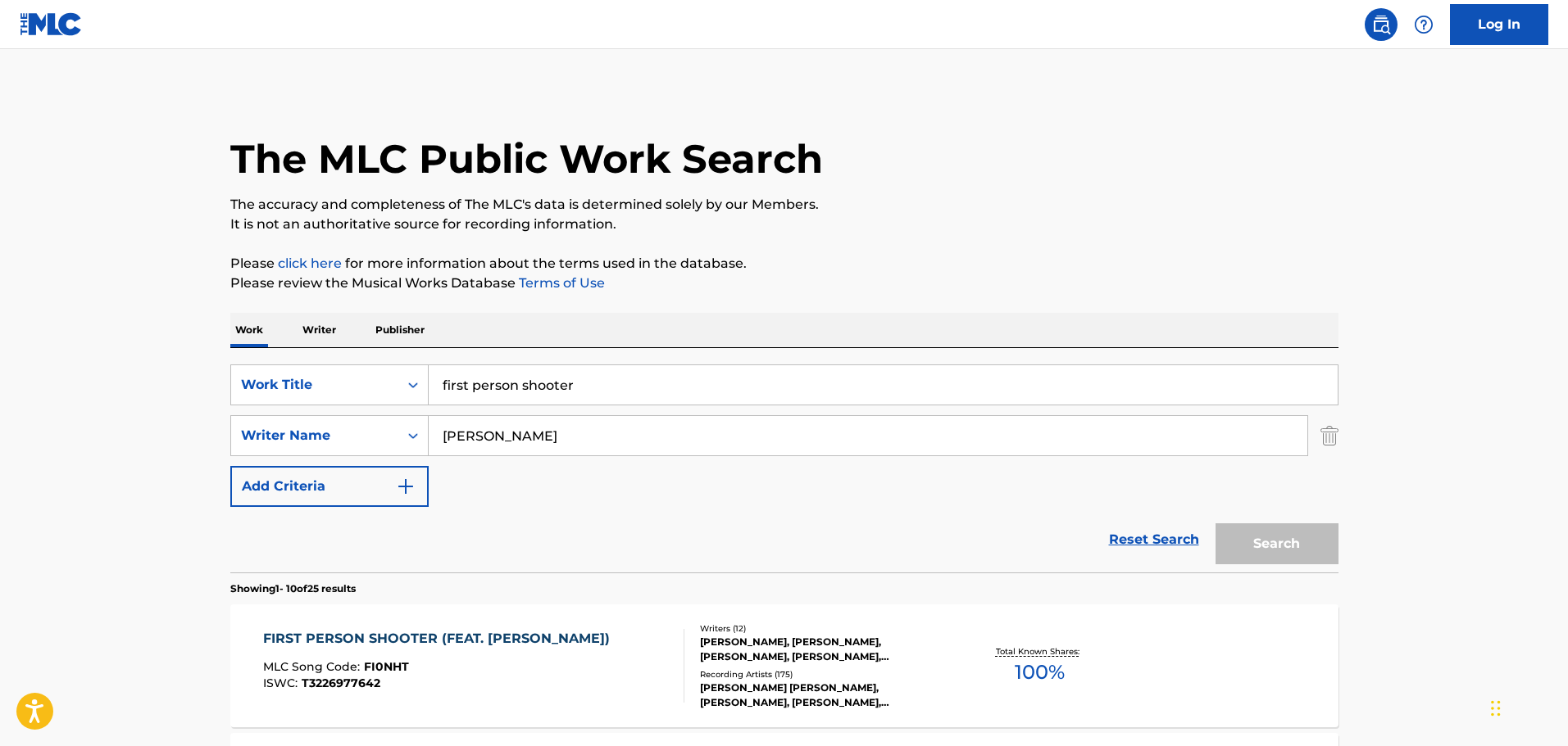
scroll to position [134, 0]
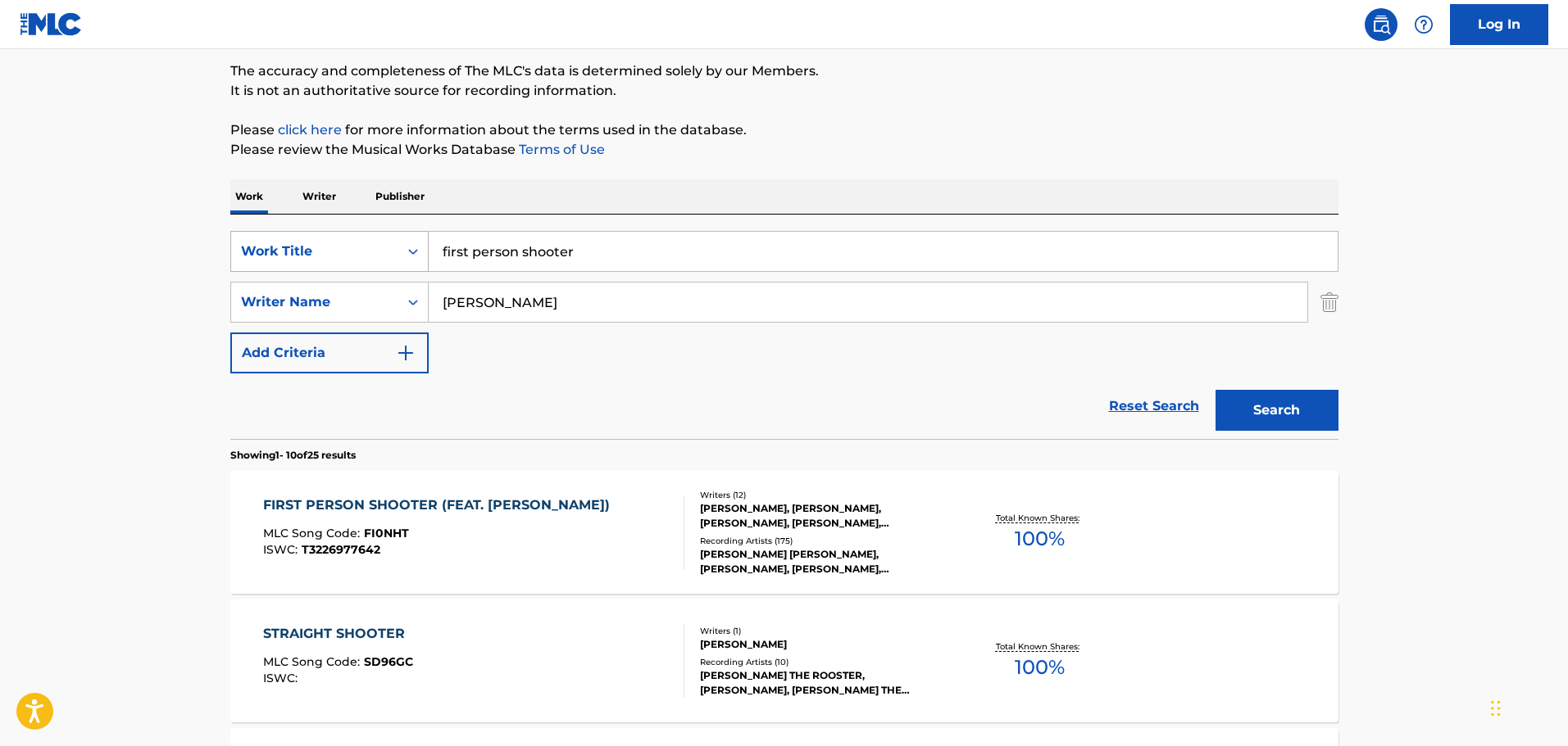
drag, startPoint x: 604, startPoint y: 251, endPoint x: 322, endPoint y: 236, distance: 282.4
click at [322, 236] on div "SearchWithCriteriaea2b74e1-c3e9-40fe-8f59-b844ff748abd Work Title first person …" at bounding box center [784, 251] width 1108 height 41
type input "flight's booked"
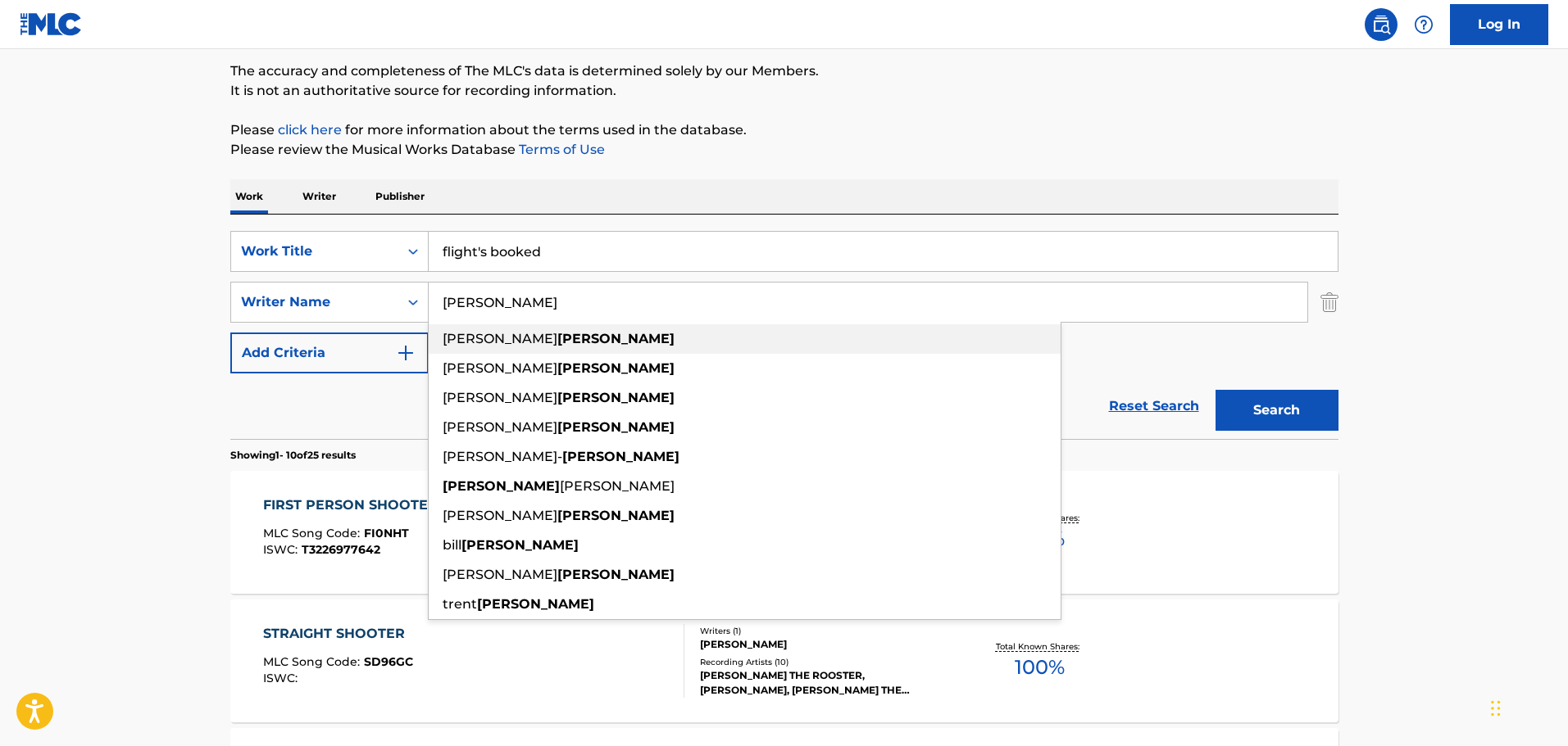
paste input "[PERSON_NAME]"
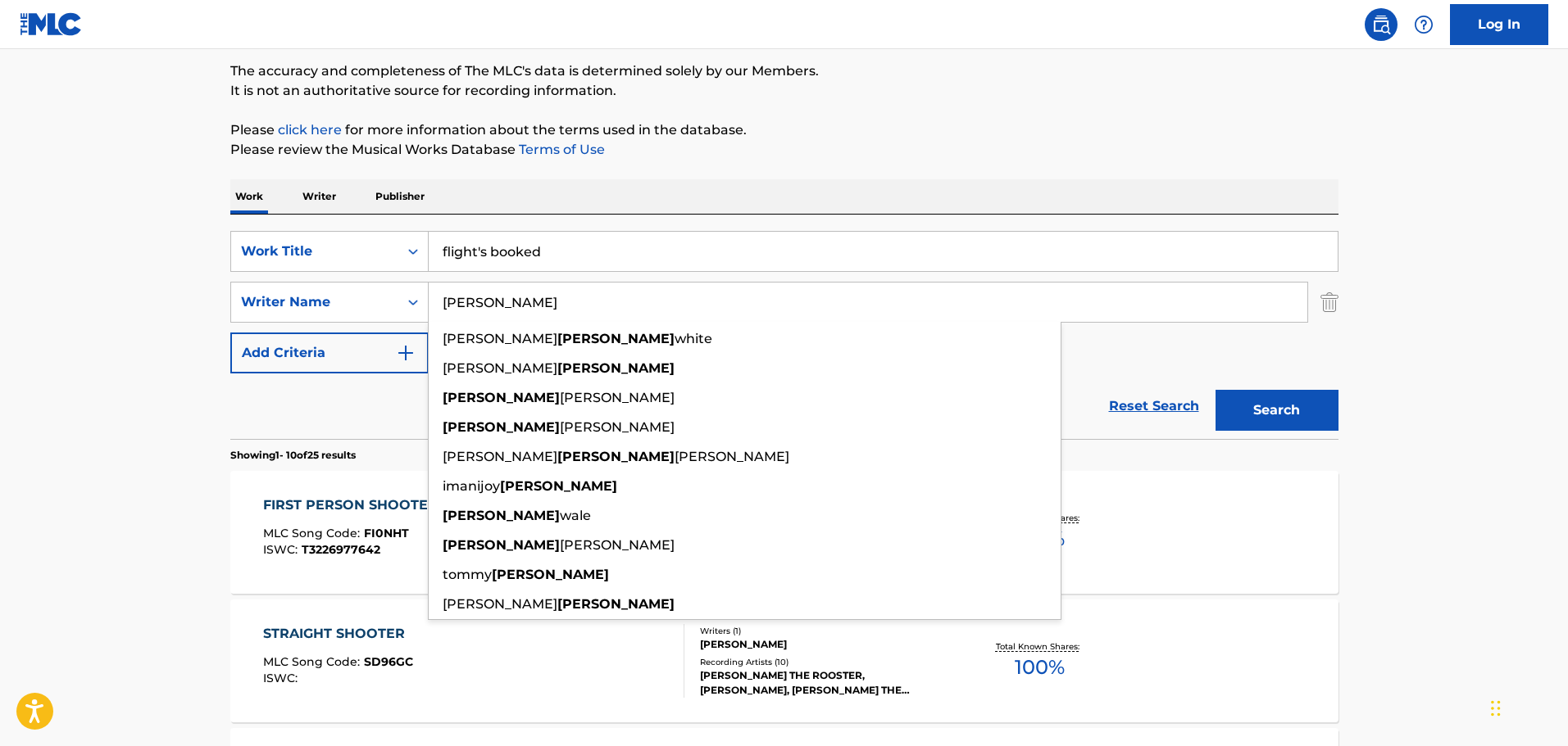
type input "[PERSON_NAME]"
click at [1274, 420] on button "Search" at bounding box center [1276, 410] width 123 height 41
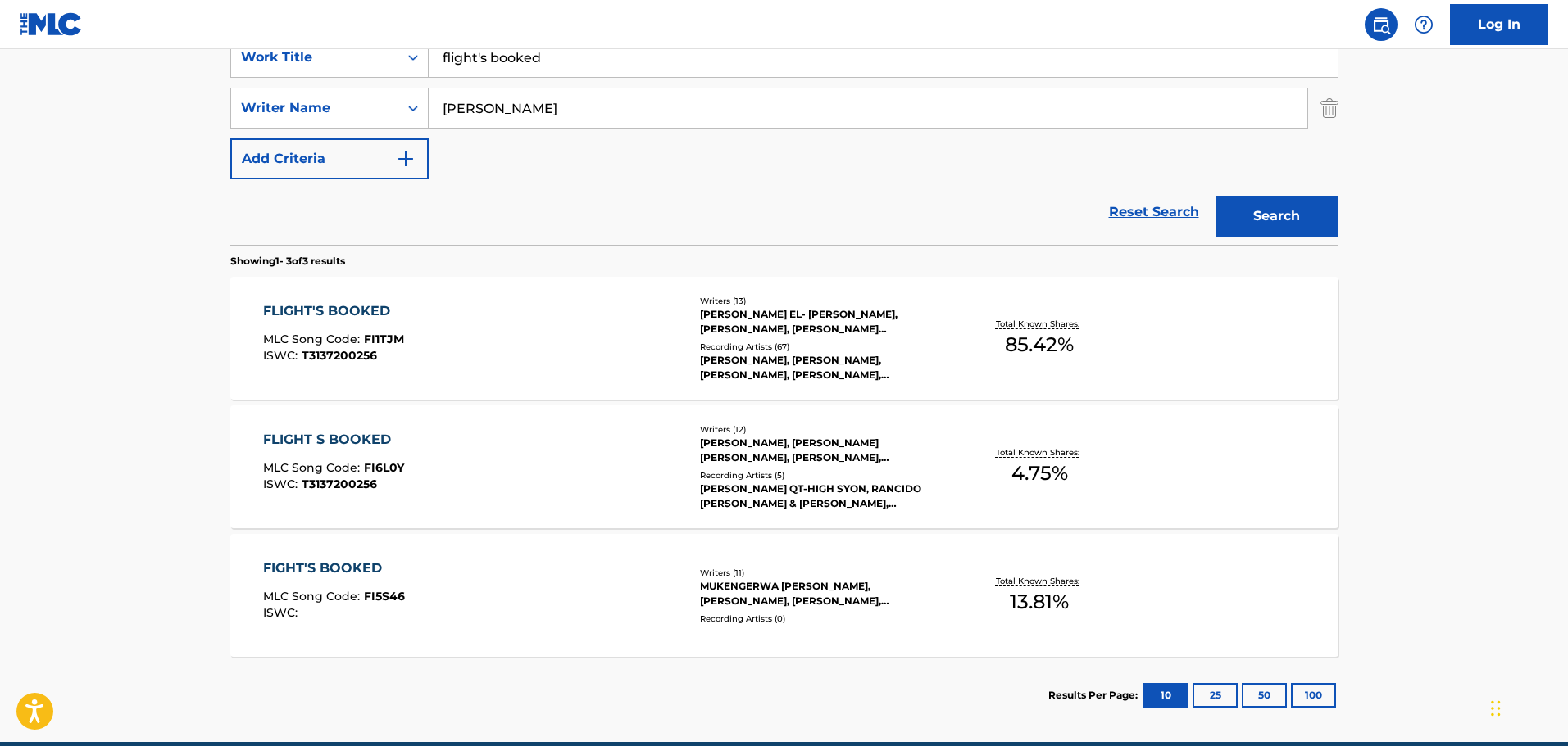
scroll to position [246, 0]
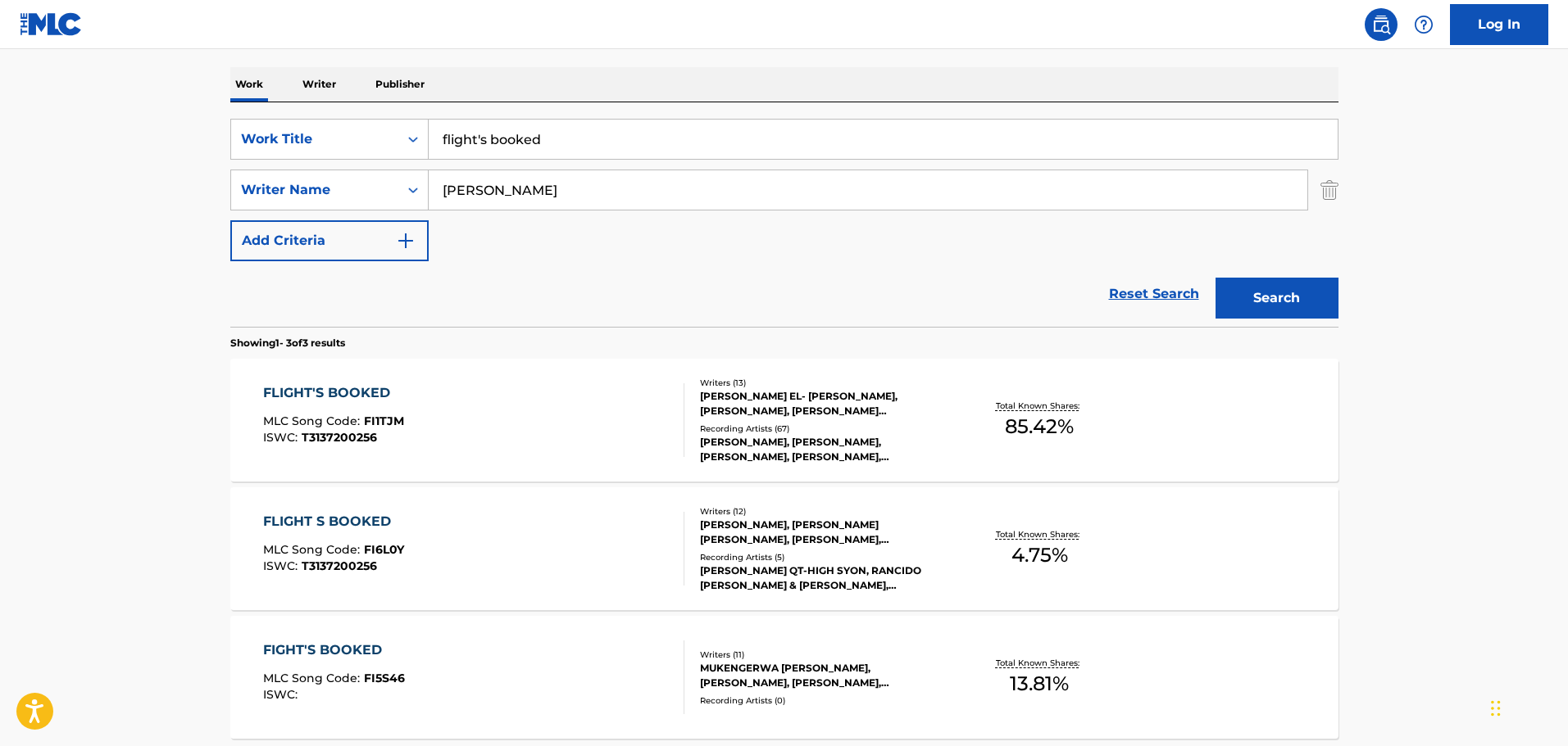
click at [362, 383] on div "FLIGHT'S BOOKED" at bounding box center [333, 393] width 141 height 20
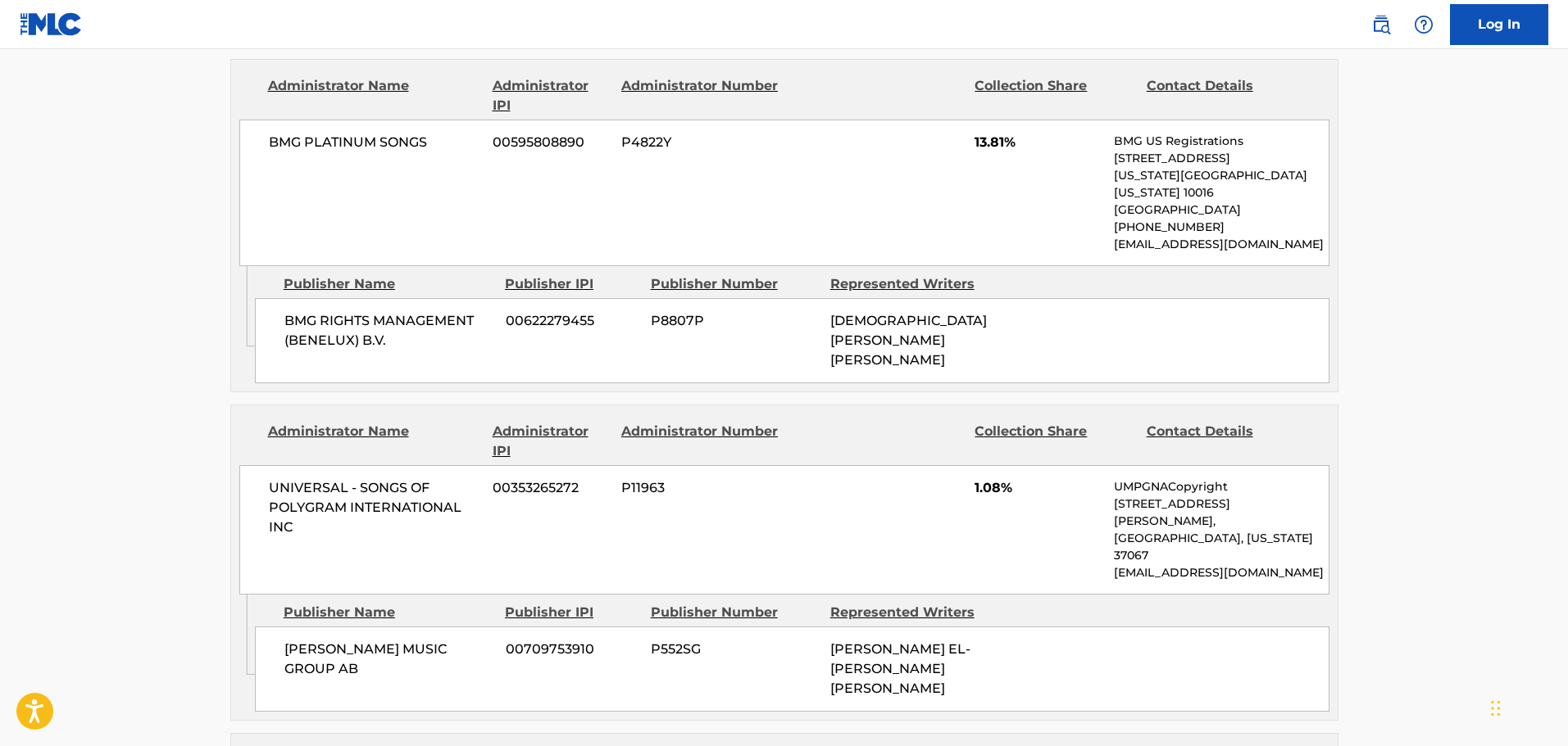
scroll to position [1147, 0]
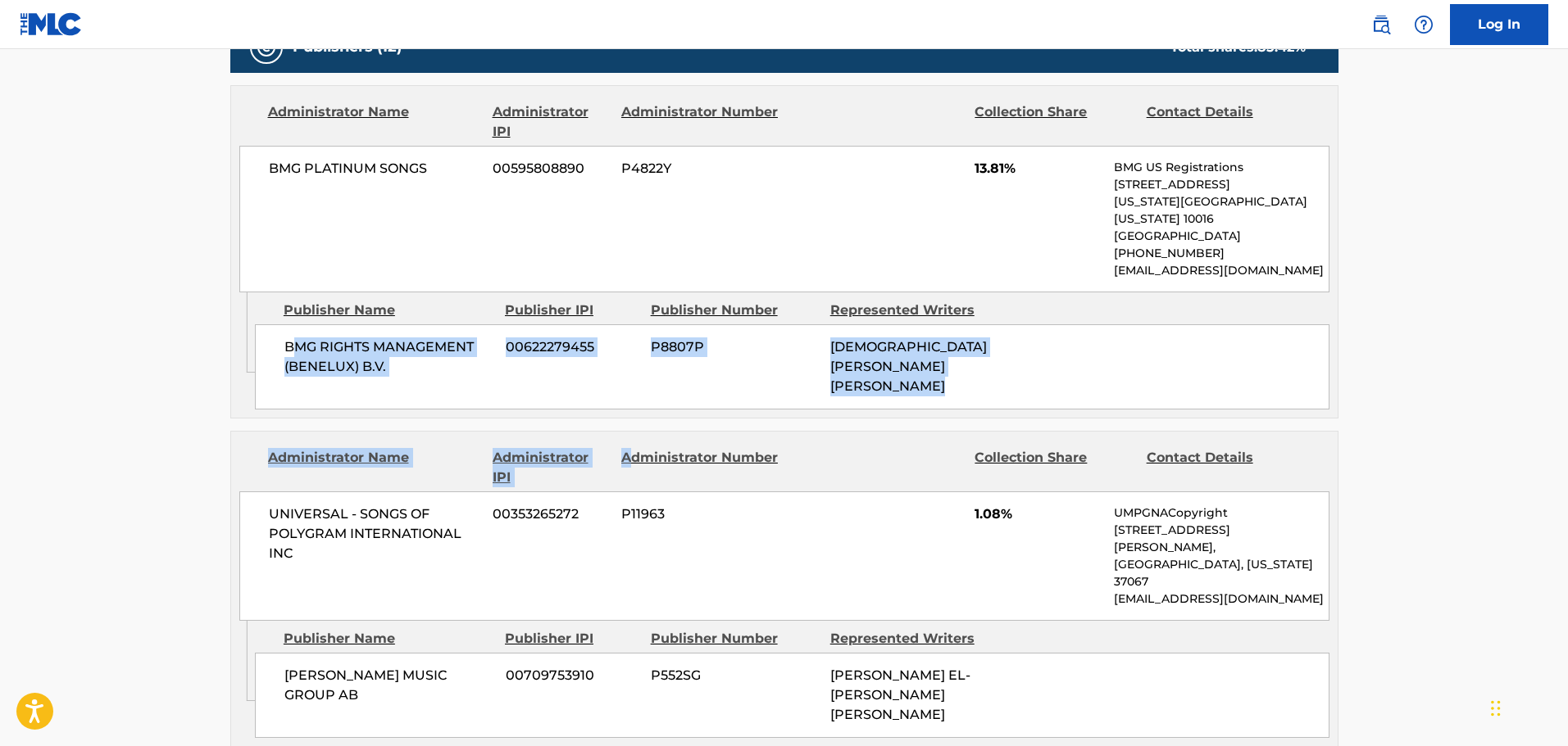
drag, startPoint x: 291, startPoint y: 301, endPoint x: 702, endPoint y: 378, distance: 418.2
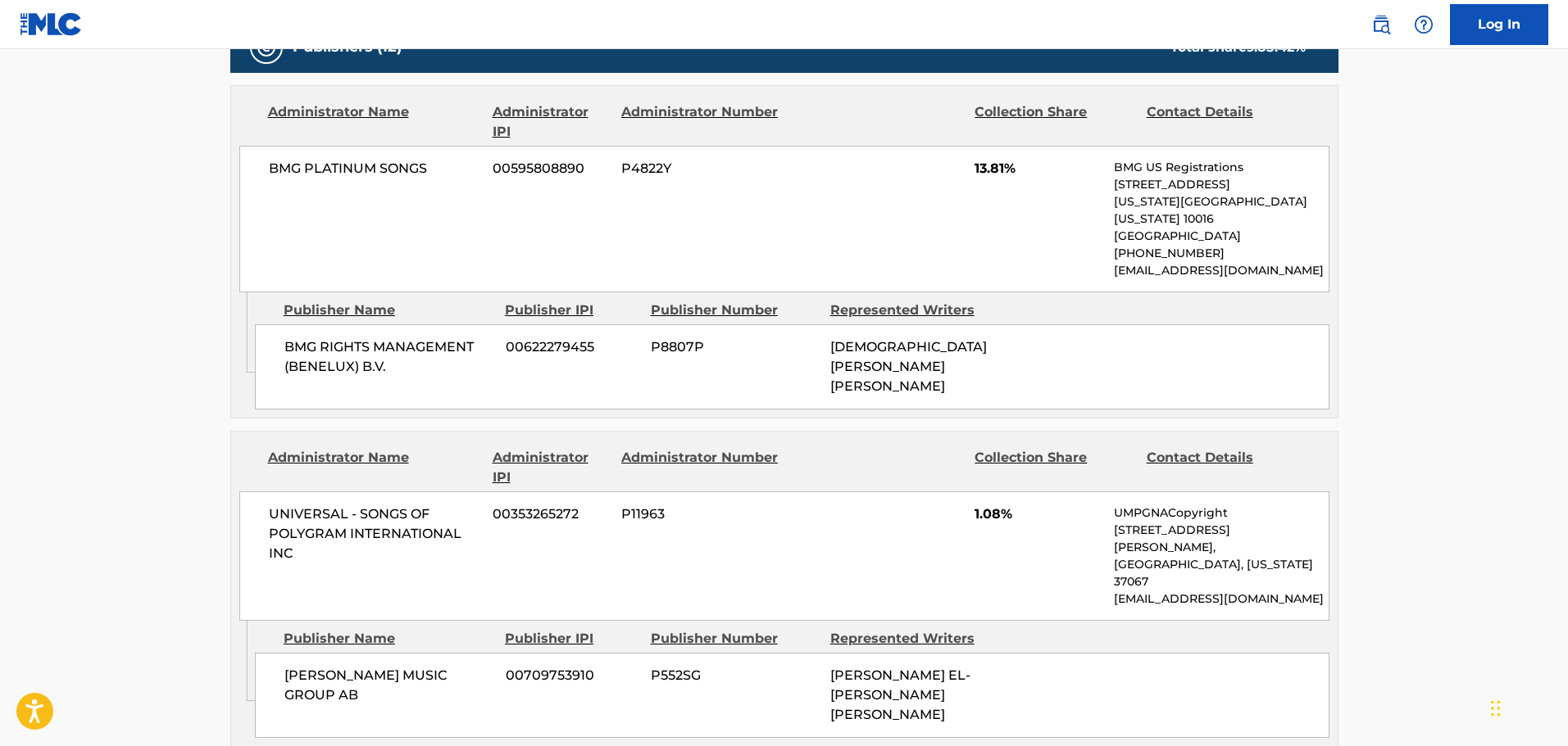
click at [1187, 448] on div "Contact Details" at bounding box center [1225, 467] width 159 height 39
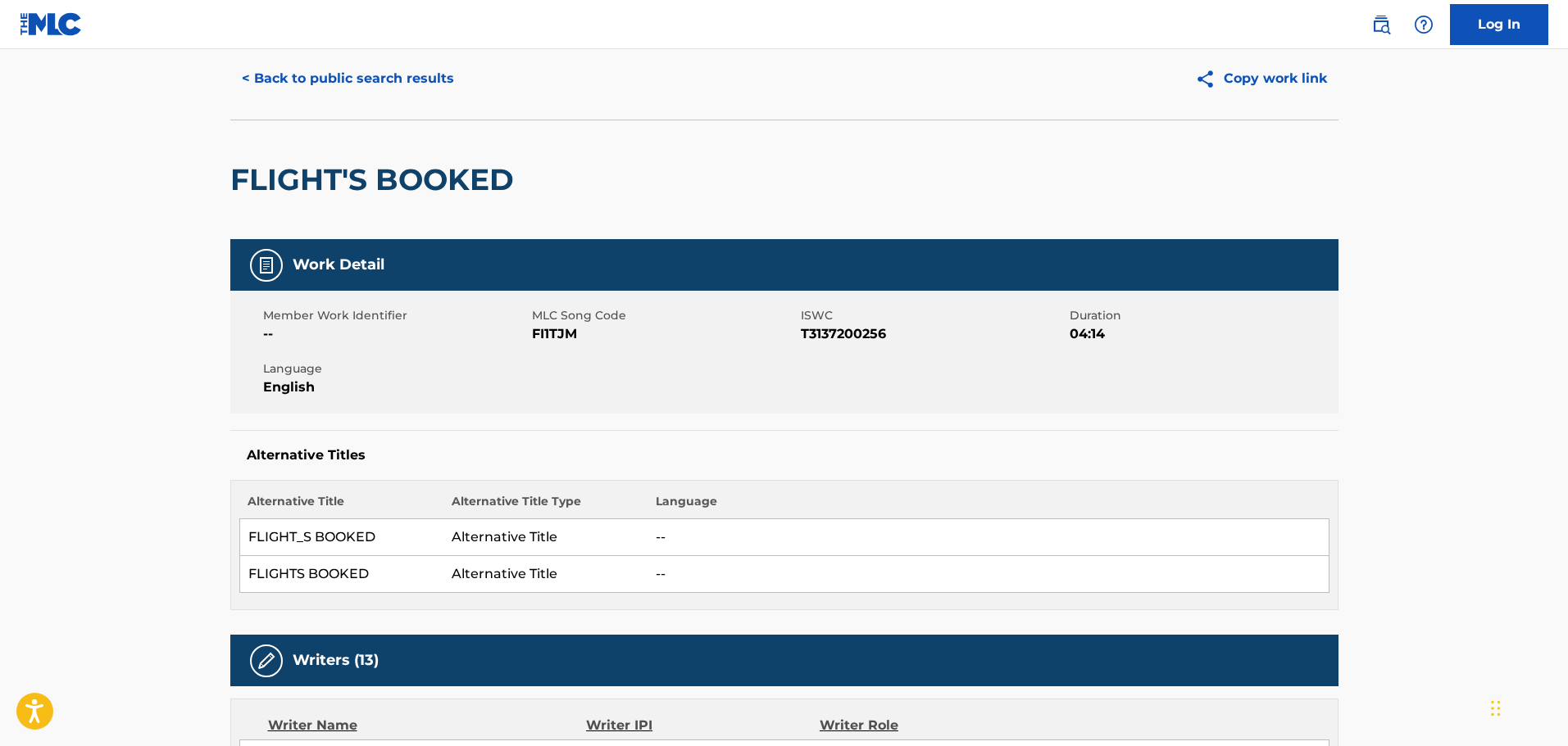
scroll to position [0, 0]
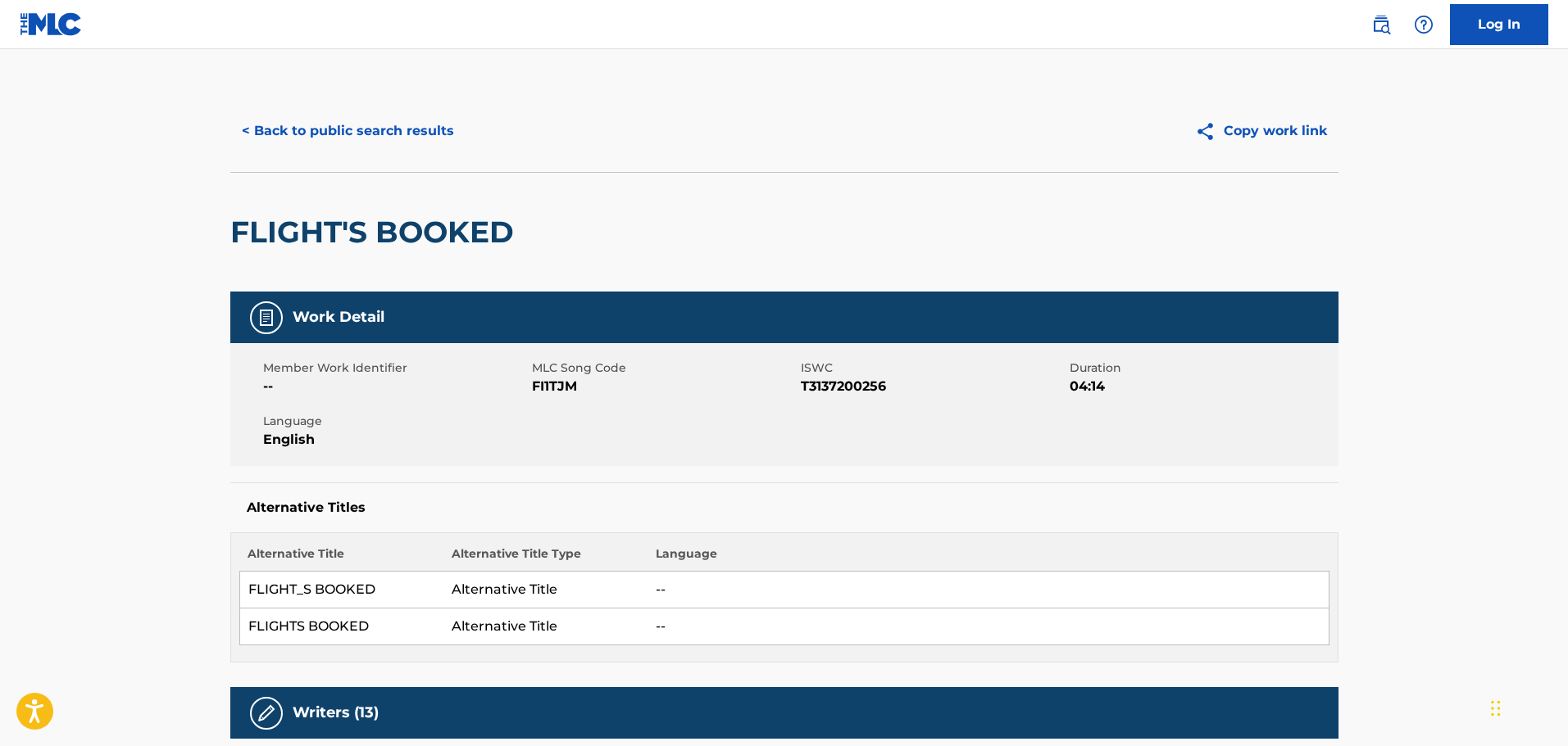
click at [346, 128] on button "< Back to public search results" at bounding box center [348, 130] width 235 height 41
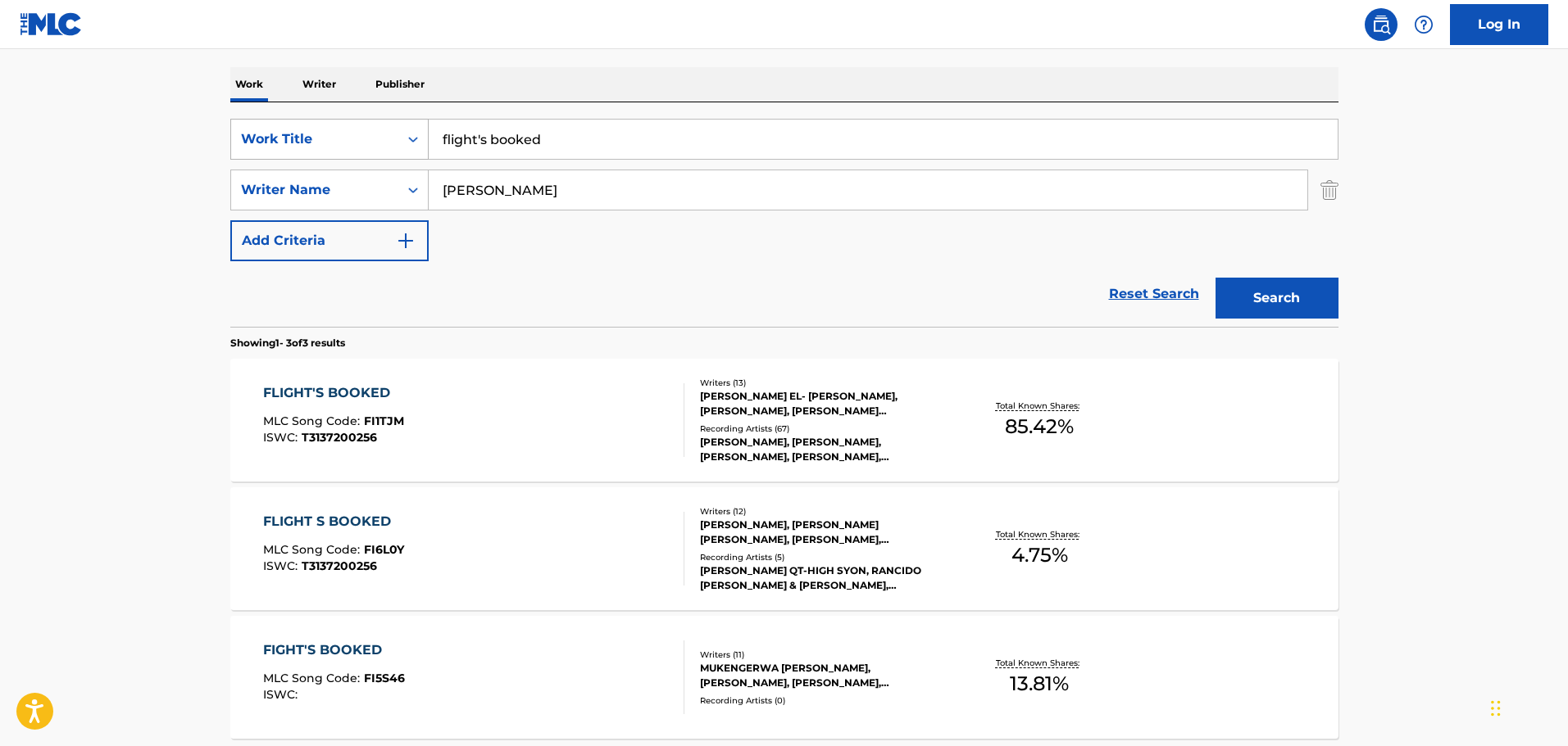
drag, startPoint x: 502, startPoint y: 156, endPoint x: 271, endPoint y: 127, distance: 232.8
click at [287, 153] on div "SearchWithCriteriaea2b74e1-c3e9-40fe-8f59-b844ff748abd Work Title flight's book…" at bounding box center [784, 138] width 1108 height 41
type input "i guess it's fuck me"
click at [1215, 278] on button "Search" at bounding box center [1276, 298] width 123 height 41
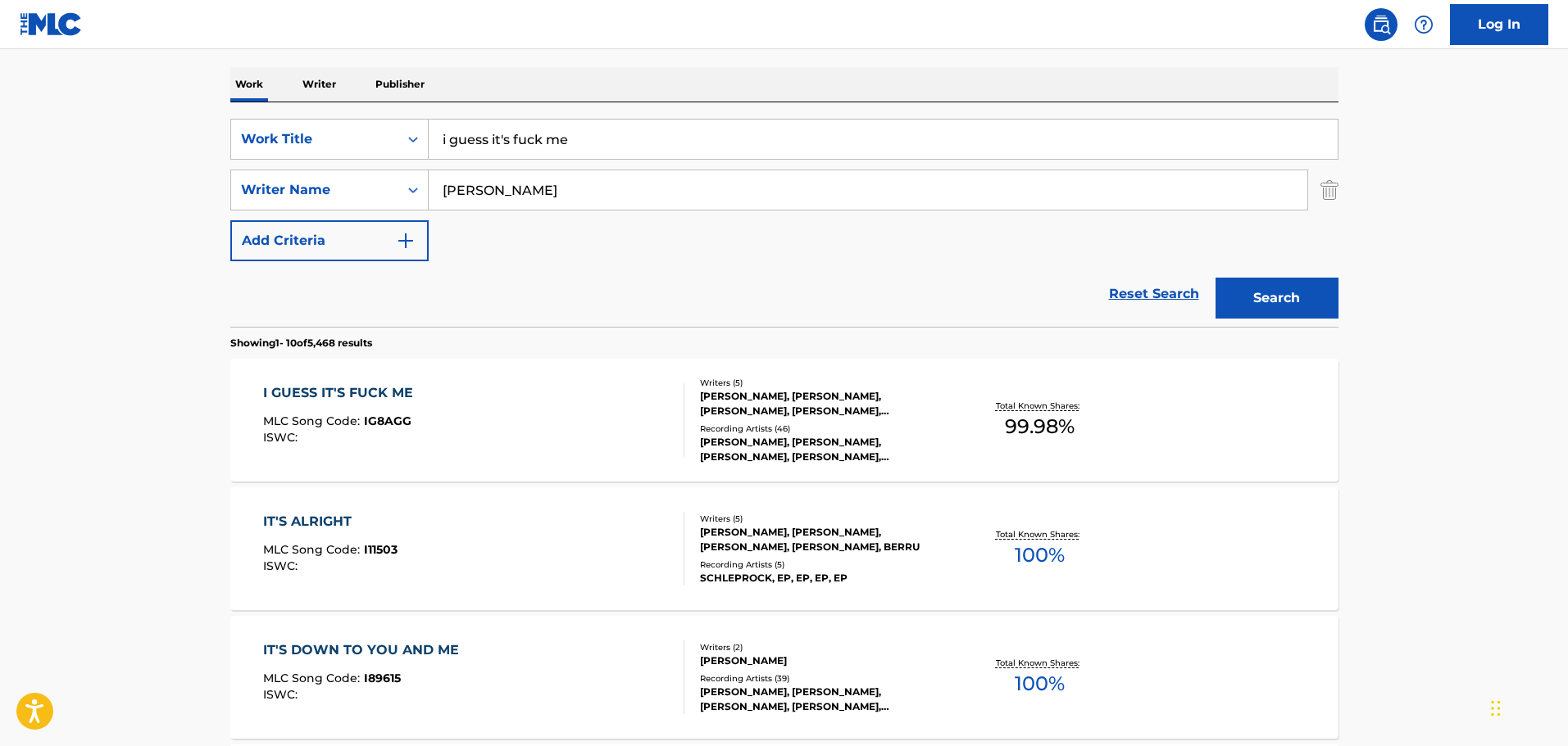
scroll to position [328, 0]
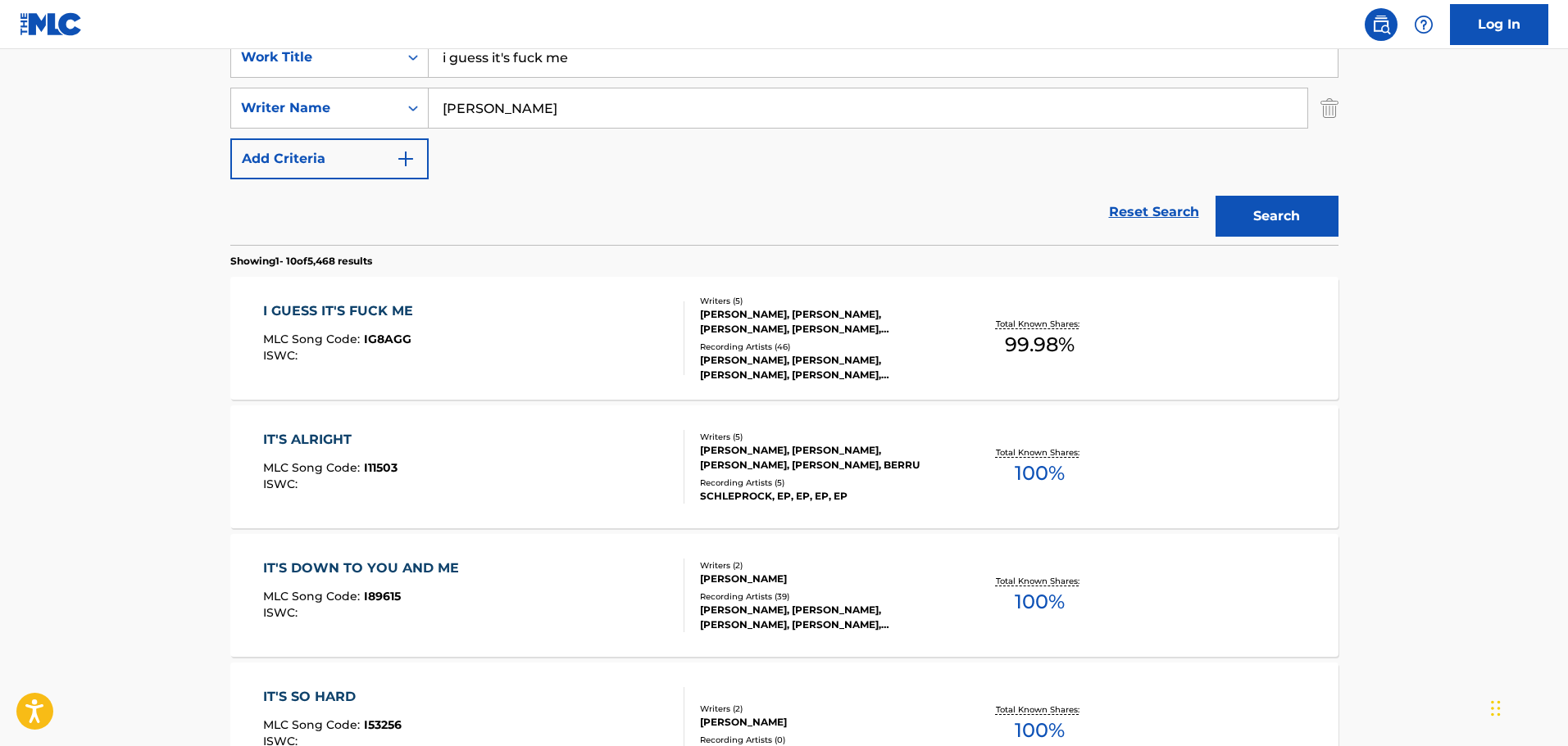
click at [347, 312] on div "I GUESS IT'S FUCK ME" at bounding box center [343, 312] width 159 height 20
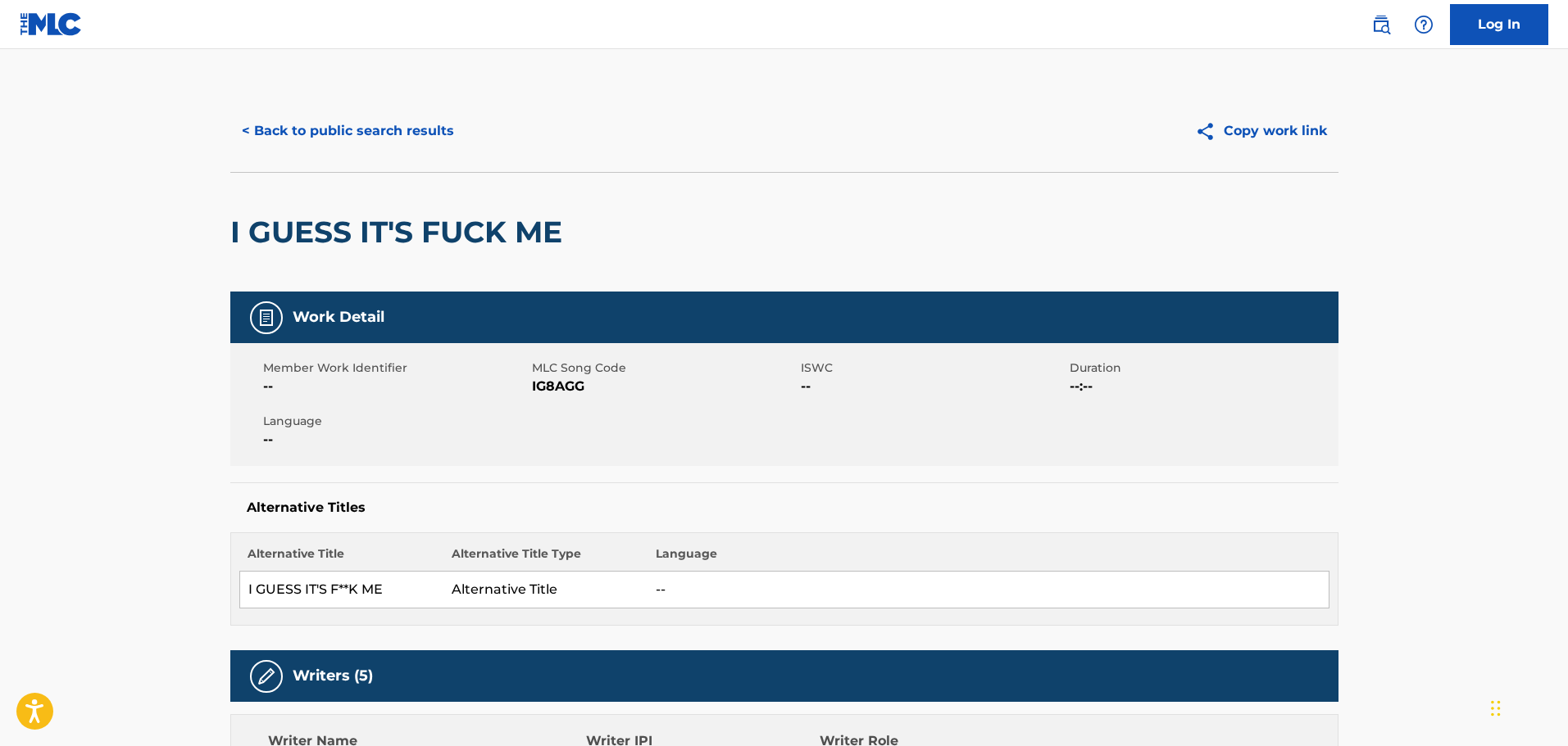
click at [361, 128] on button "< Back to public search results" at bounding box center [348, 130] width 235 height 41
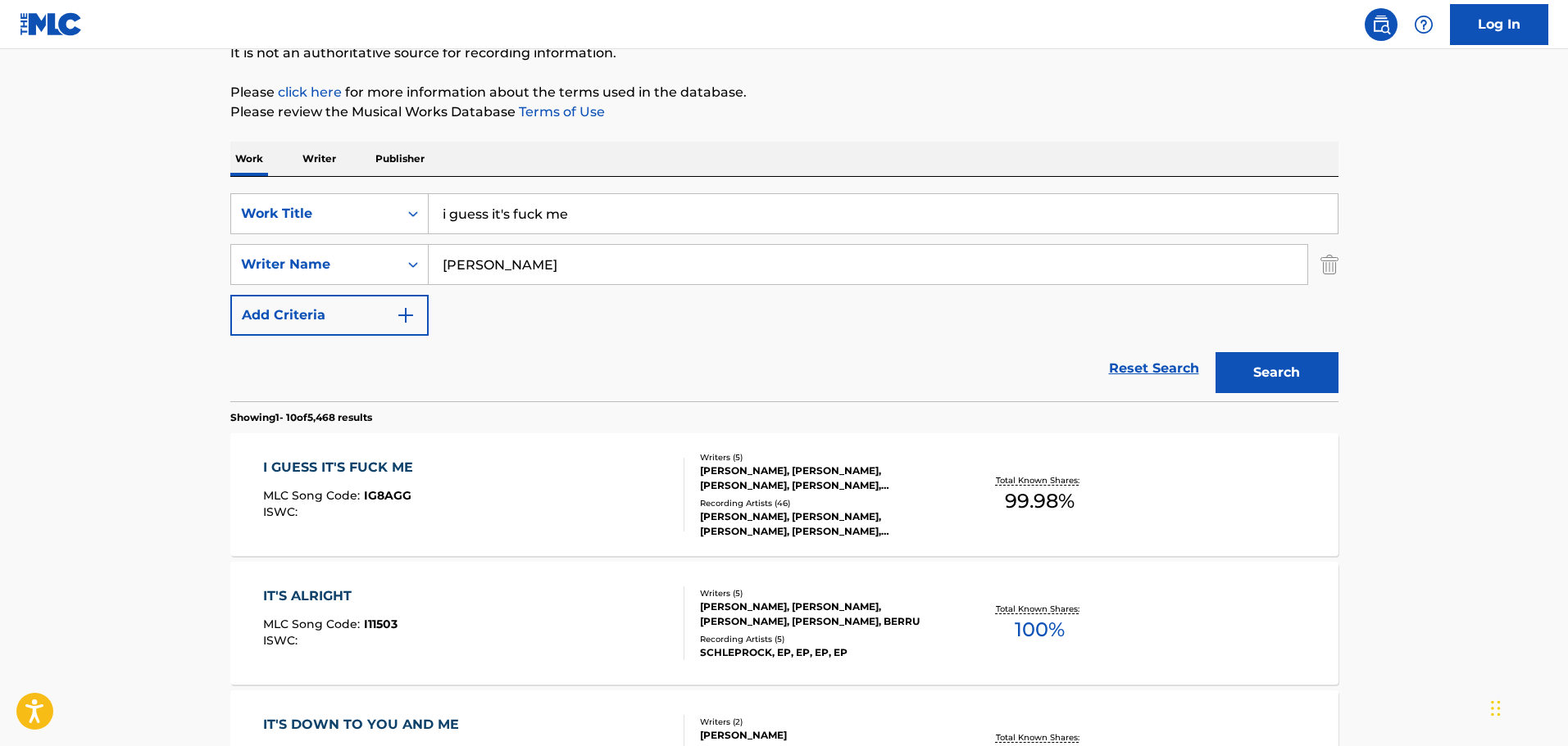
scroll to position [82, 0]
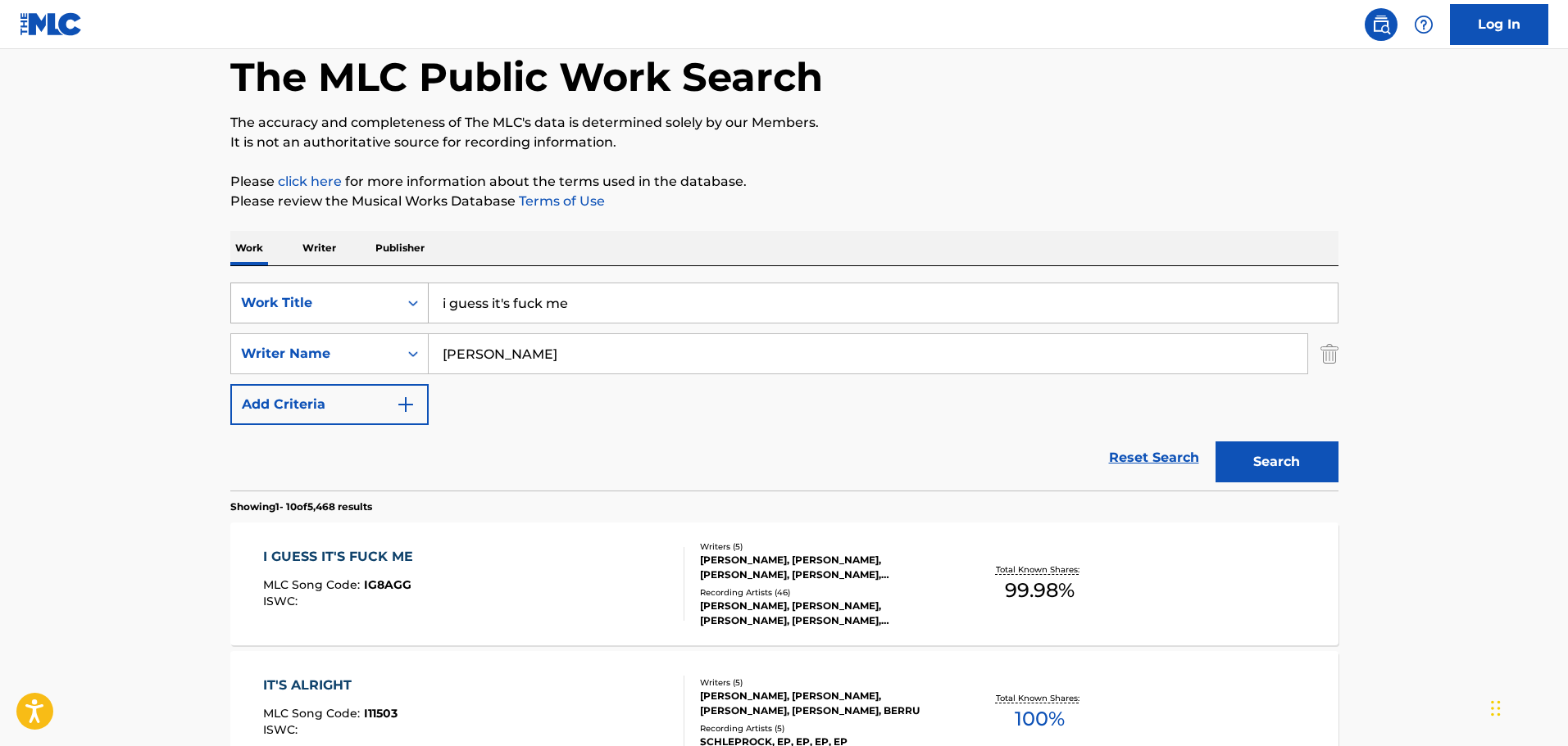
drag, startPoint x: 575, startPoint y: 300, endPoint x: 280, endPoint y: 283, distance: 295.5
click at [279, 288] on div "SearchWithCriteriaea2b74e1-c3e9-40fe-8f59-b844ff748abd Work Title i guess it's …" at bounding box center [784, 302] width 1108 height 41
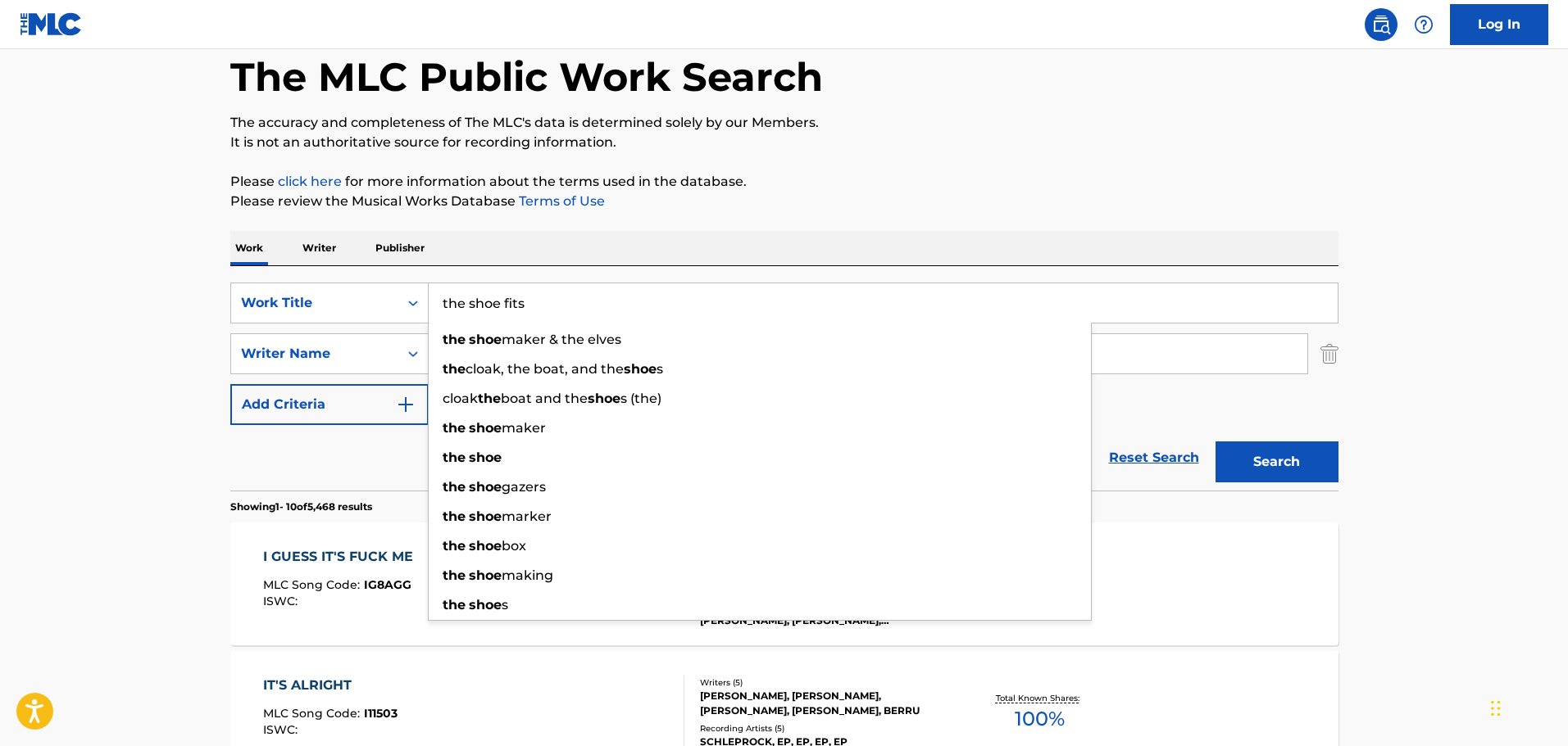
type input "the shoe fits"
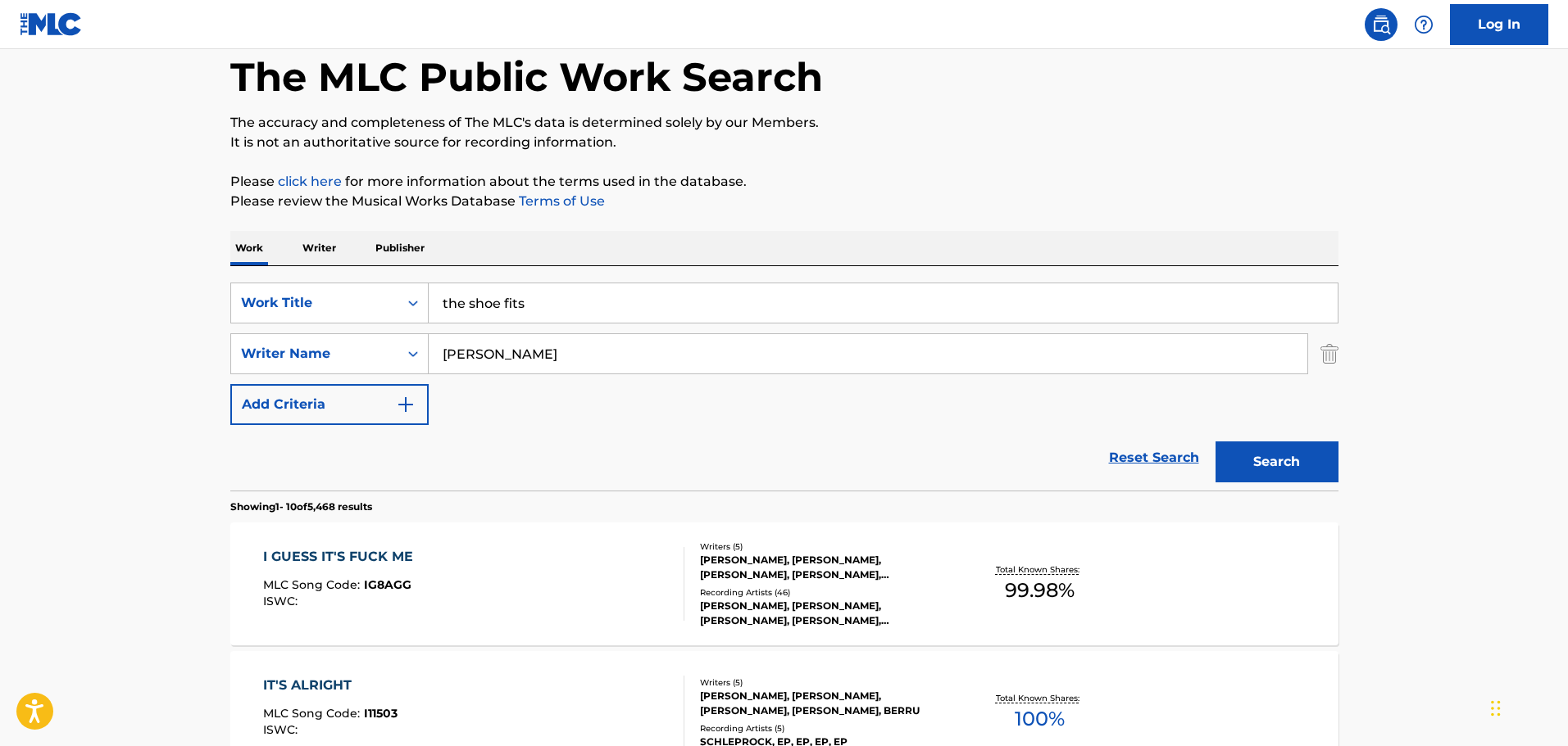
paste input "[PERSON_NAME]"
type input "[PERSON_NAME]"
click at [1215, 442] on button "Search" at bounding box center [1276, 462] width 123 height 41
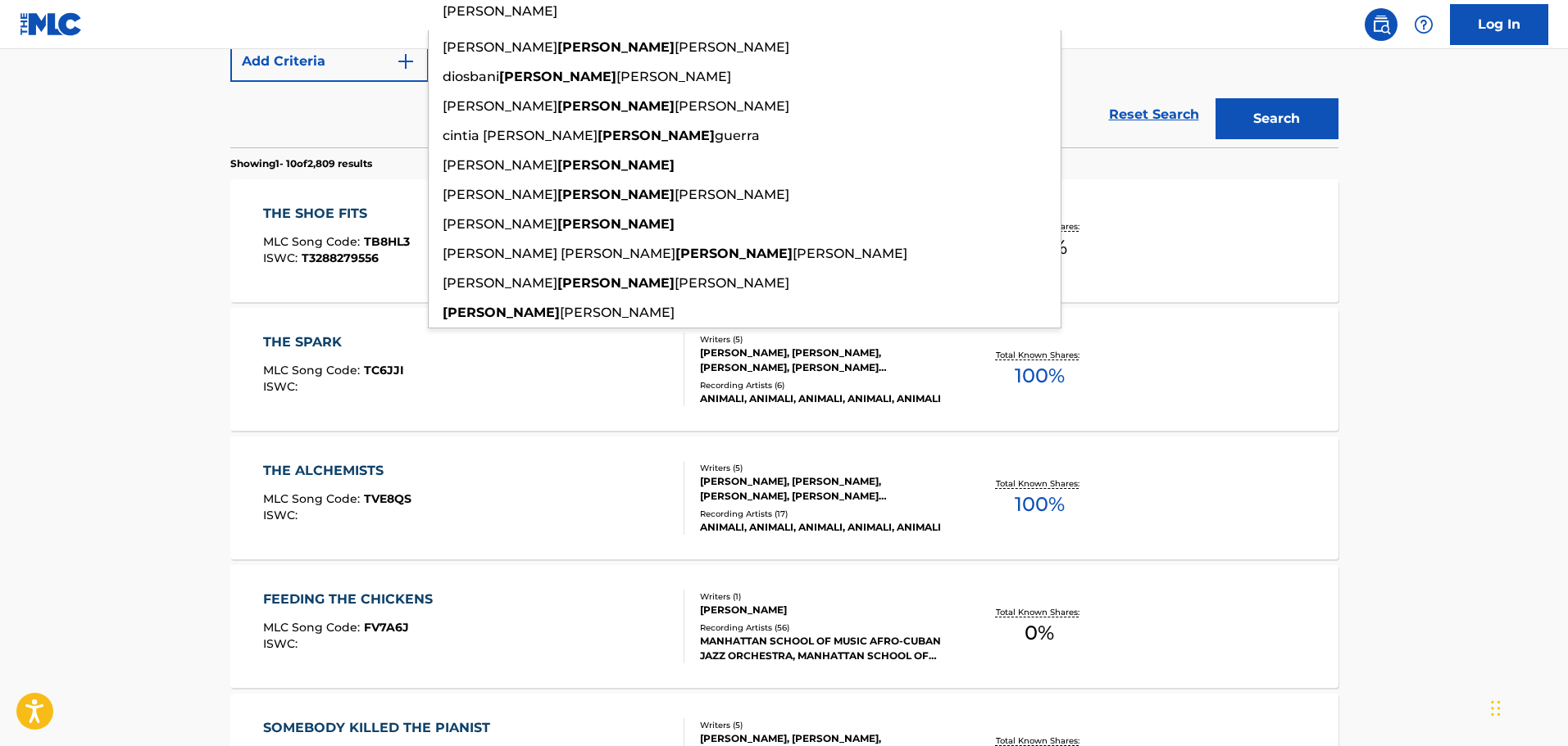
scroll to position [428, 0]
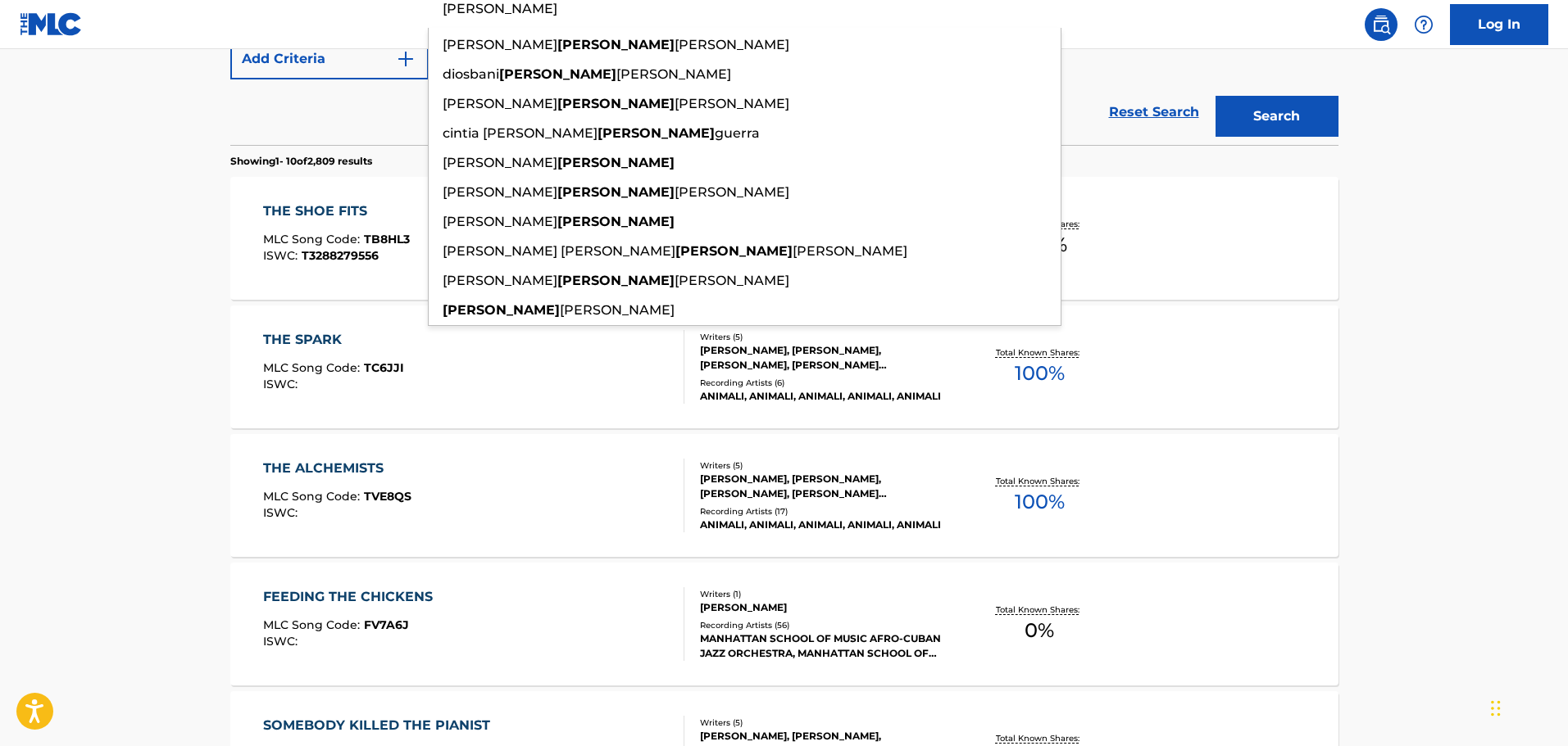
click at [192, 347] on main "The MLC Public Work Search The accuracy and completeness of The MLC's data is d…" at bounding box center [784, 586] width 1568 height 1929
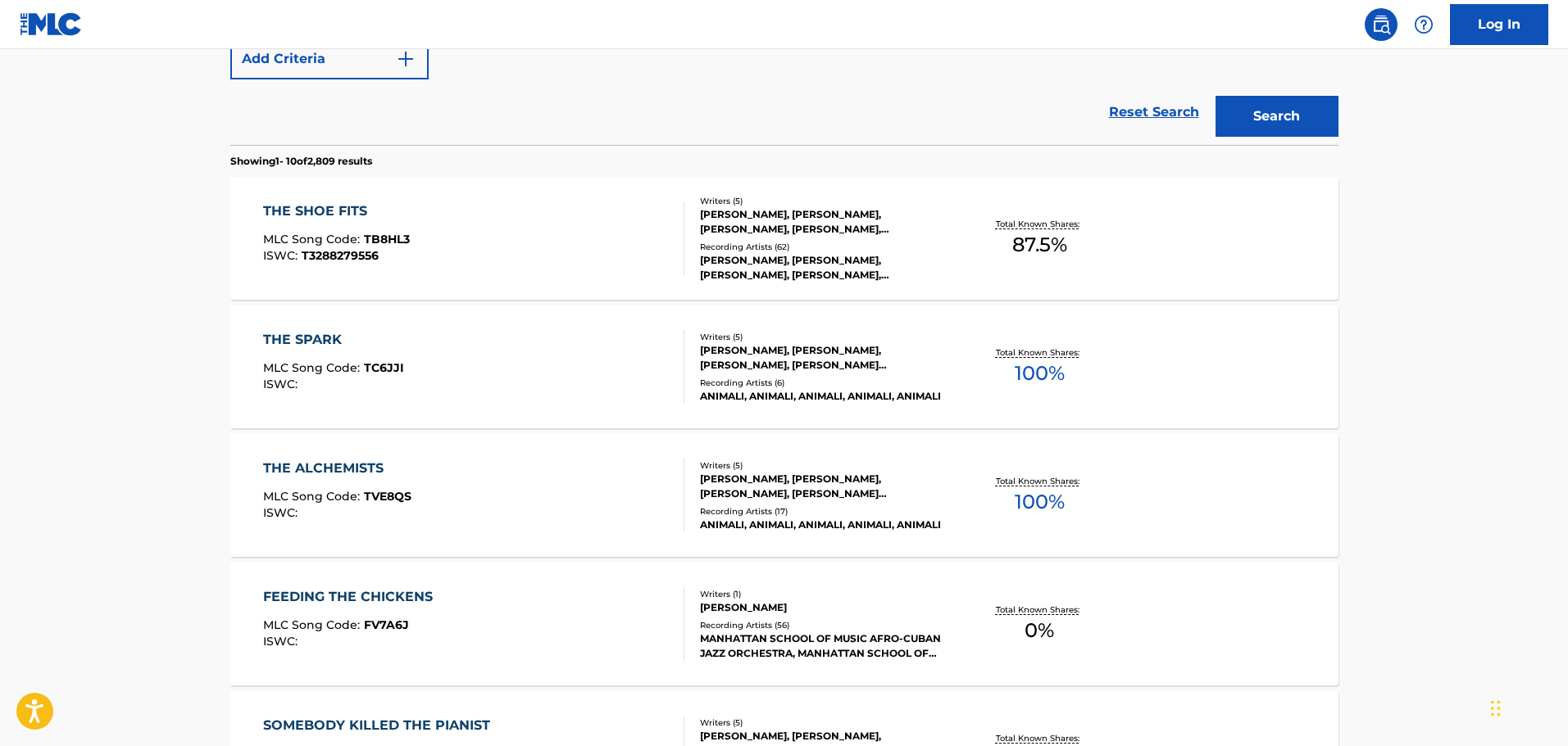
click at [331, 230] on div "THE SHOE FITS MLC Song Code : TB8HL3 ISWC : T3288279556" at bounding box center [336, 238] width 147 height 74
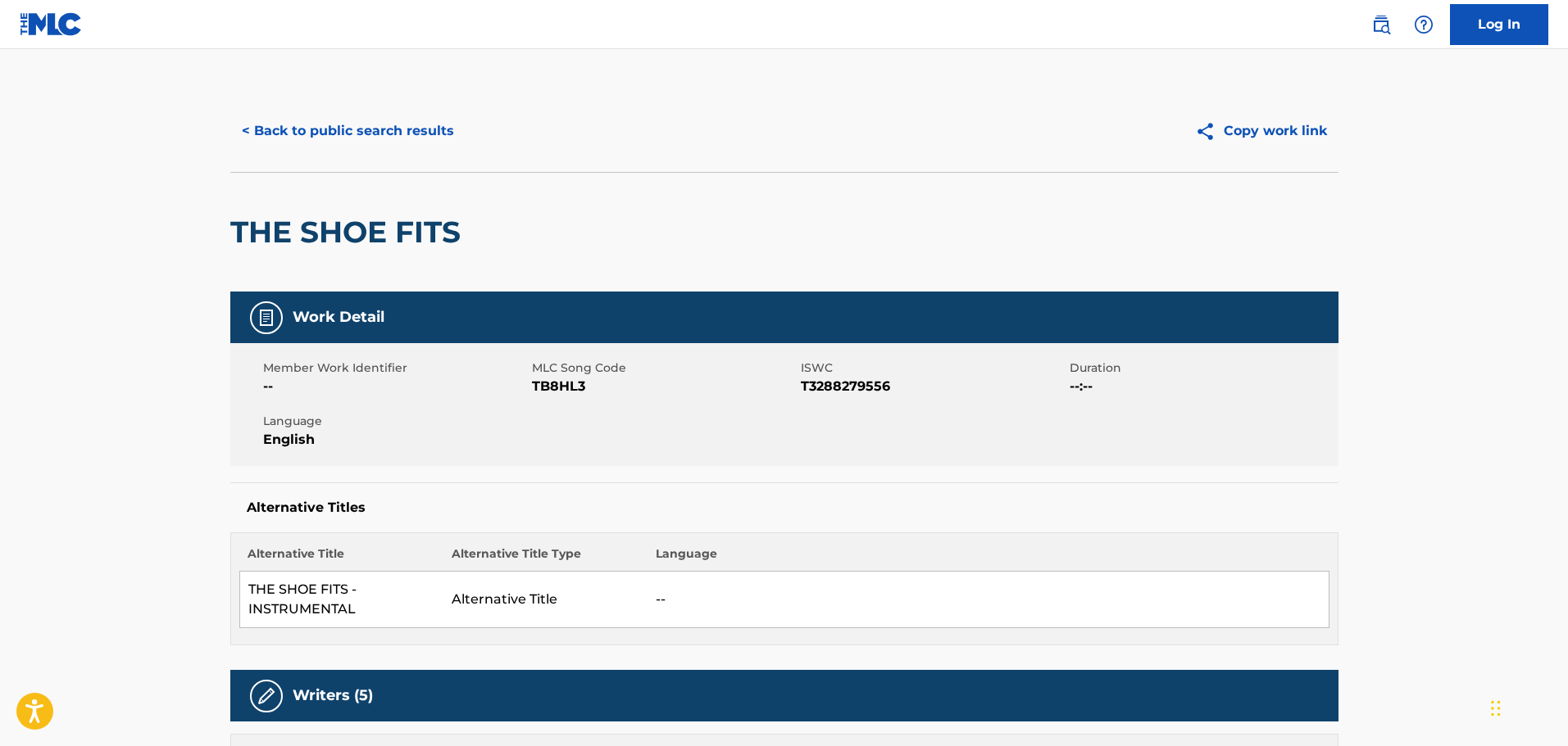
click at [302, 130] on button "< Back to public search results" at bounding box center [348, 130] width 235 height 41
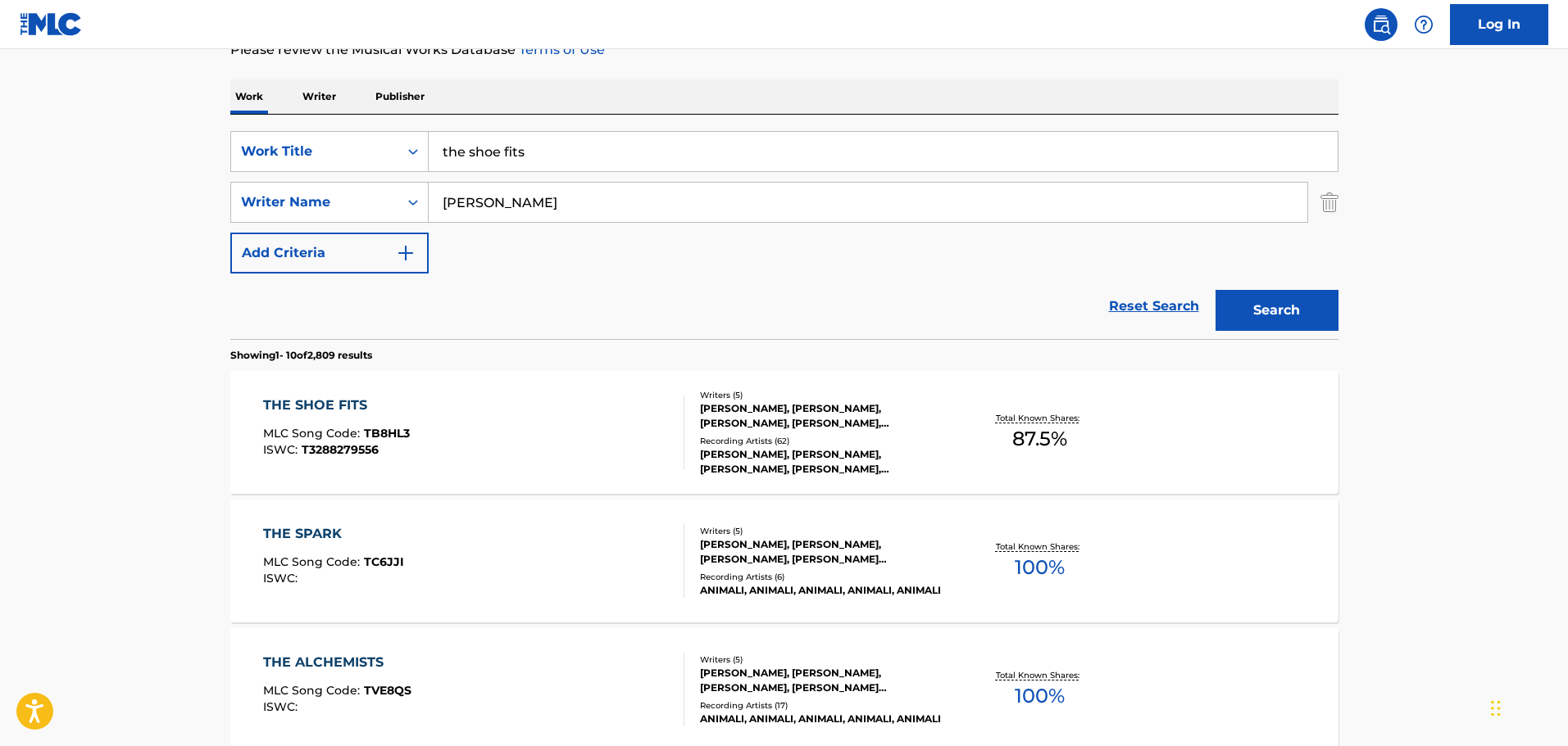
scroll to position [29, 0]
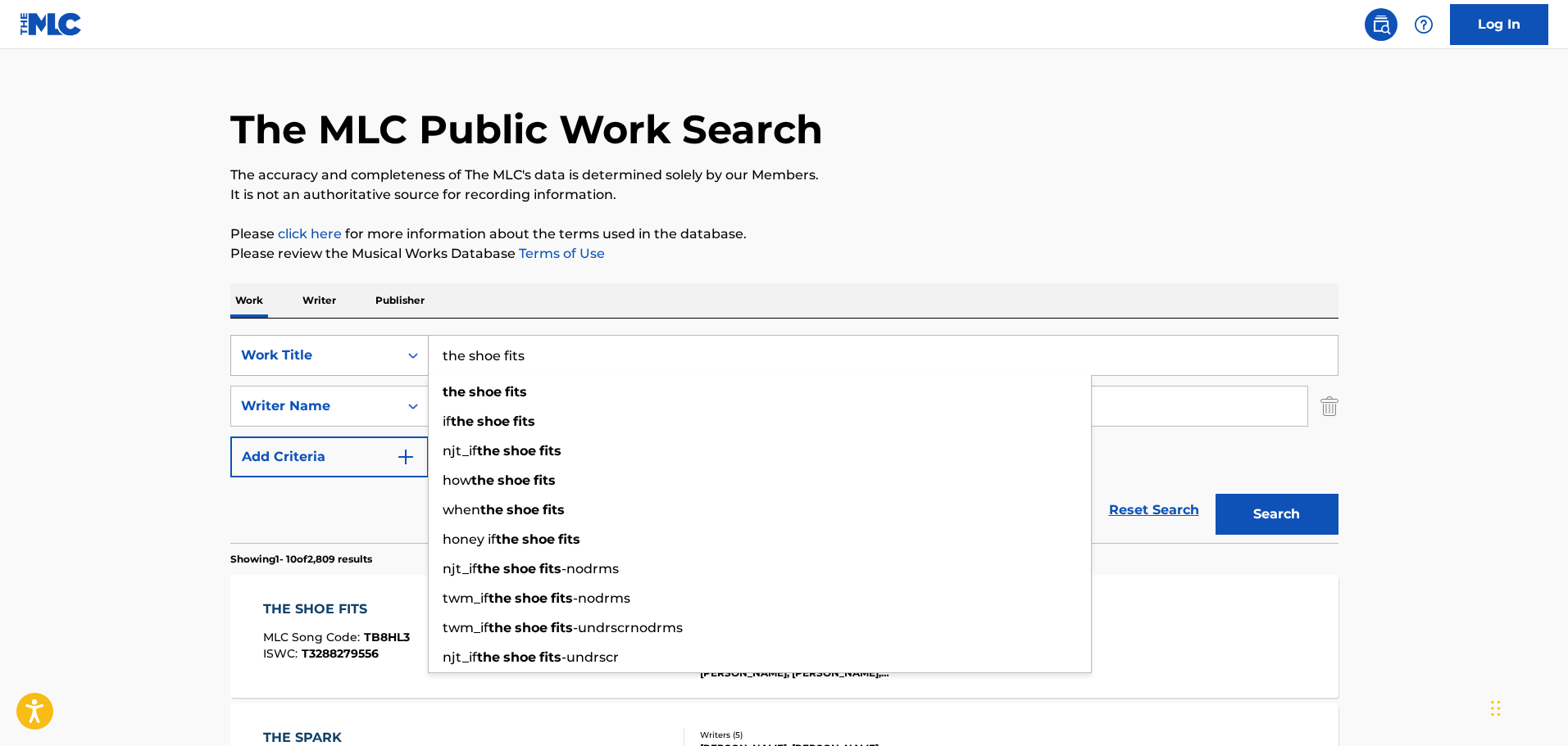
drag, startPoint x: 580, startPoint y: 371, endPoint x: 415, endPoint y: 358, distance: 165.5
click at [415, 358] on div "SearchWithCriteriaea2b74e1-c3e9-40fe-8f59-b844ff748abd Work Title the shoe fits…" at bounding box center [784, 355] width 1108 height 41
type input "love to dream"
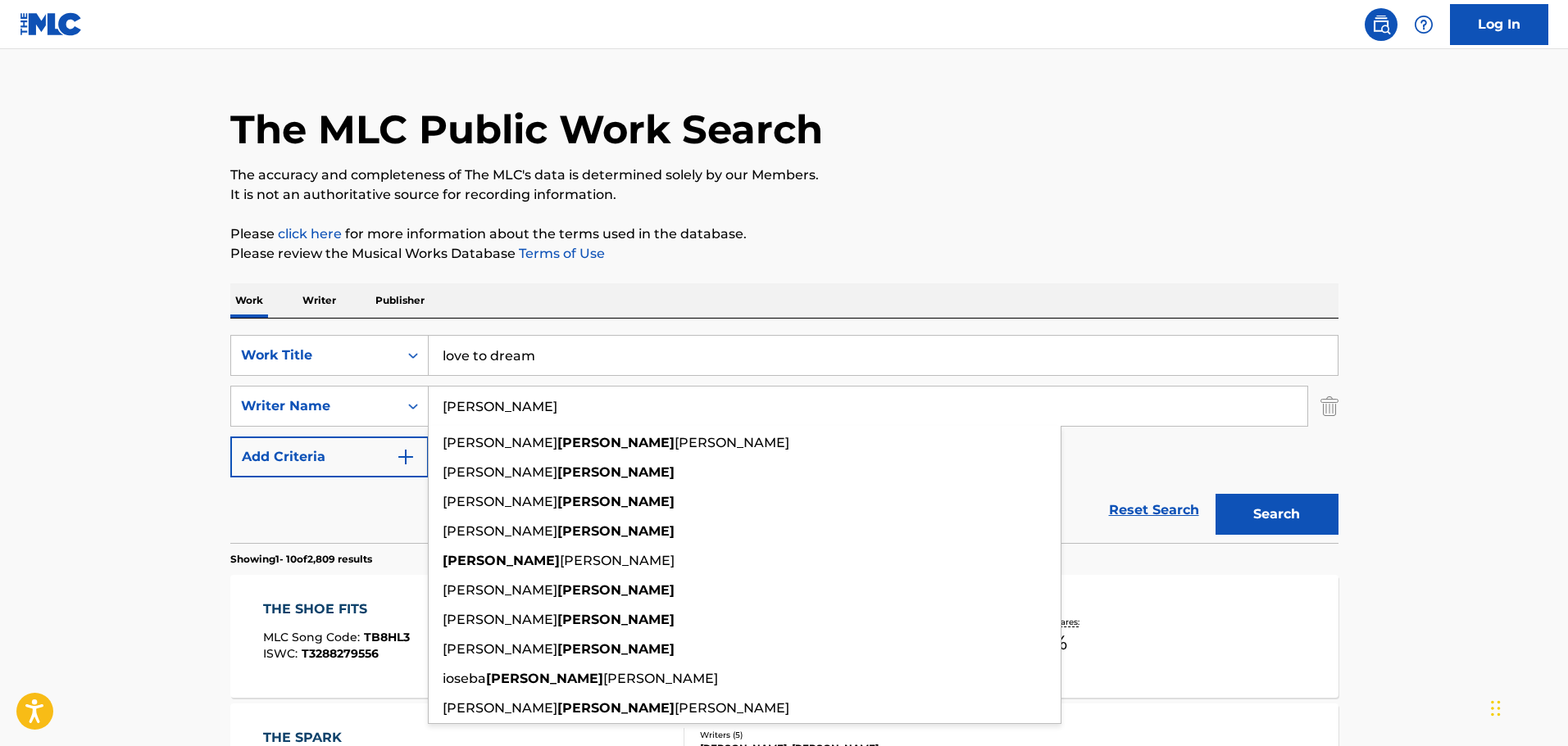
paste input "DLAMINI"
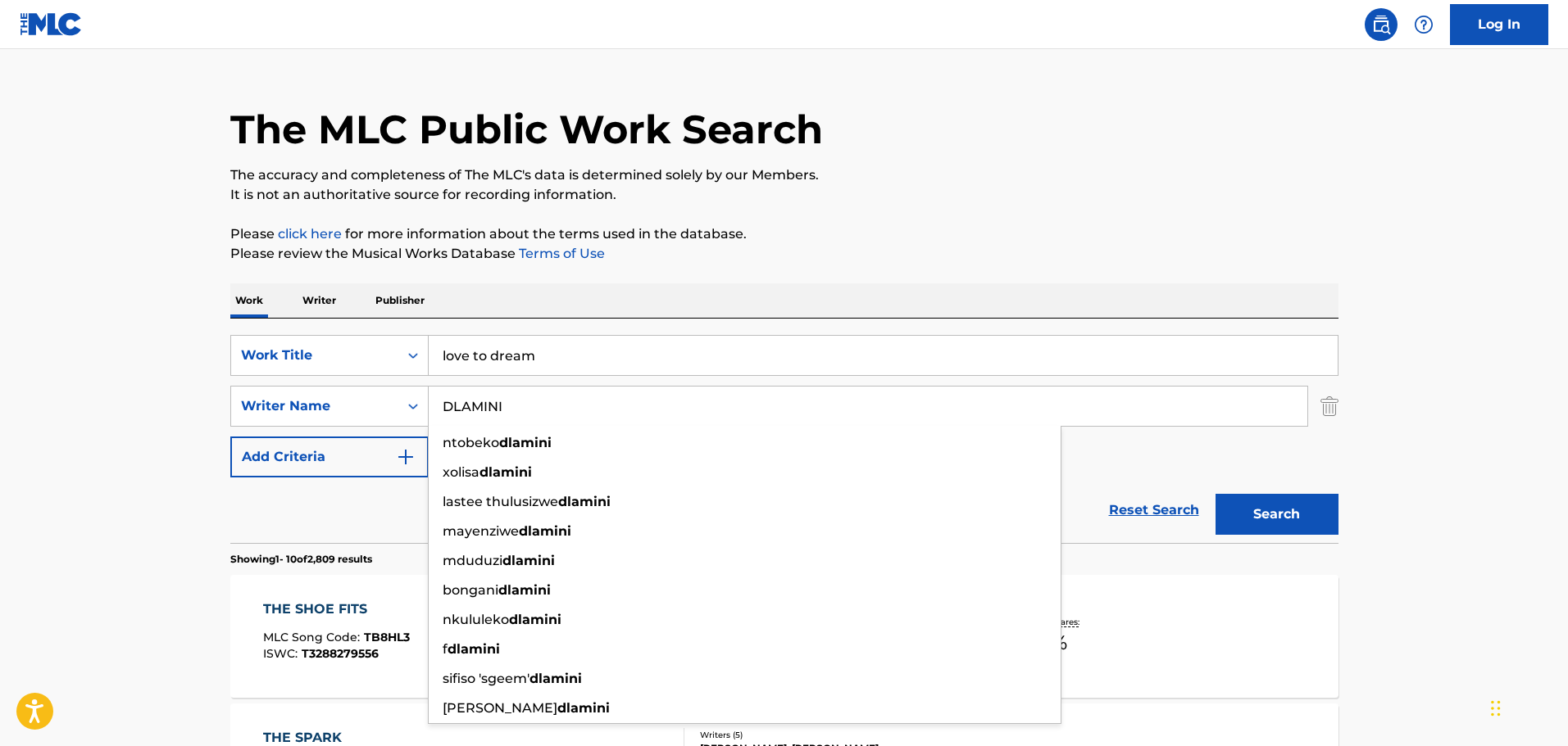
type input "DLAMINI"
click at [1304, 515] on button "Search" at bounding box center [1276, 514] width 123 height 41
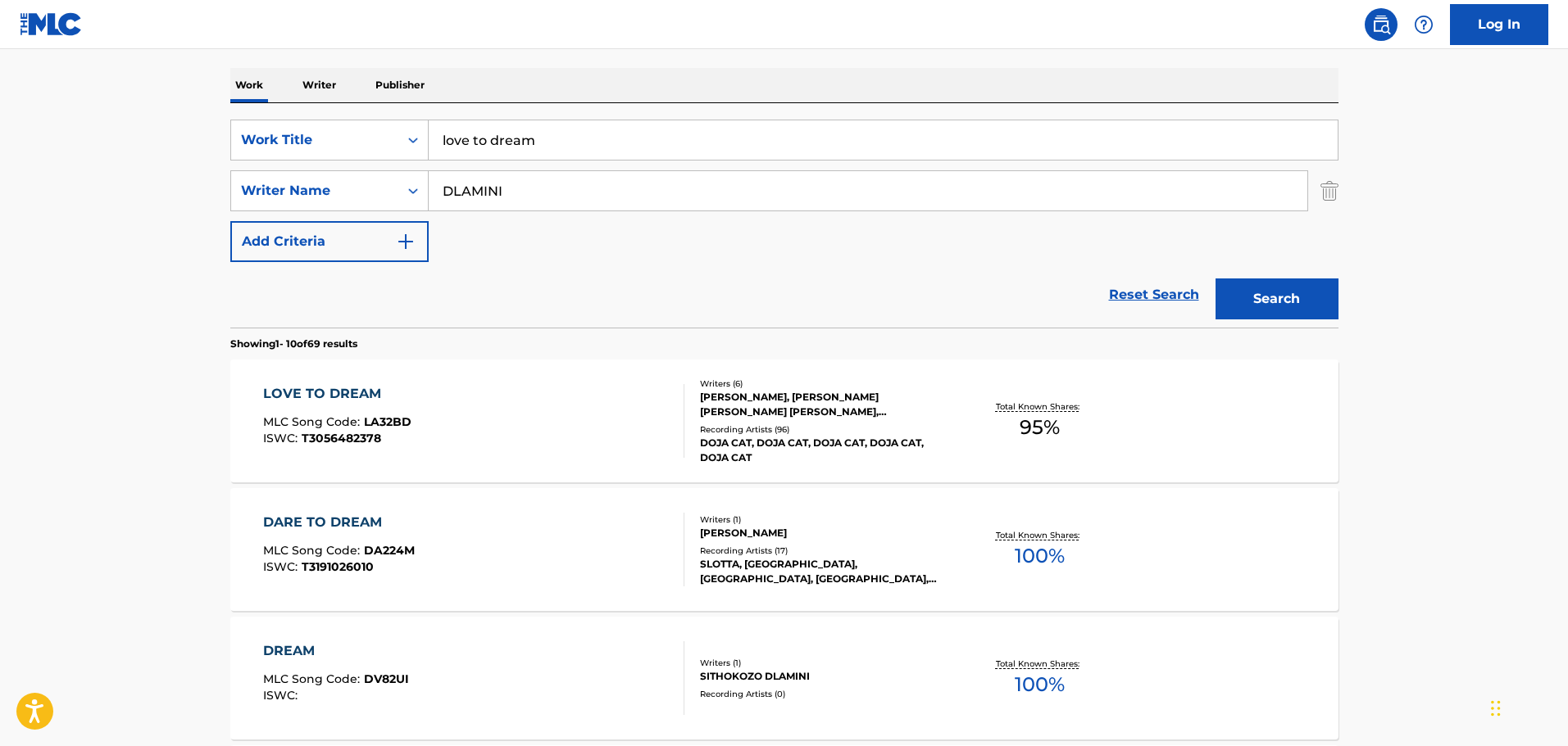
scroll to position [246, 0]
click at [350, 401] on div "LOVE TO DREAM" at bounding box center [337, 393] width 149 height 20
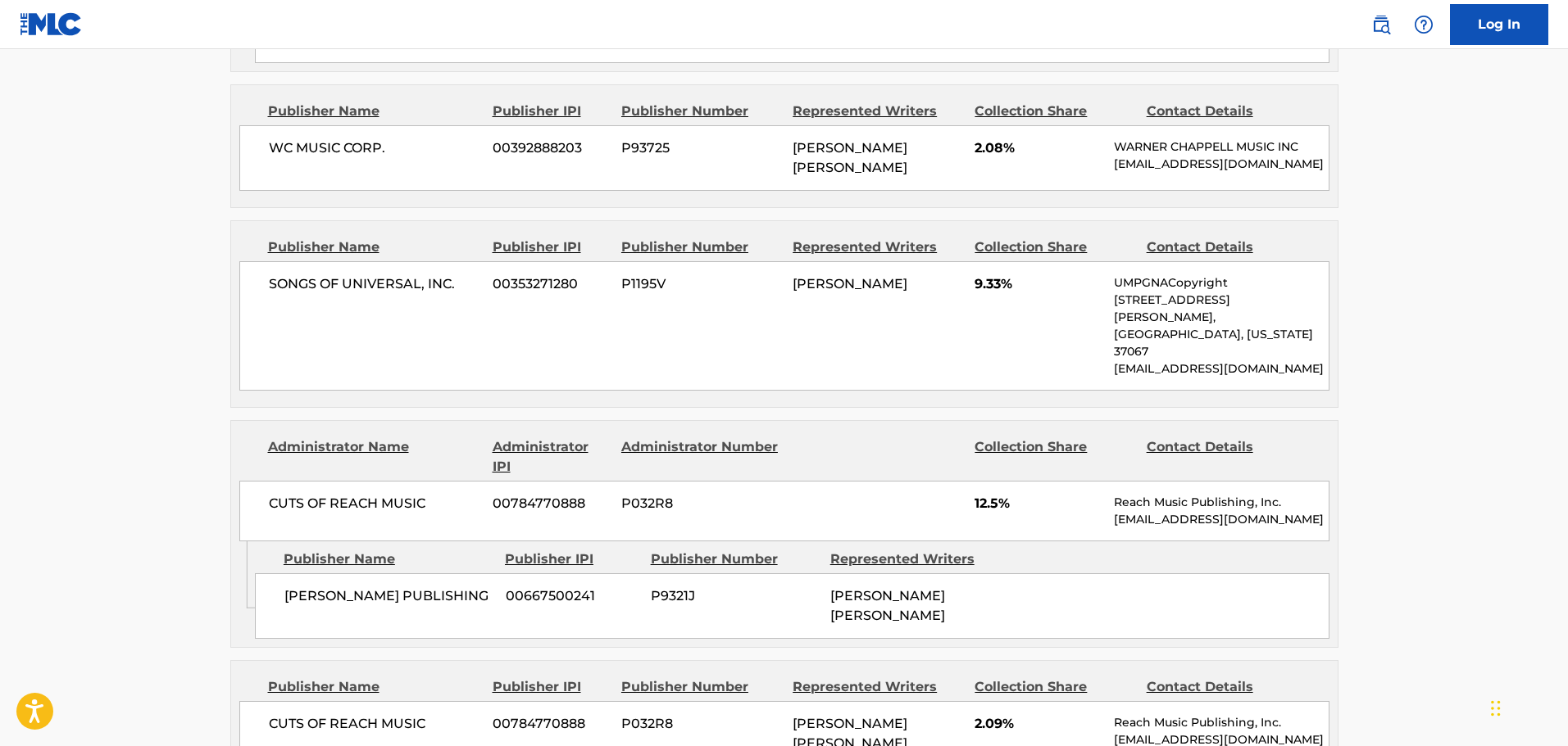
scroll to position [1803, 0]
